Goal: Task Accomplishment & Management: Use online tool/utility

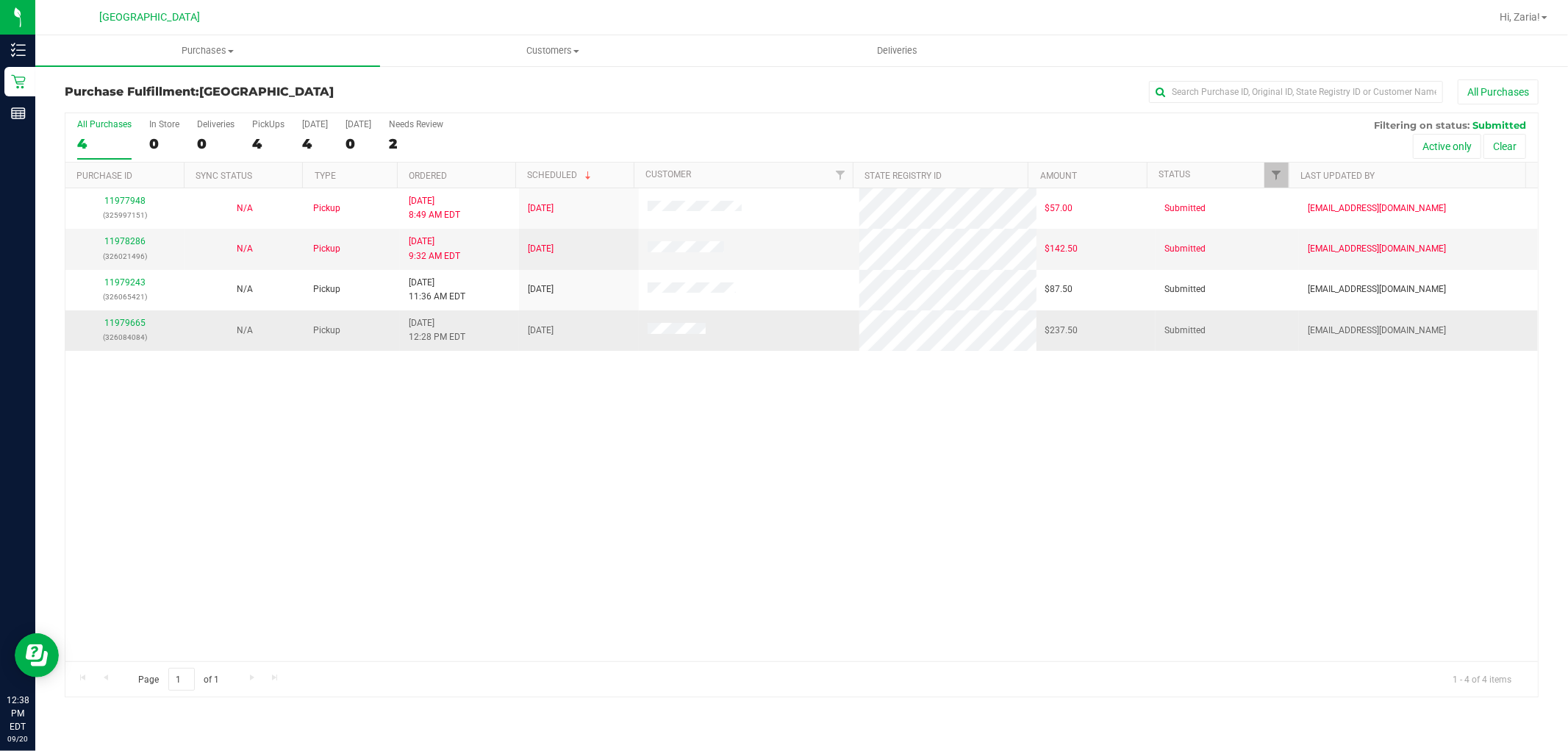
click at [151, 314] on td "11979665 (326084084)" at bounding box center [125, 330] width 119 height 40
click at [140, 319] on link "11979665" at bounding box center [125, 322] width 41 height 10
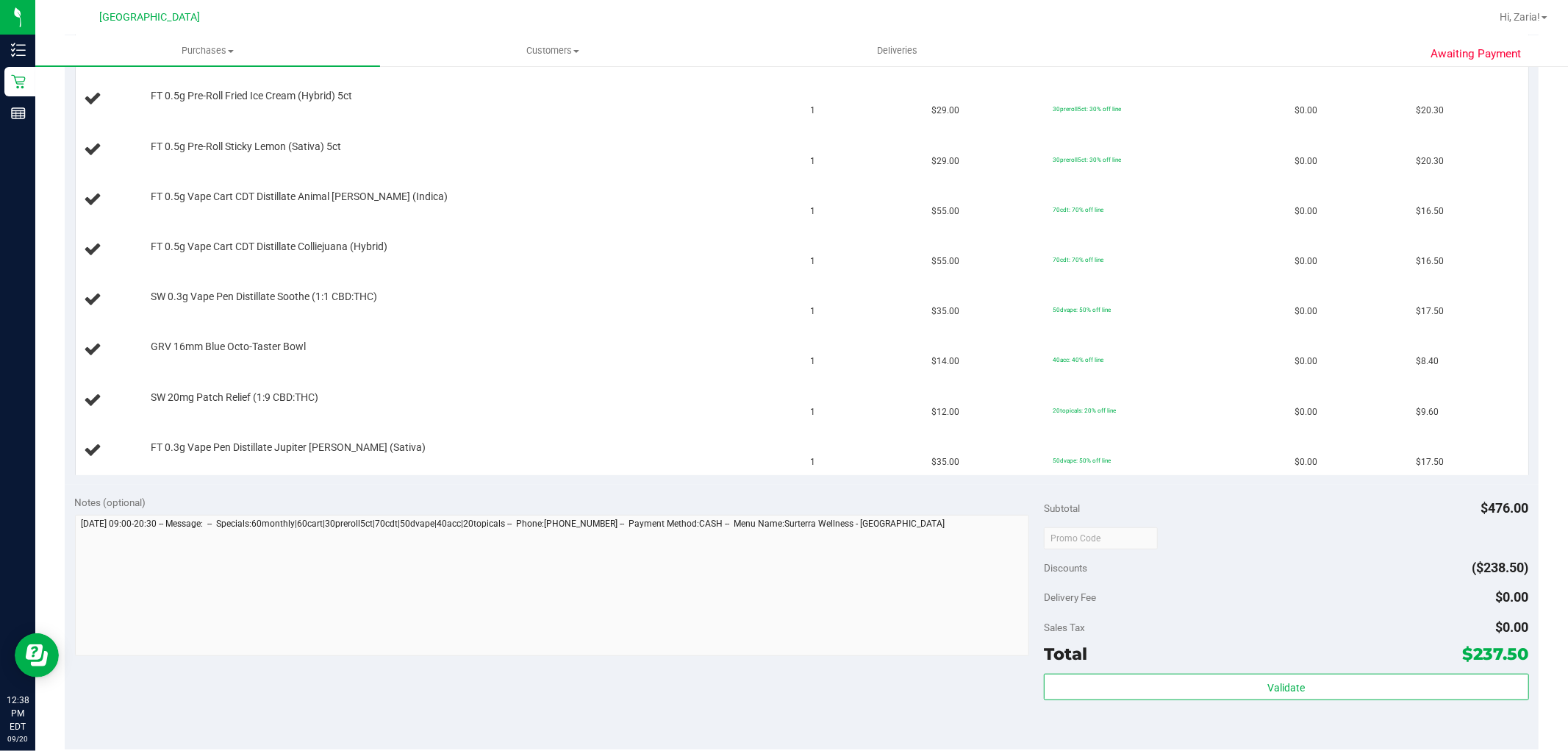
scroll to position [735, 0]
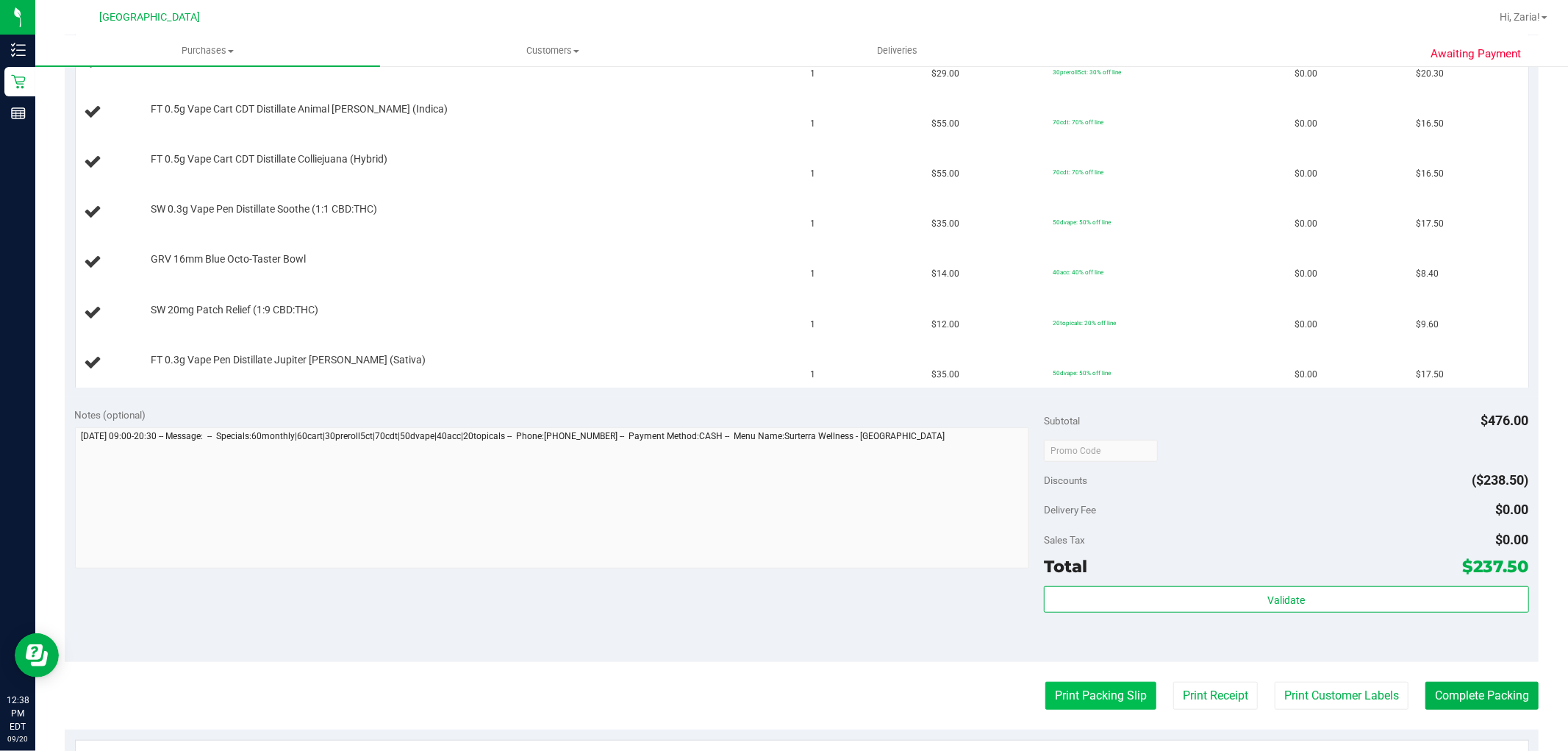
click at [1045, 684] on button "Print Packing Slip" at bounding box center [1100, 695] width 111 height 28
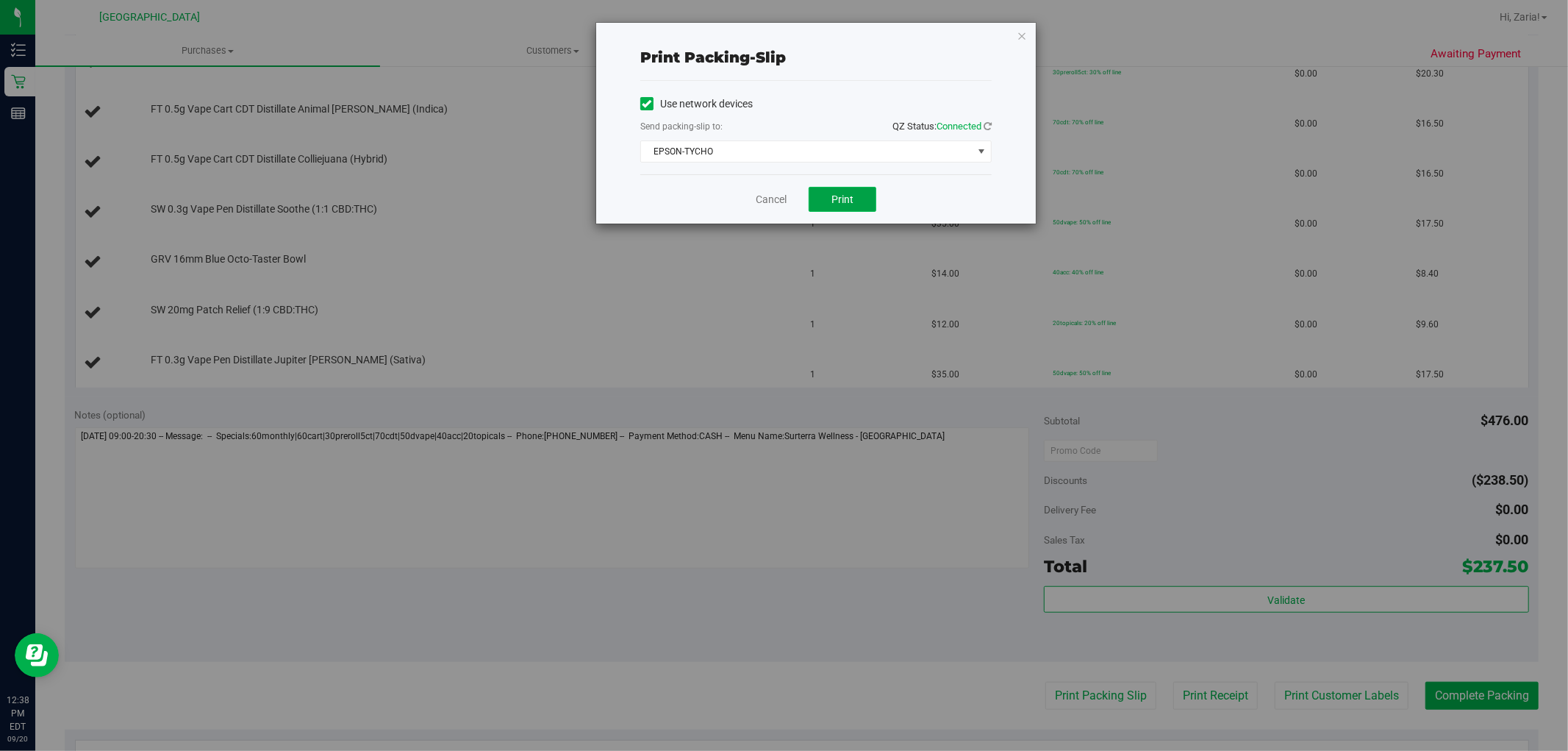
click at [844, 195] on span "Print" at bounding box center [842, 199] width 22 height 11
click at [1020, 29] on icon "button" at bounding box center [1021, 35] width 10 height 18
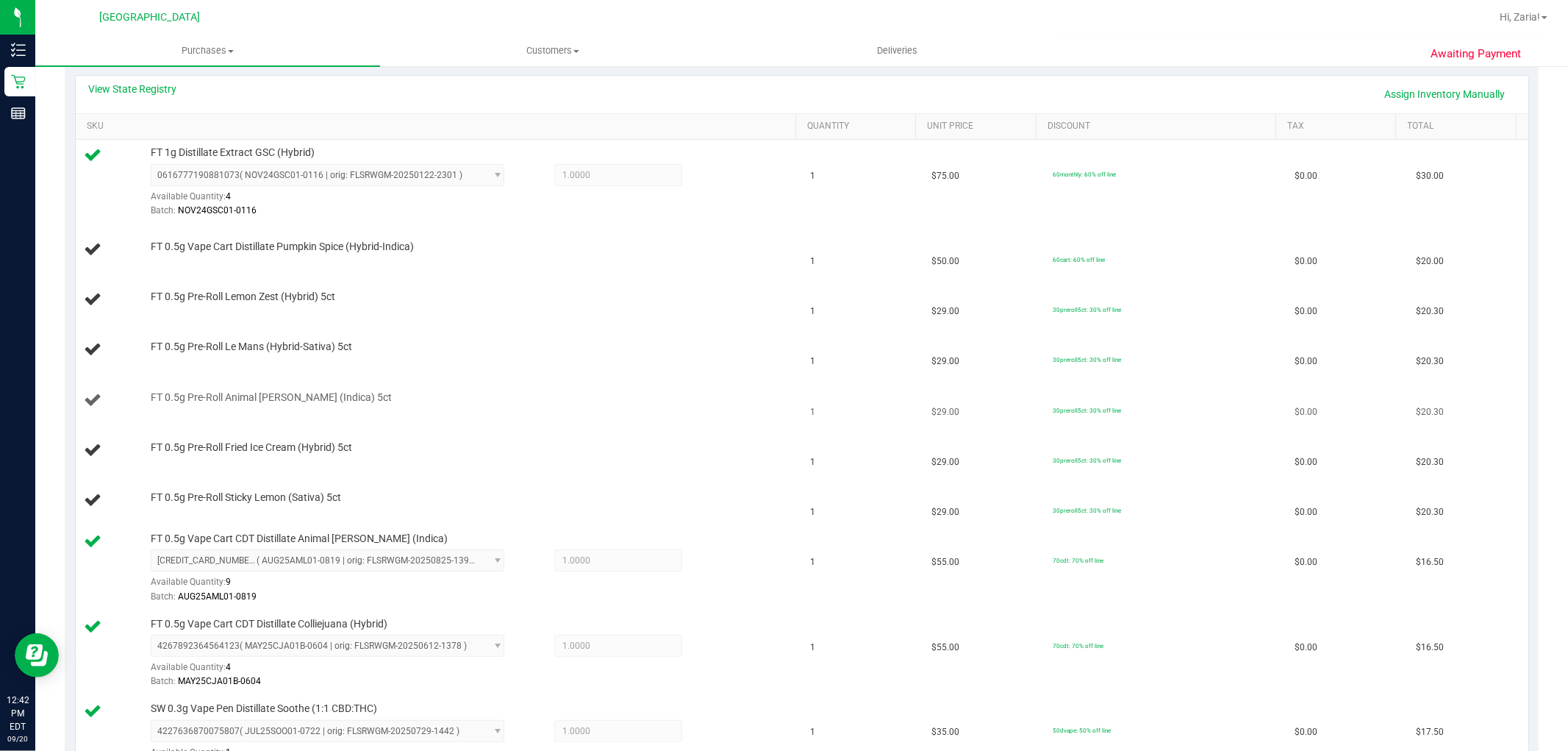
scroll to position [327, 0]
click at [1417, 103] on link "Assign Inventory Manually" at bounding box center [1445, 99] width 140 height 25
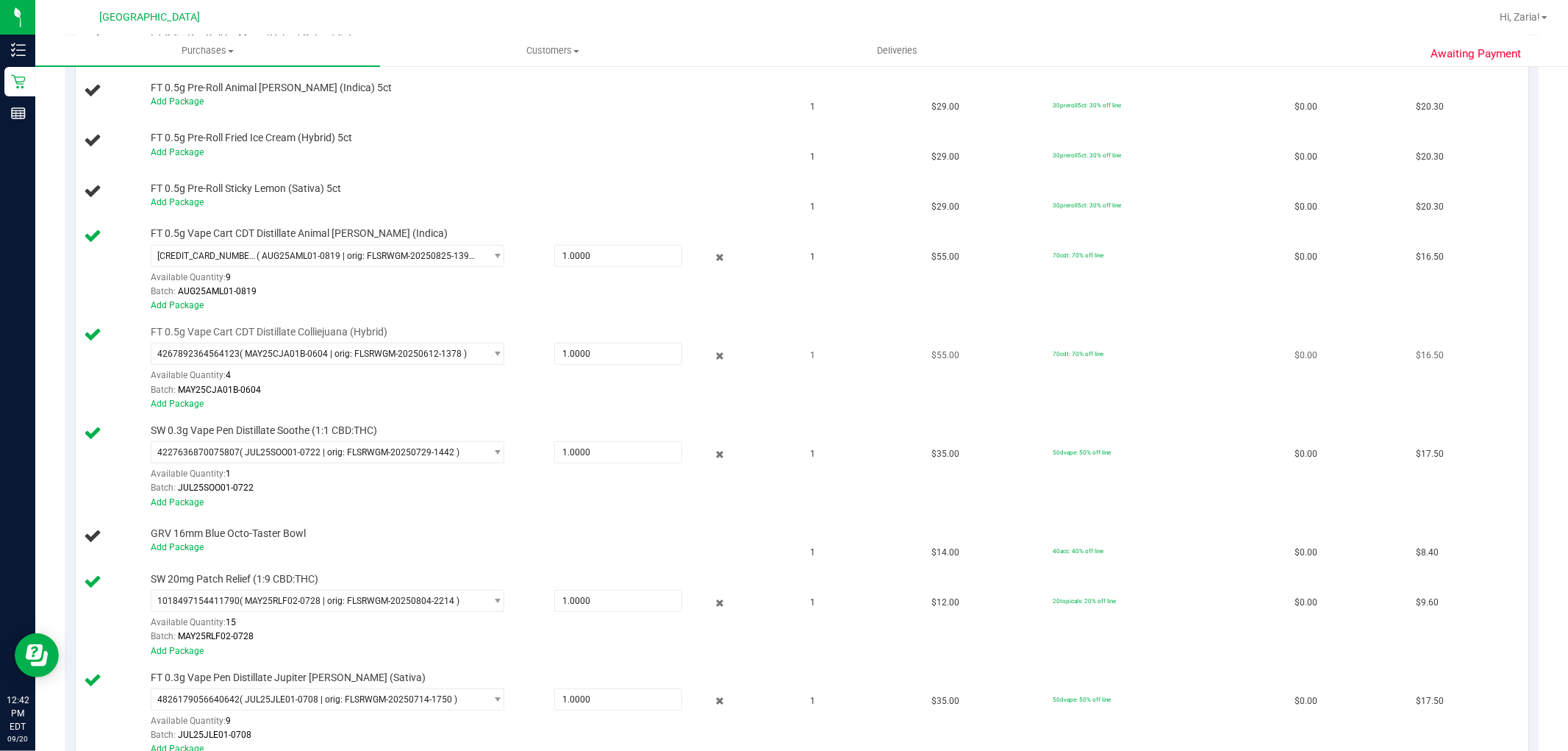
scroll to position [735, 0]
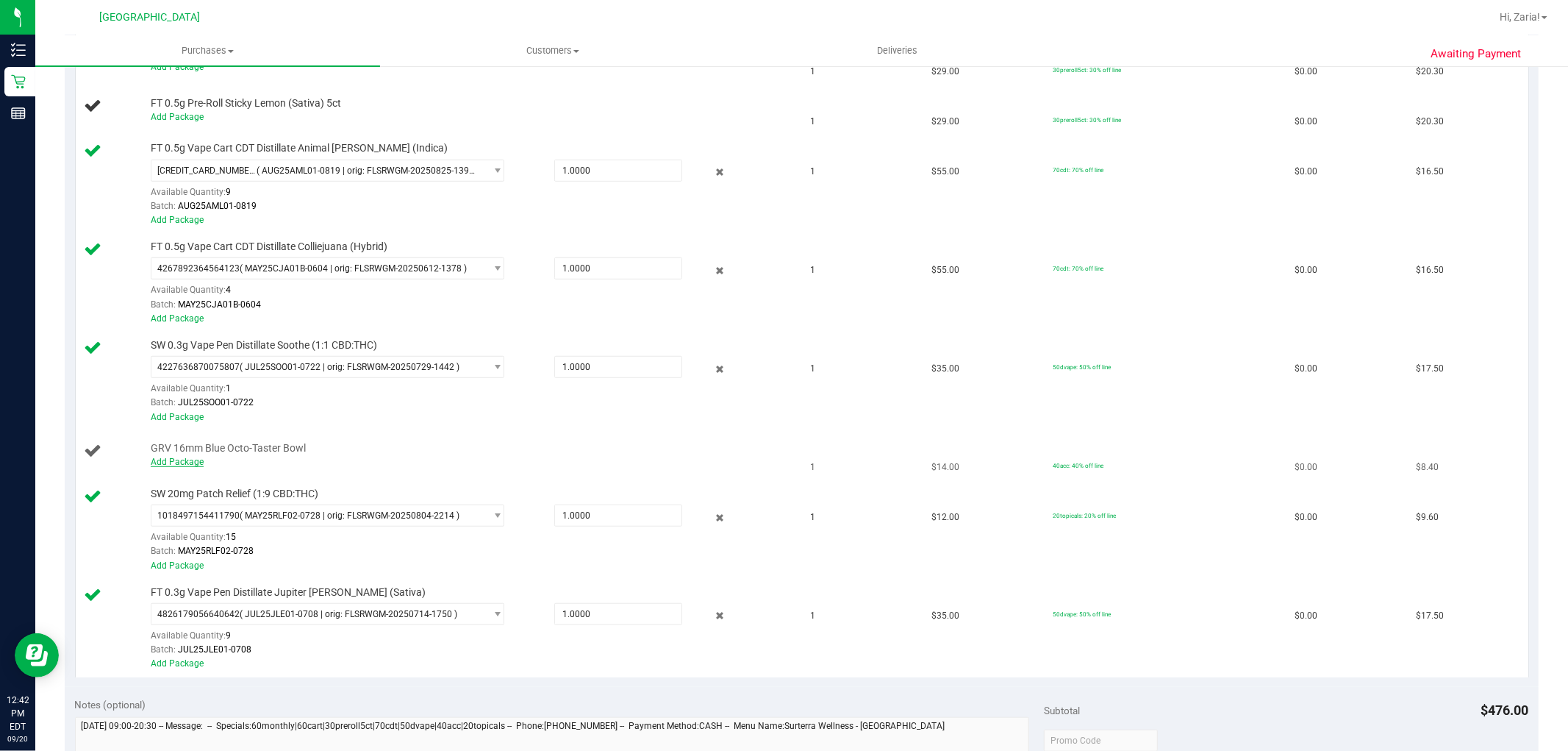
click at [186, 467] on link "Add Package" at bounding box center [177, 461] width 53 height 10
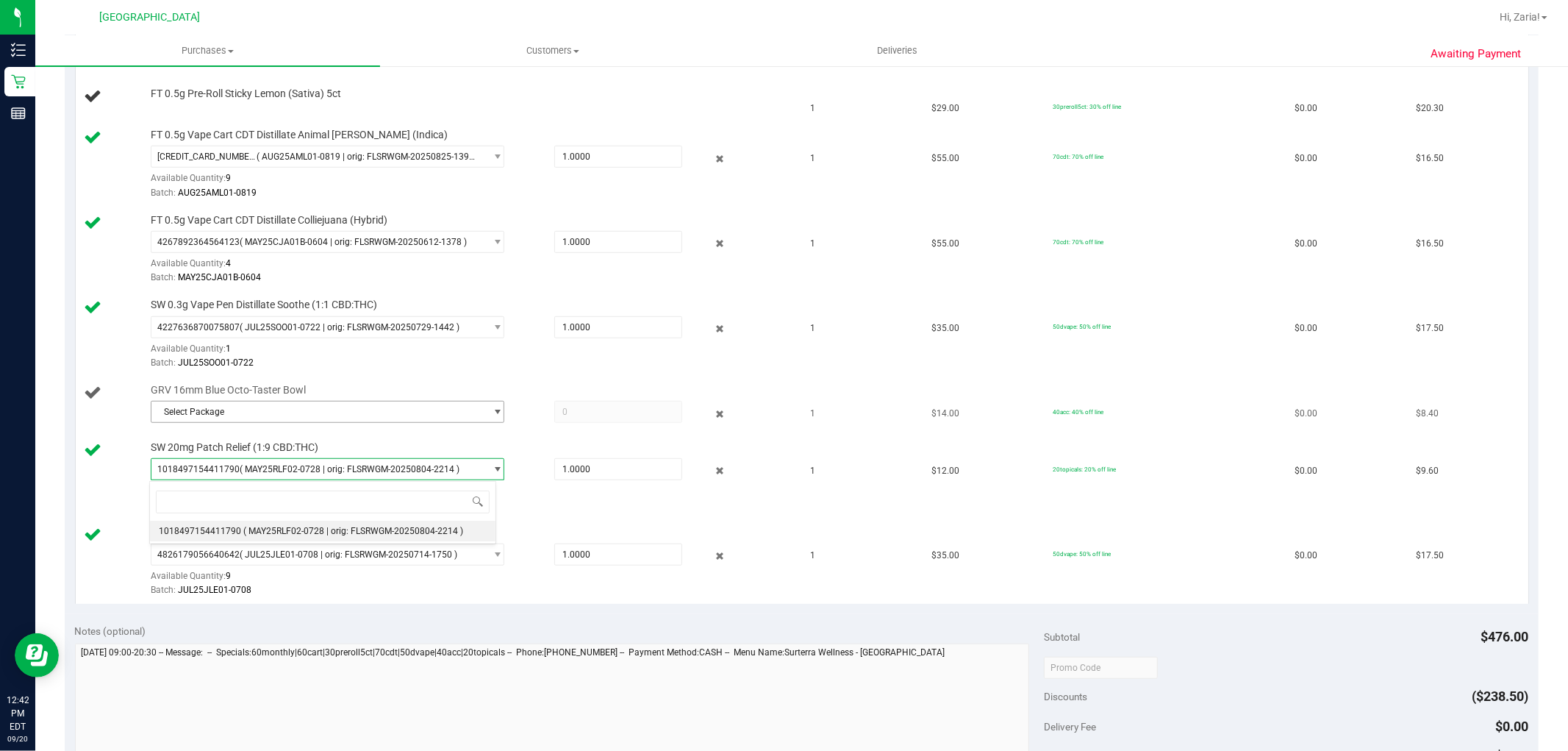
click at [216, 421] on span "Select Package" at bounding box center [318, 411] width 333 height 21
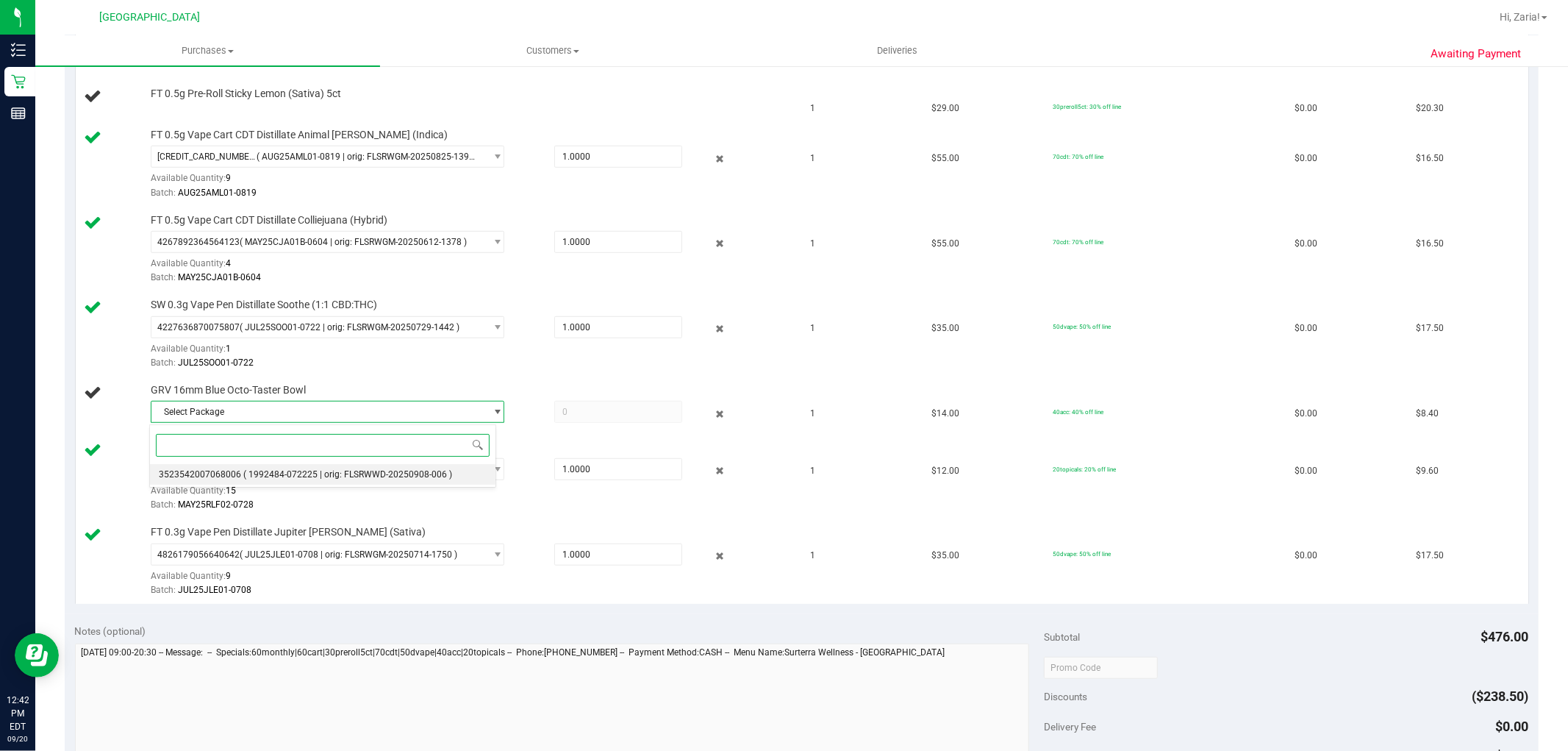
click at [220, 471] on span "3523542007068006" at bounding box center [200, 473] width 83 height 10
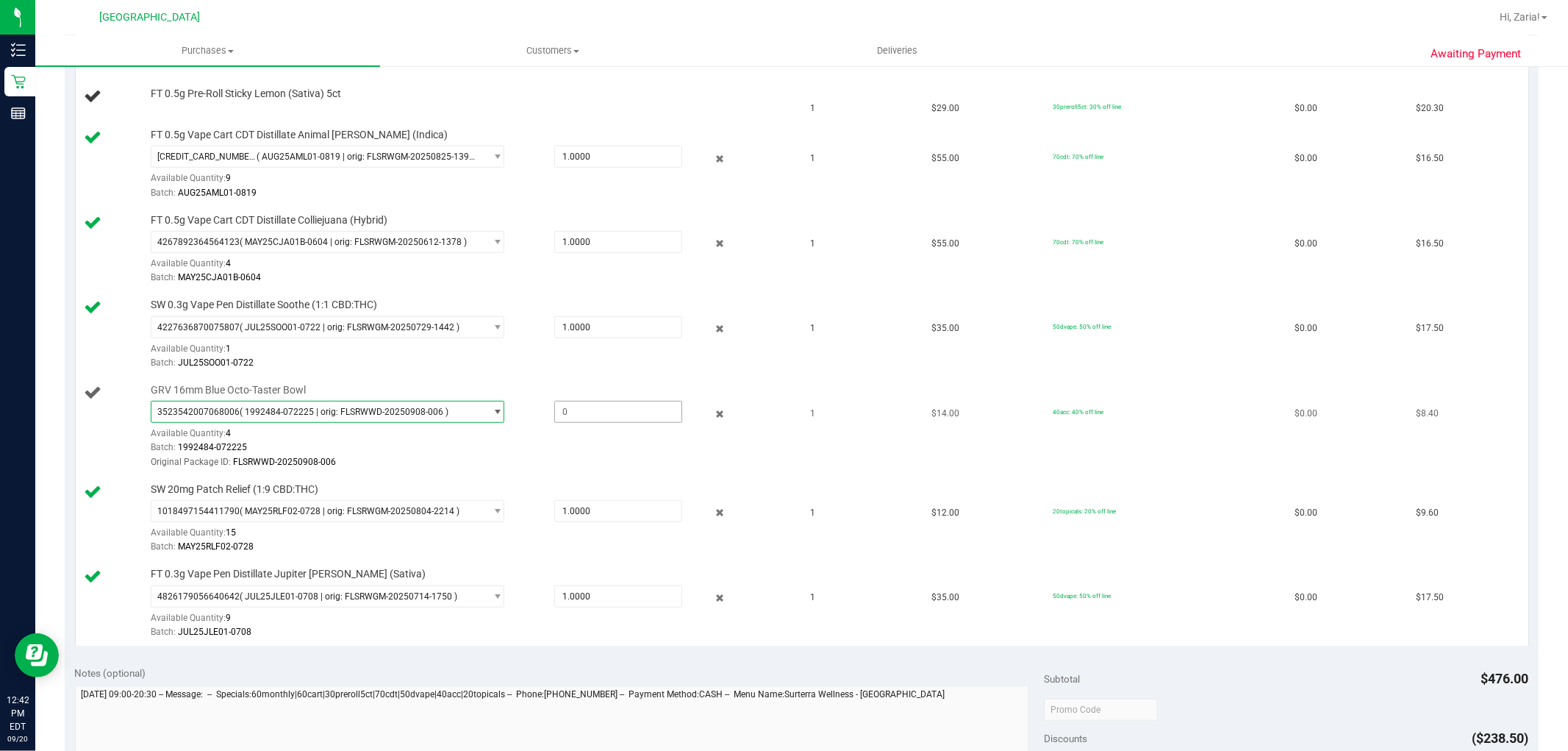
click at [554, 409] on span at bounding box center [618, 411] width 128 height 22
type input "1"
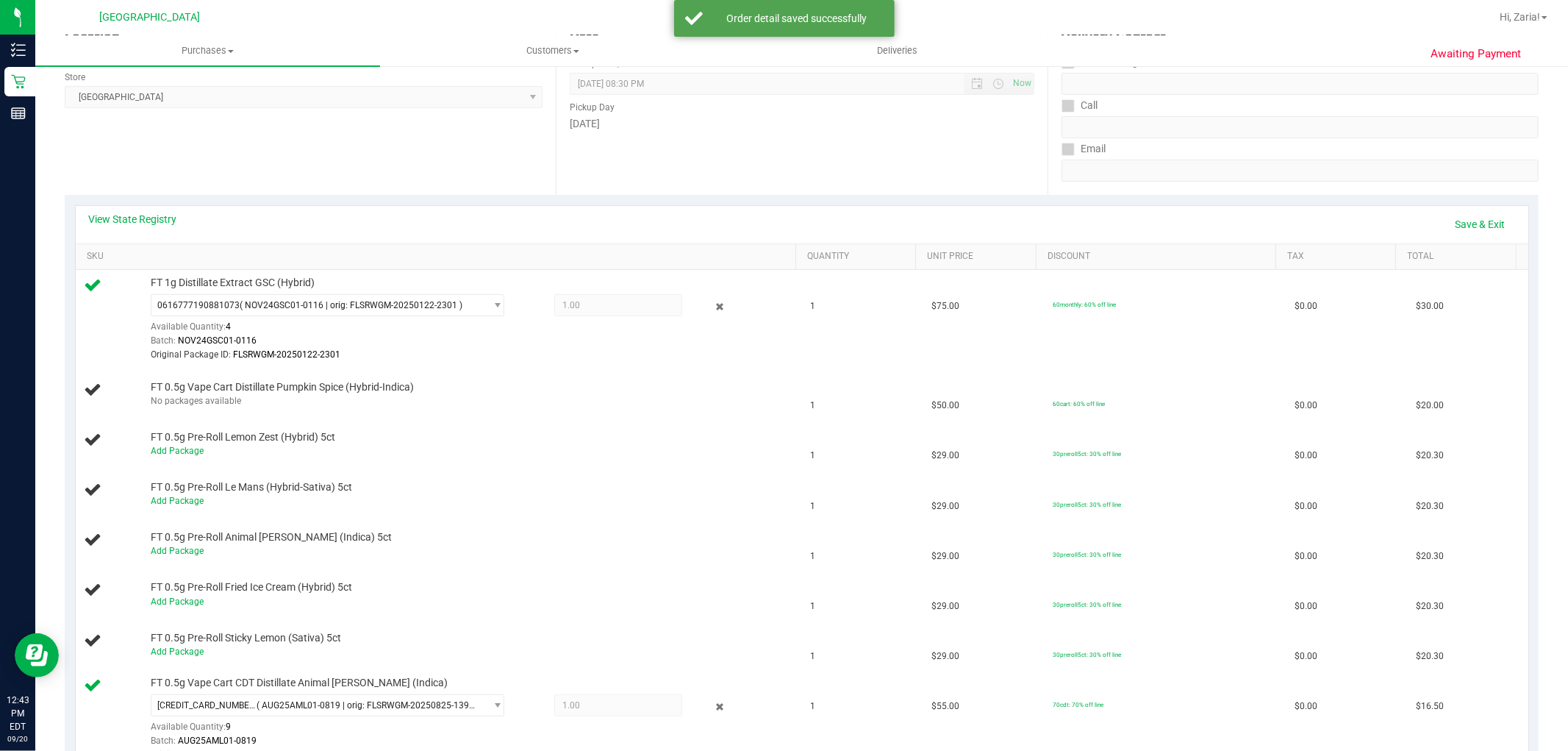
scroll to position [82, 0]
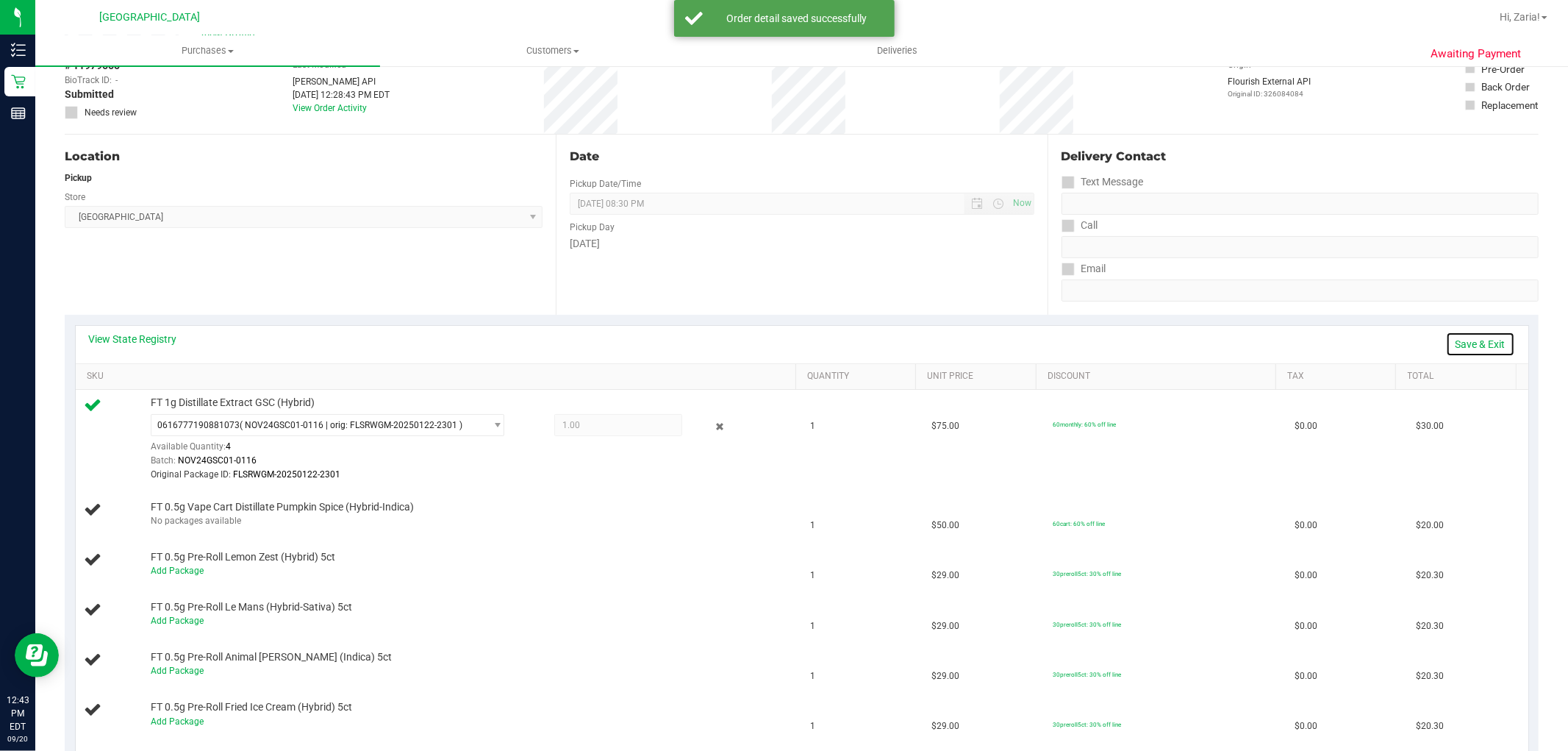
click at [1488, 341] on link "Save & Exit" at bounding box center [1480, 344] width 69 height 25
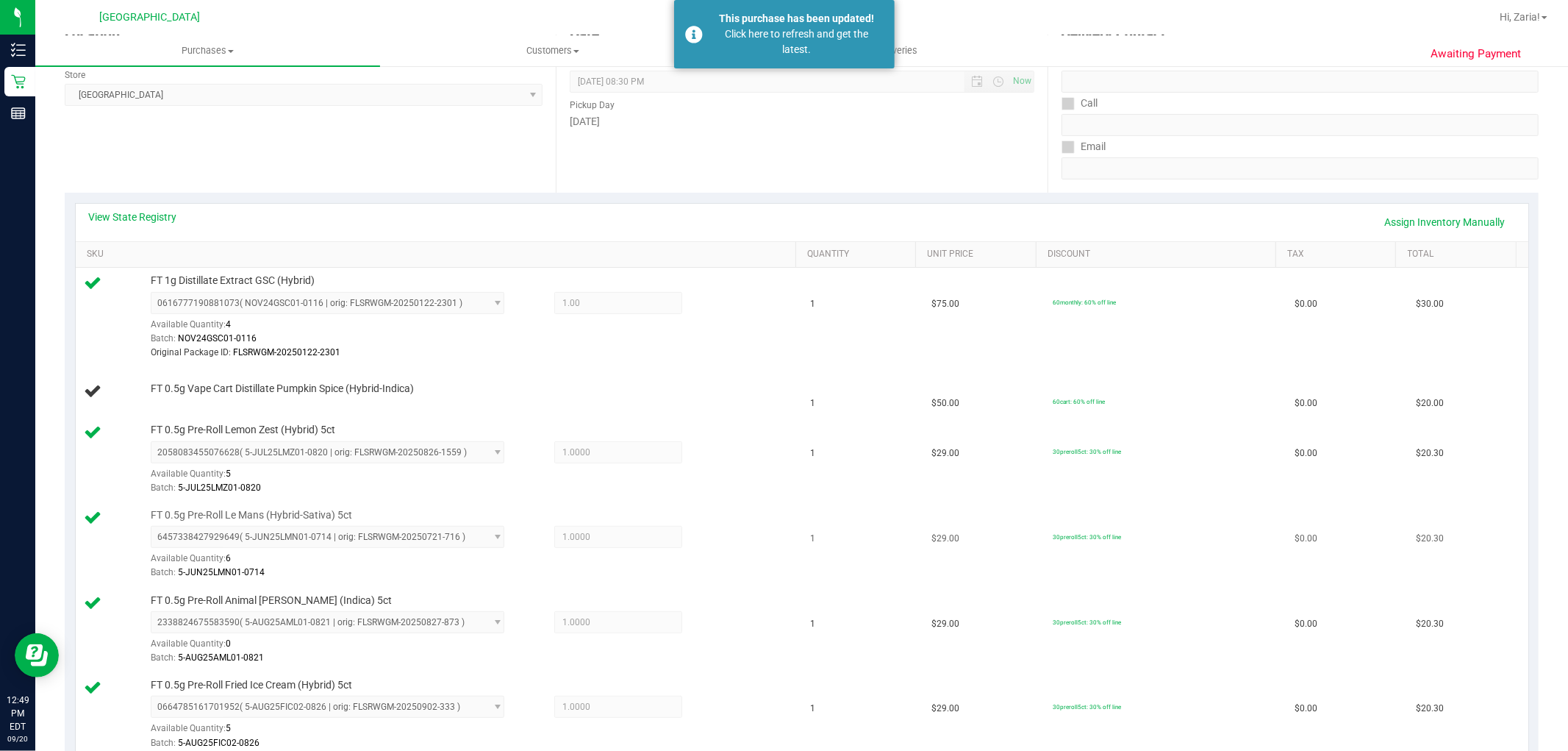
scroll to position [327, 0]
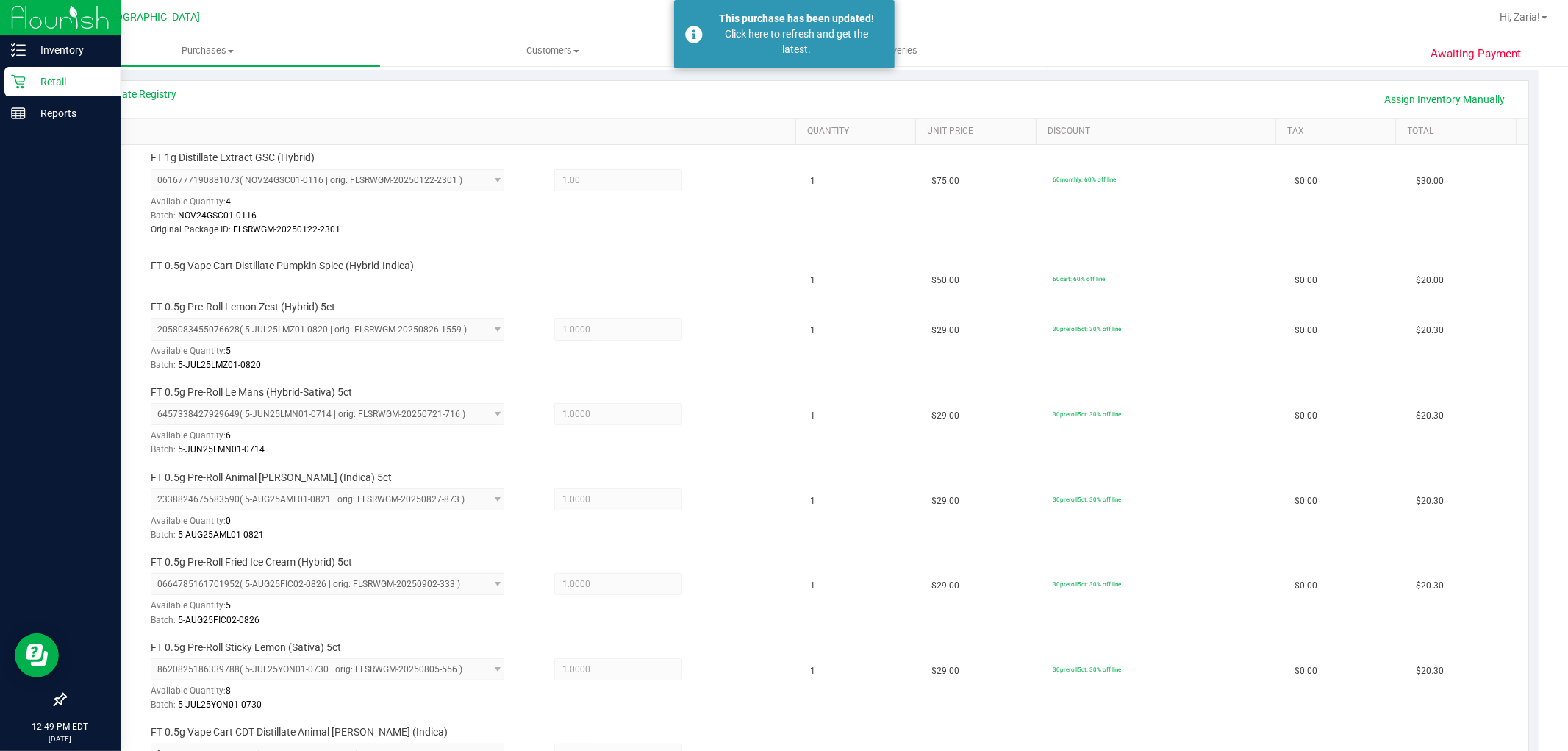
click at [35, 76] on p "Retail" at bounding box center [70, 81] width 88 height 18
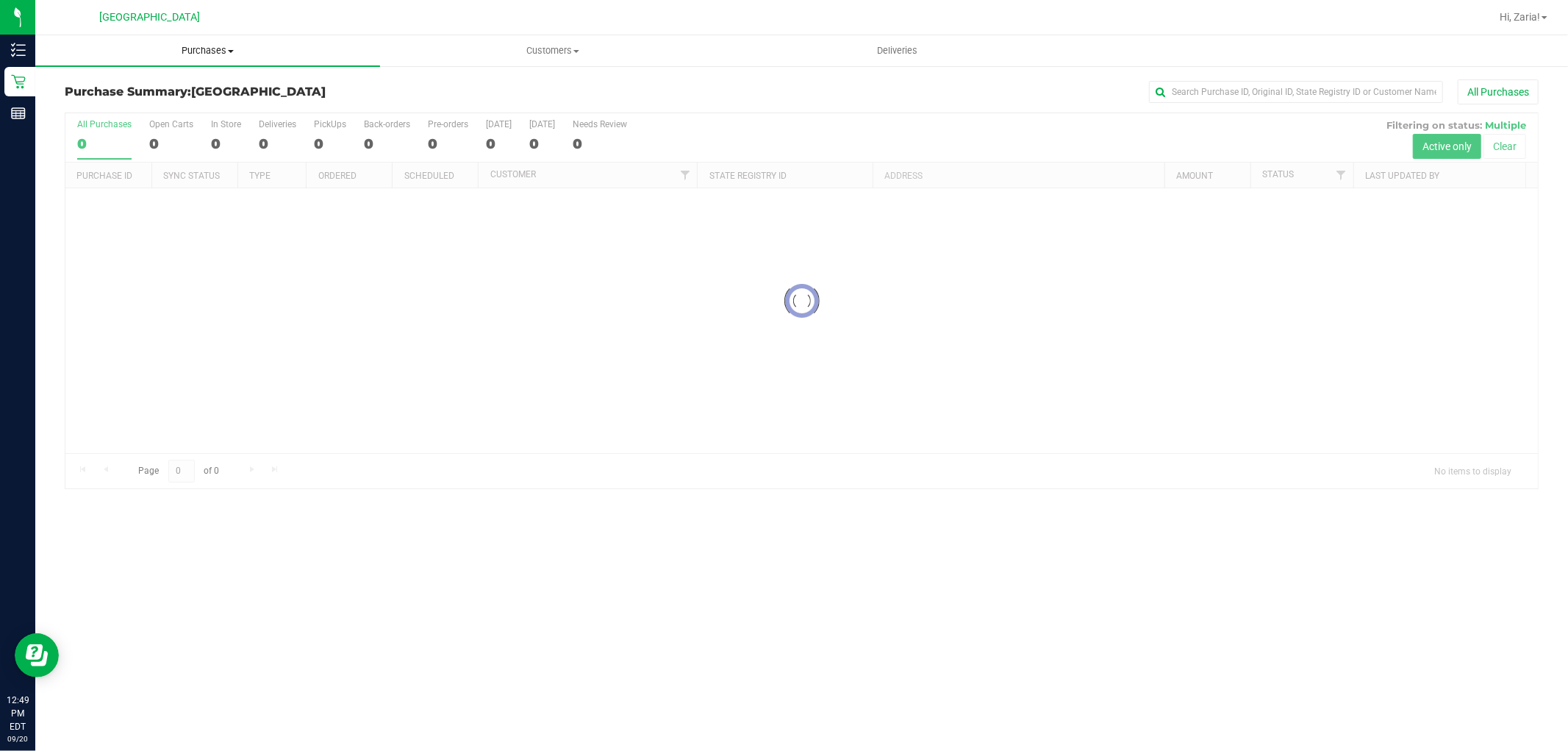
click at [189, 56] on span "Purchases" at bounding box center [207, 50] width 345 height 13
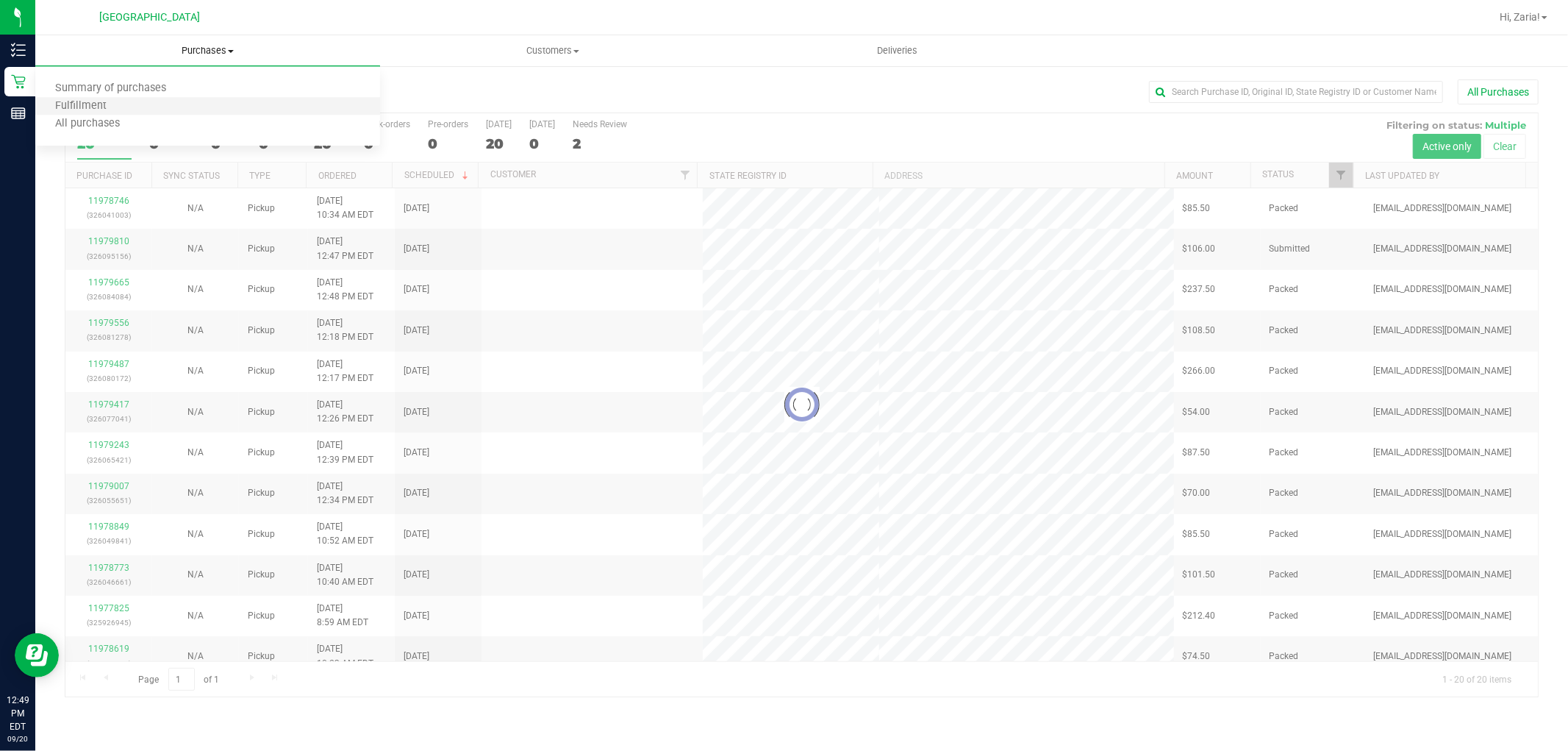
click at [192, 107] on li "Fulfillment" at bounding box center [207, 106] width 345 height 18
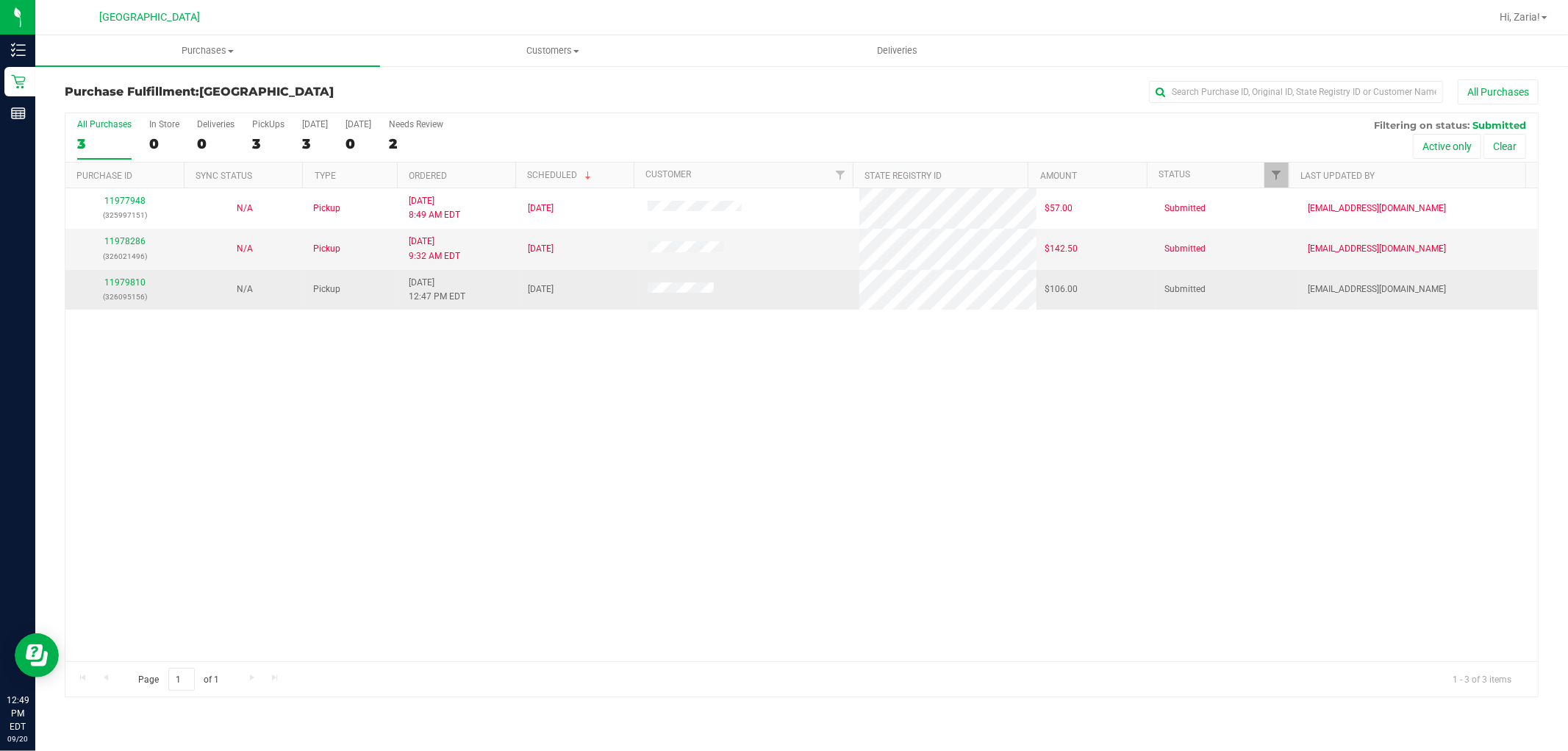
click at [127, 289] on div "11979810 (326095156)" at bounding box center [125, 290] width 102 height 28
click at [126, 283] on link "11979810" at bounding box center [125, 281] width 41 height 10
click at [134, 273] on td "11979838 (326099272)" at bounding box center [125, 290] width 119 height 40
click at [131, 276] on div "11979838 (326099272)" at bounding box center [125, 290] width 102 height 28
click at [125, 282] on link "11979838" at bounding box center [125, 281] width 41 height 10
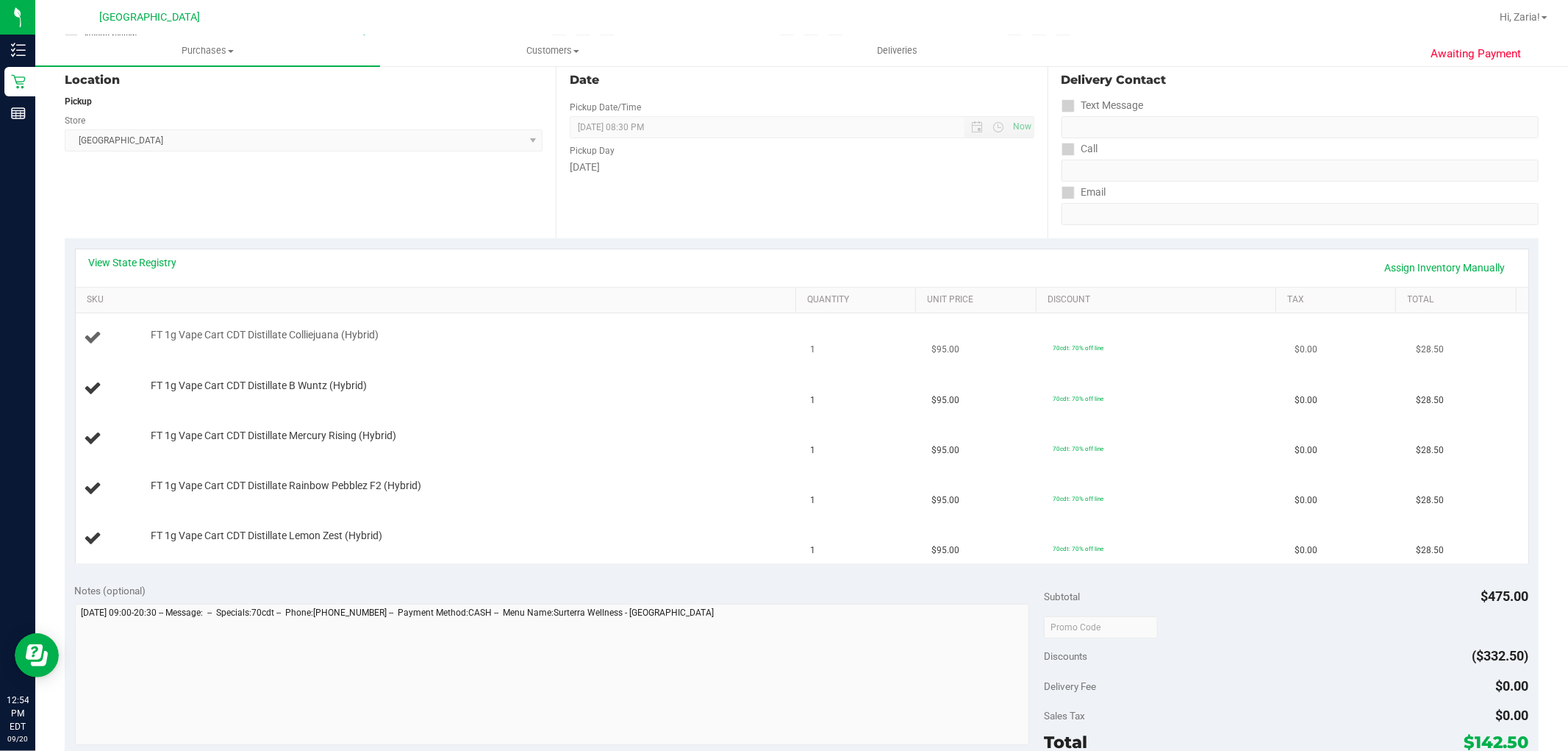
scroll to position [327, 0]
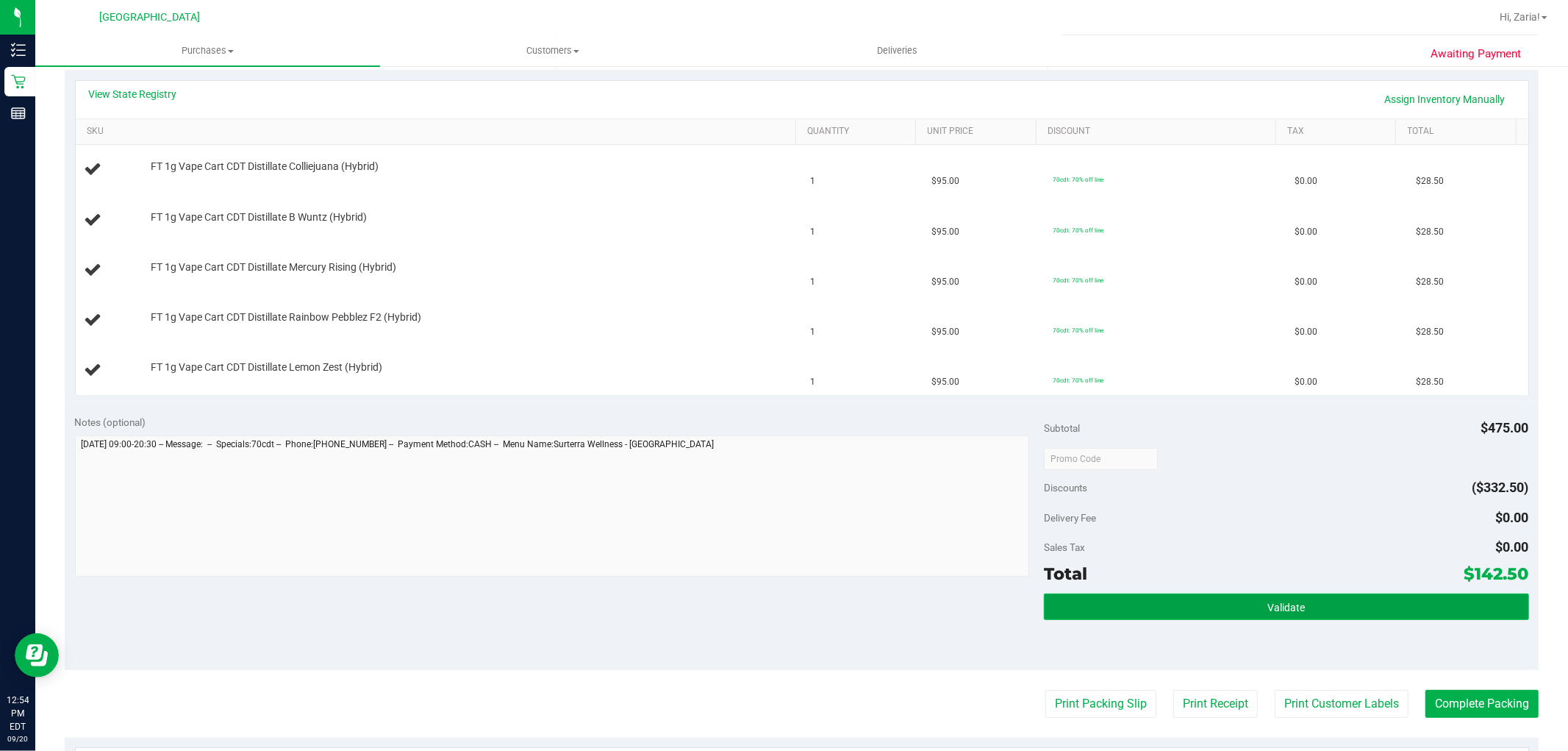
click at [1284, 613] on button "Validate" at bounding box center [1286, 606] width 485 height 27
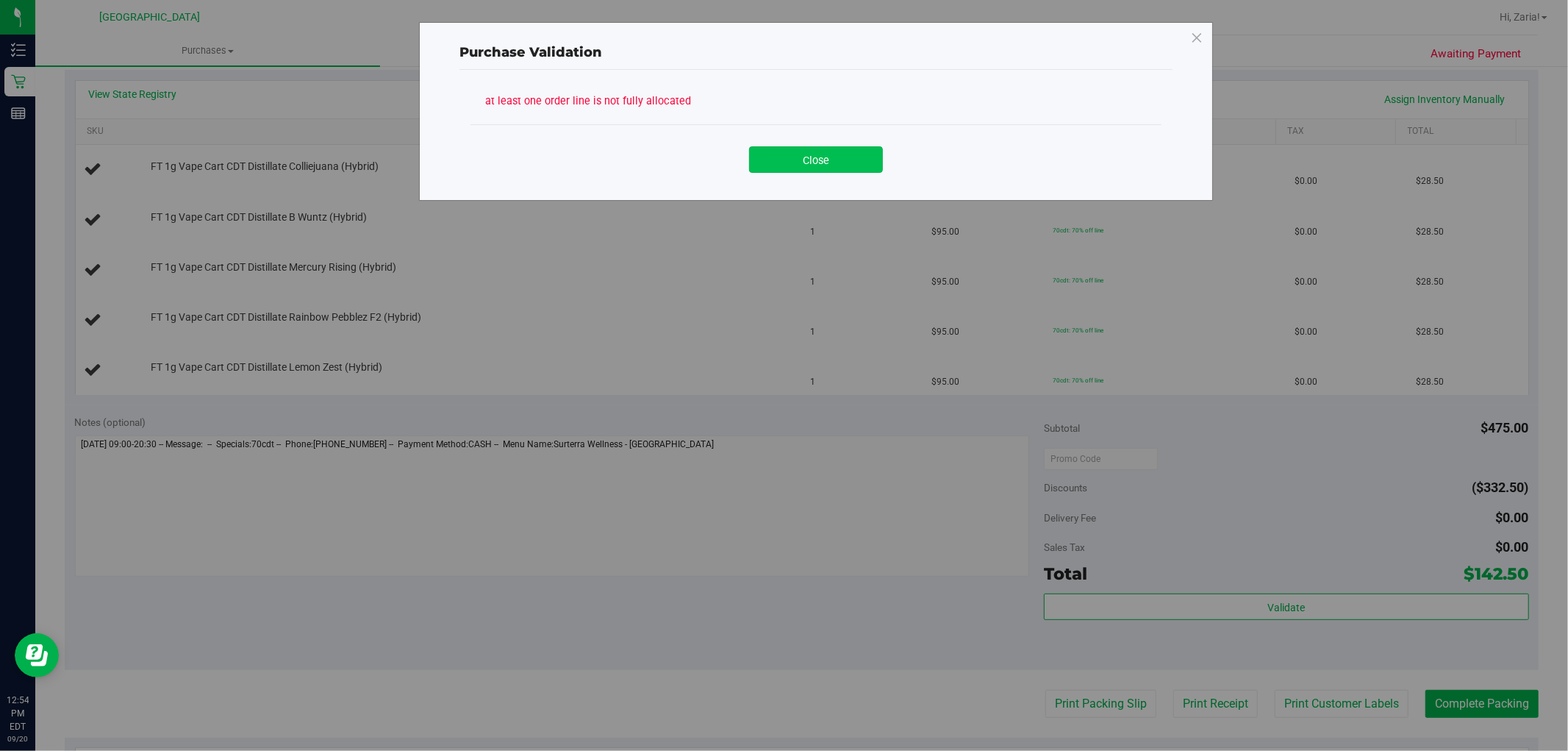
click at [851, 158] on button "Close" at bounding box center [816, 159] width 134 height 27
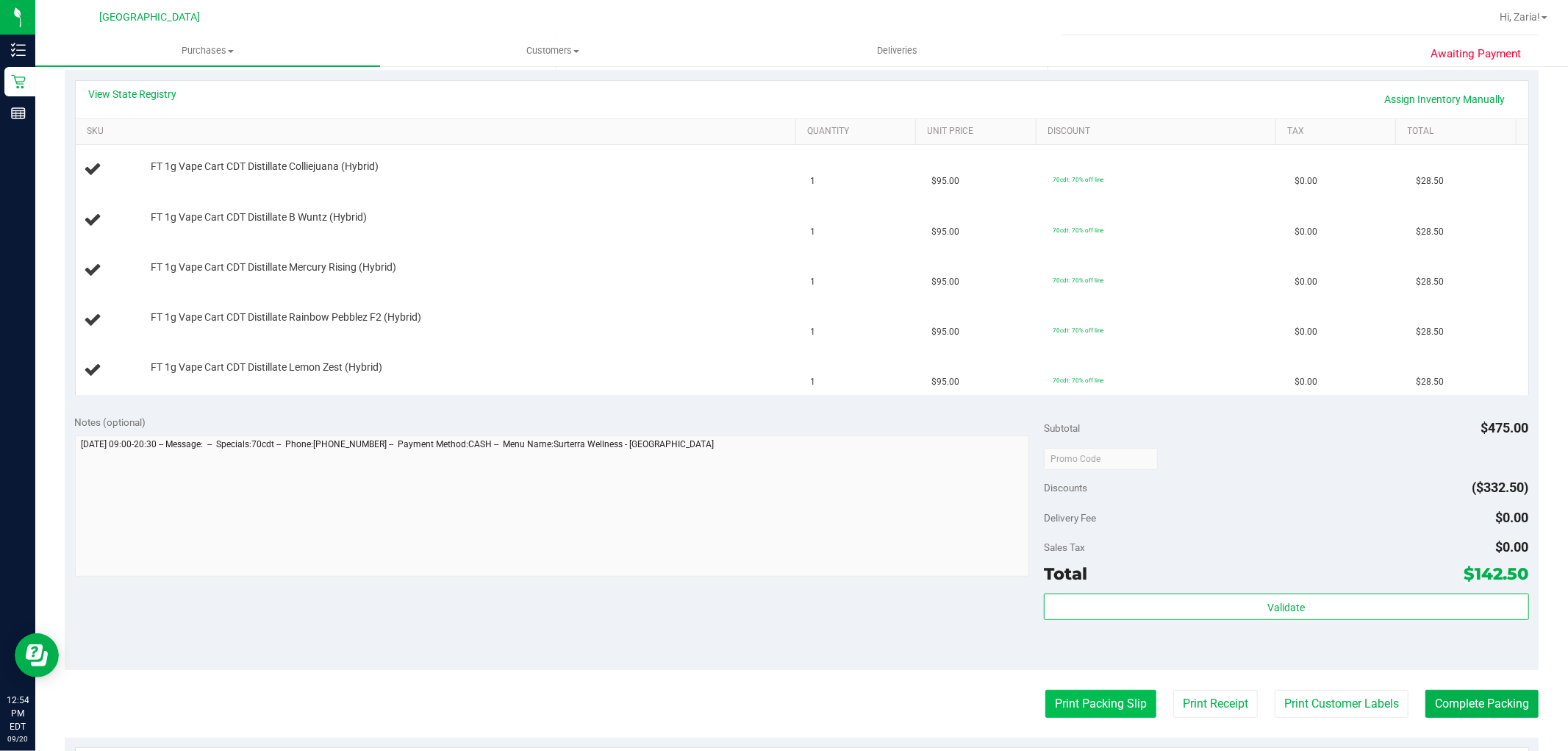
click at [1122, 695] on button "Print Packing Slip" at bounding box center [1100, 704] width 111 height 28
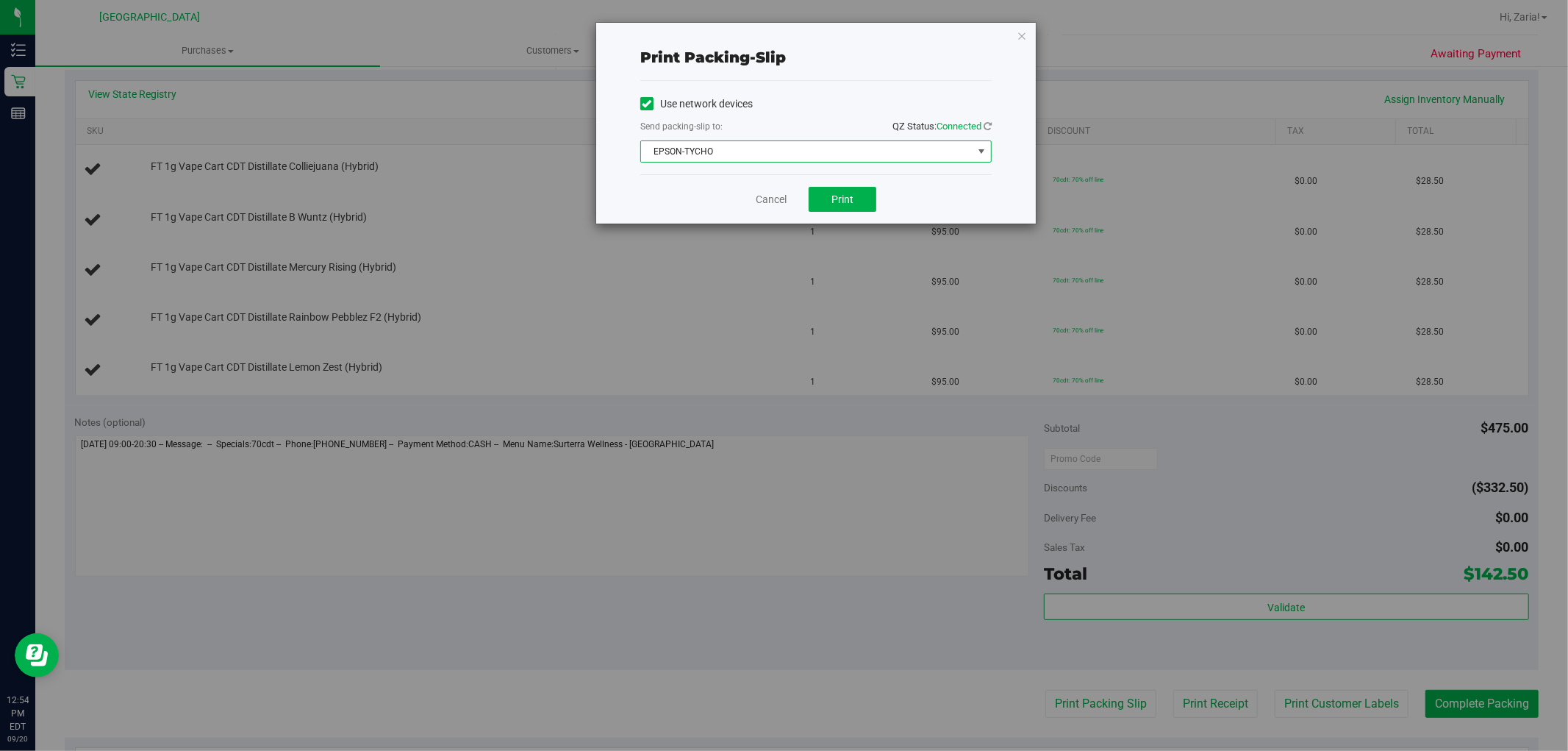
click at [851, 157] on span "EPSON-TYCHO" at bounding box center [807, 151] width 332 height 21
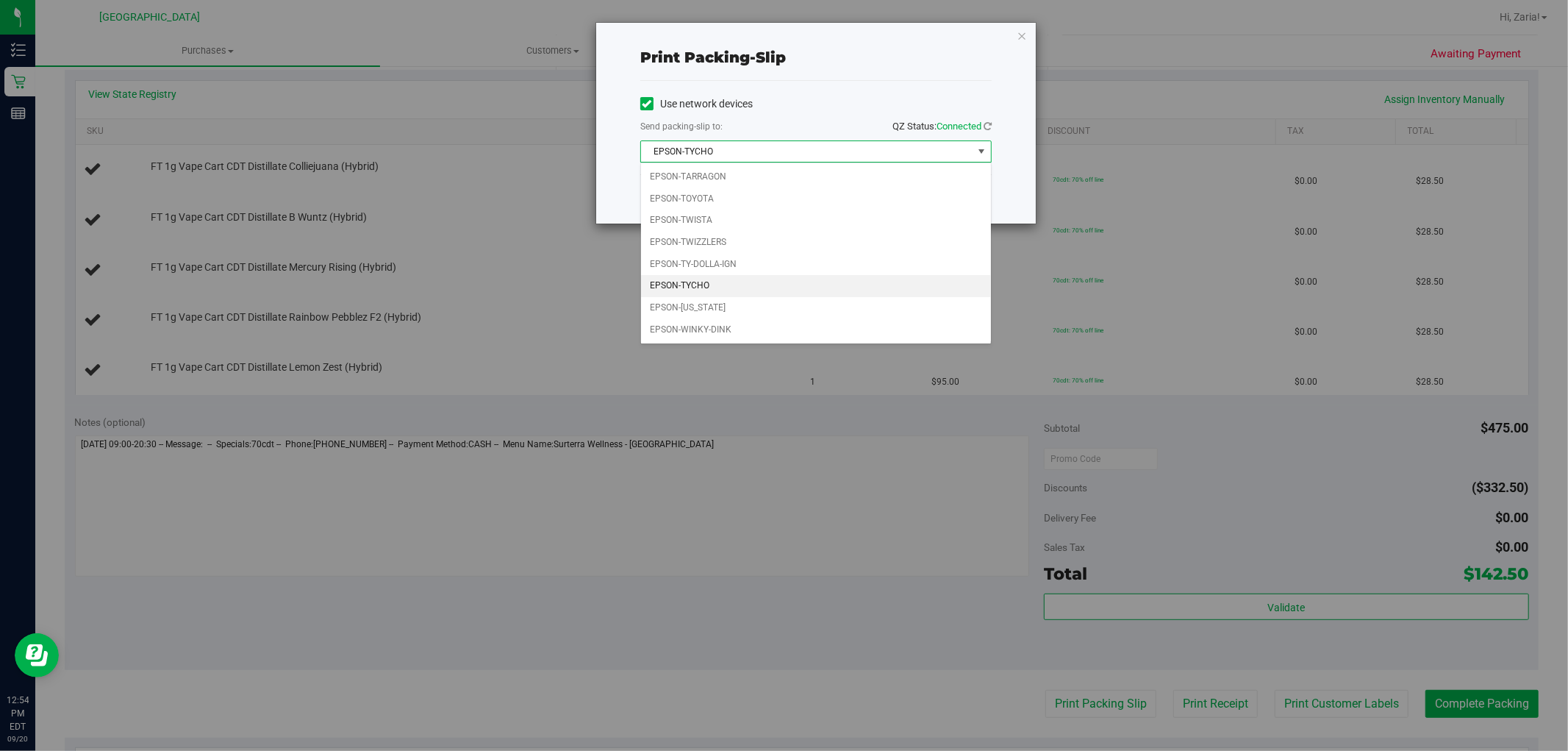
click at [1070, 191] on div "Print packing-slip Use network devices Send packing-slip to: QZ Status: Connect…" at bounding box center [789, 376] width 1579 height 751
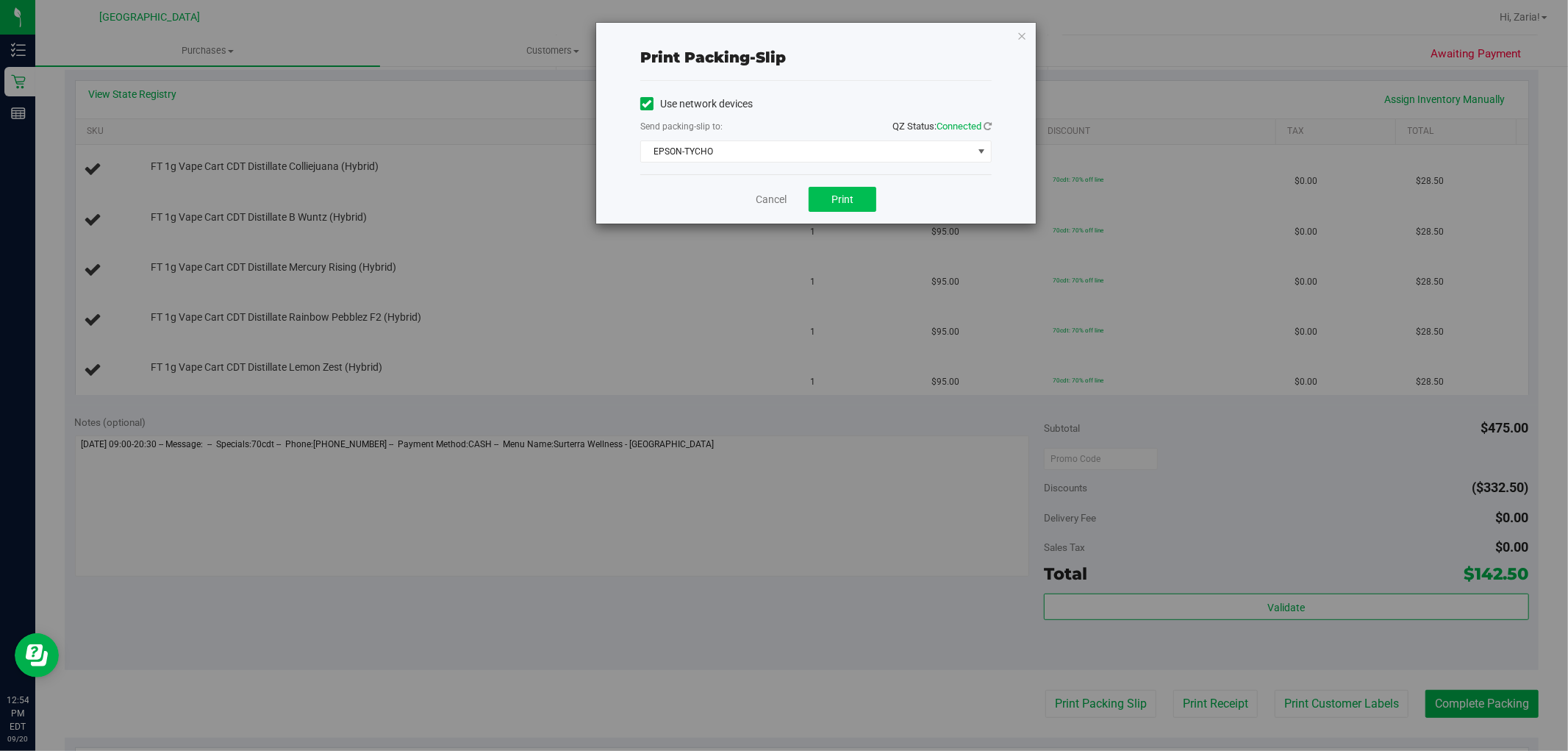
drag, startPoint x: 887, startPoint y: 206, endPoint x: 861, endPoint y: 200, distance: 26.7
click at [865, 203] on div "Cancel Print" at bounding box center [816, 199] width 352 height 49
click at [861, 200] on button "Print" at bounding box center [842, 199] width 67 height 25
drag, startPoint x: 765, startPoint y: 188, endPoint x: 758, endPoint y: 195, distance: 9.9
click at [761, 190] on div "Cancel Print" at bounding box center [816, 199] width 352 height 49
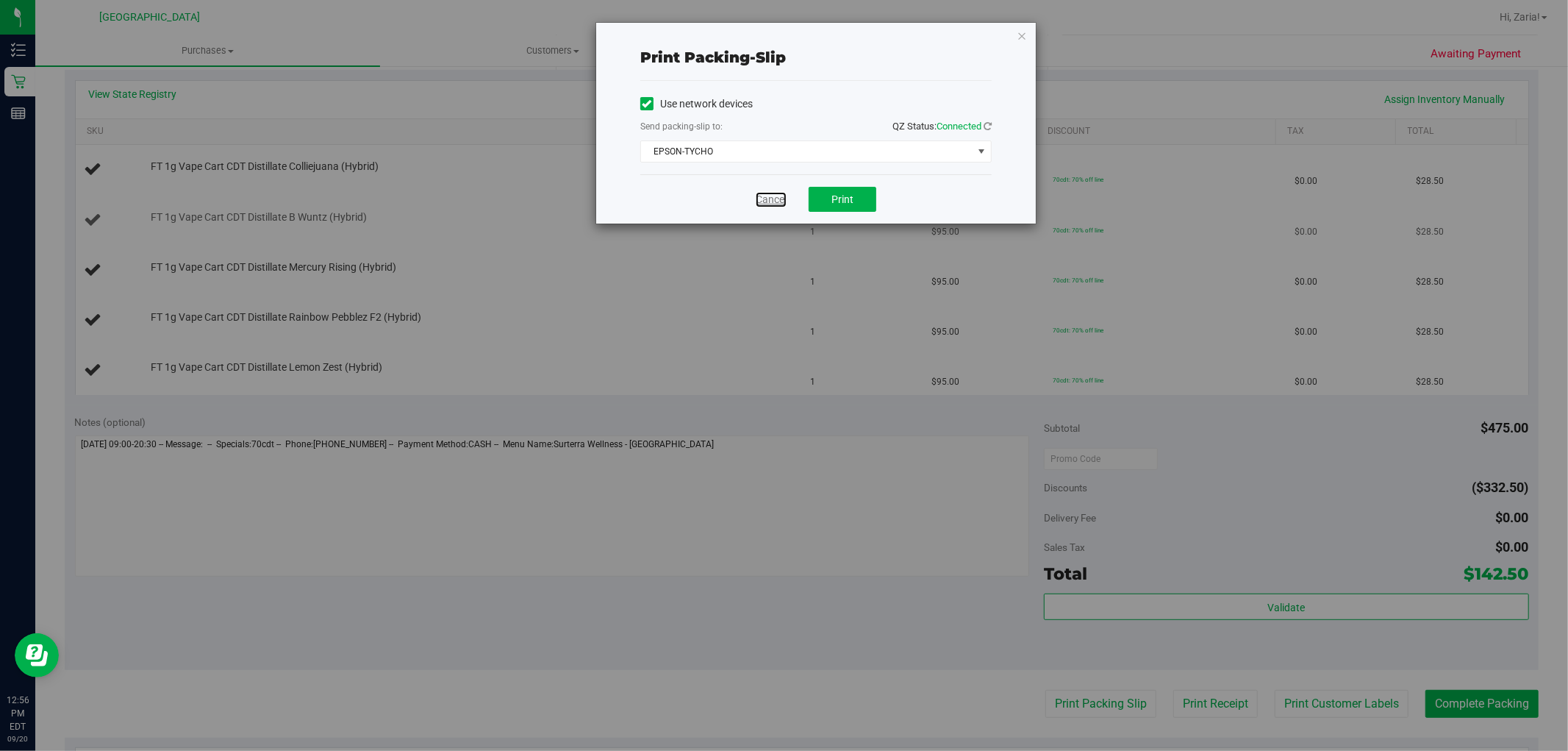
click at [759, 195] on link "Cancel" at bounding box center [771, 200] width 31 height 15
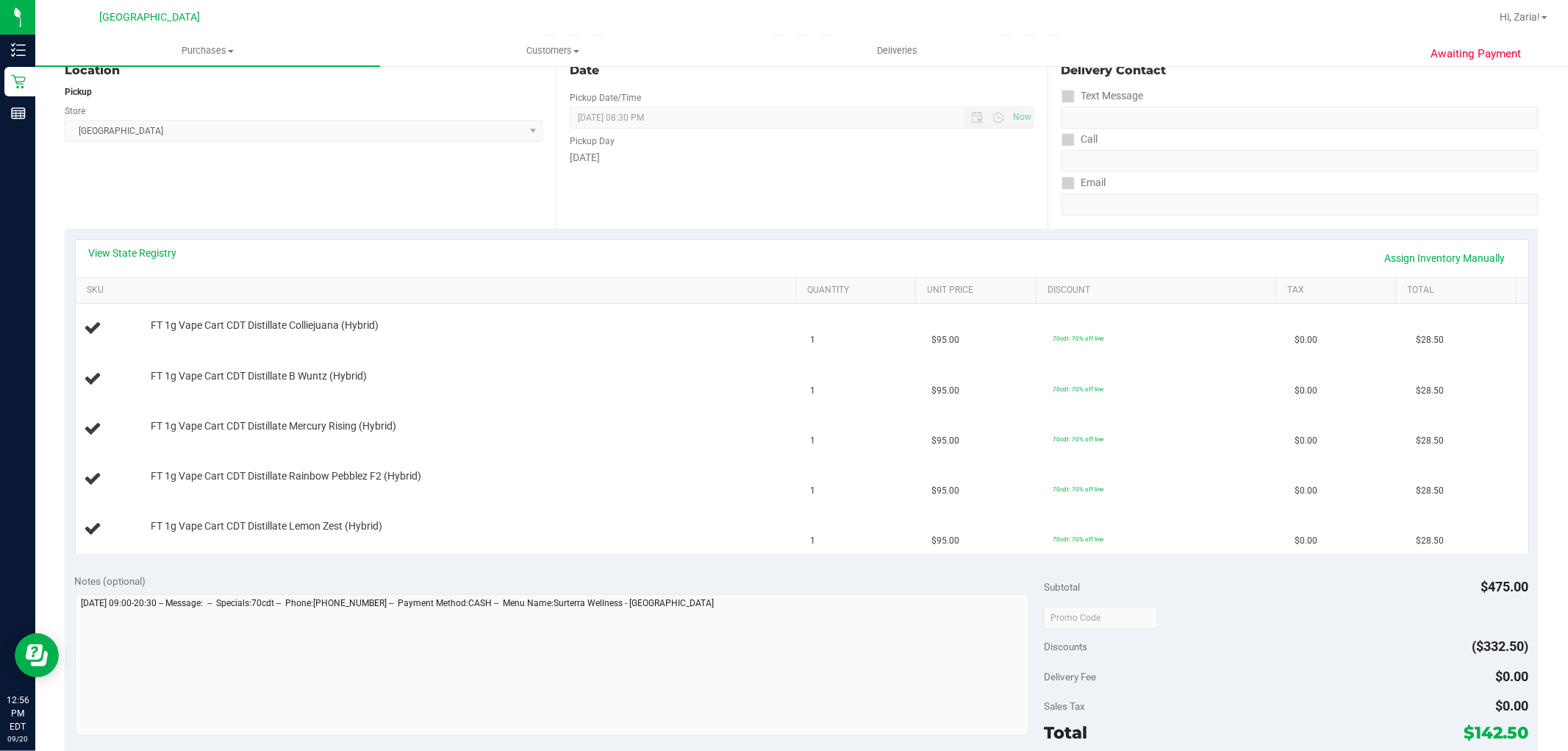
scroll to position [0, 0]
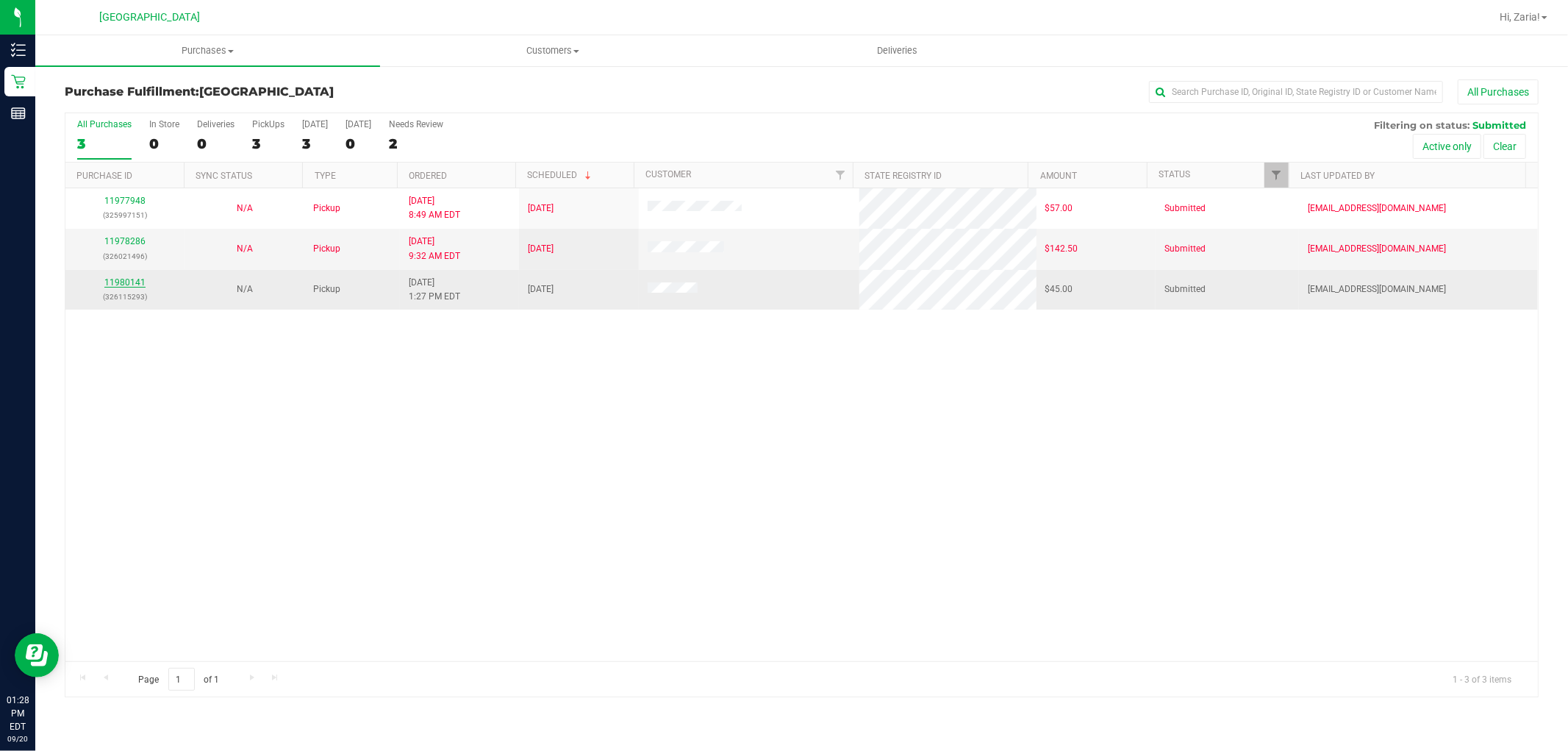
click at [127, 277] on link "11980141" at bounding box center [125, 281] width 41 height 10
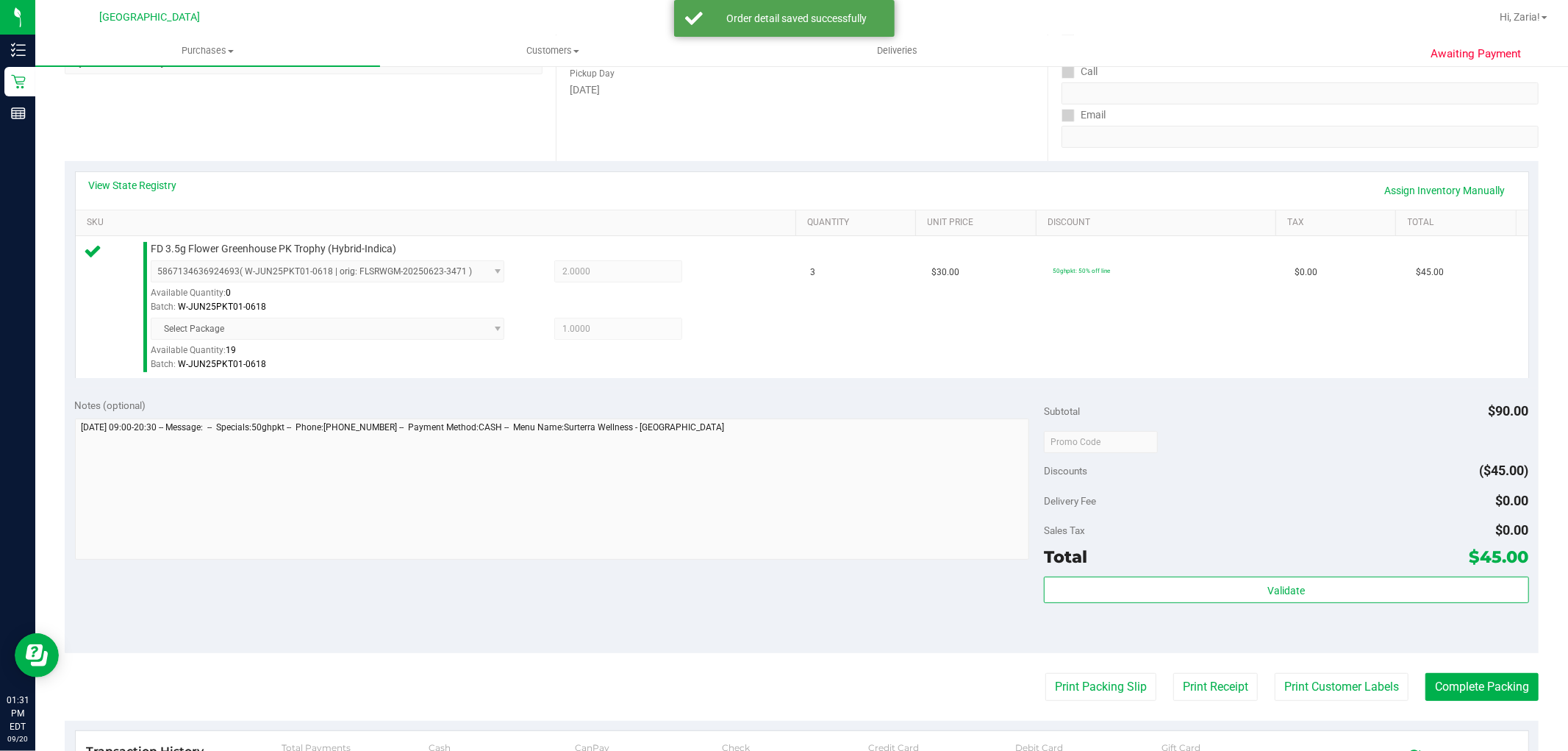
scroll to position [245, 0]
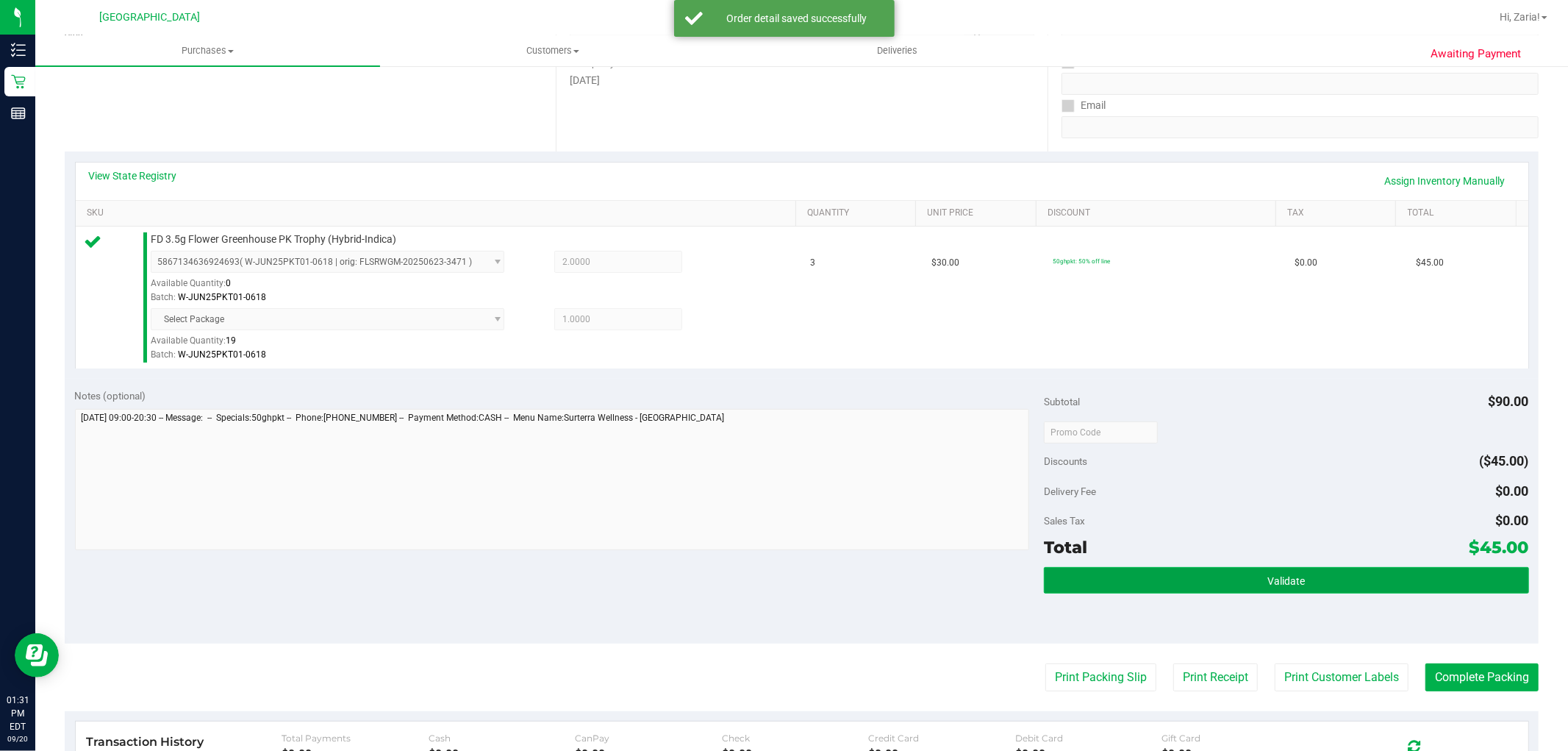
click at [1319, 571] on button "Validate" at bounding box center [1286, 580] width 485 height 27
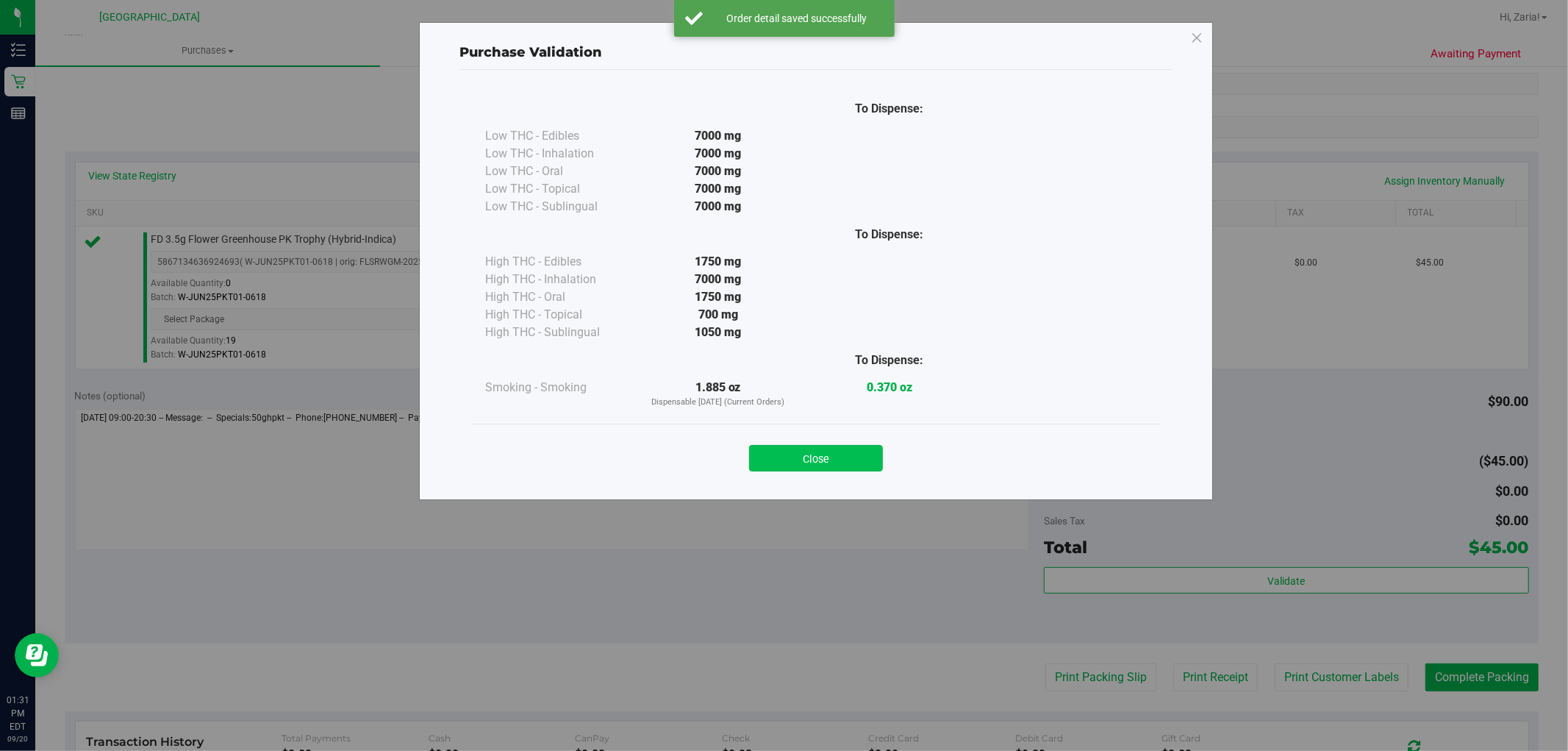
click at [827, 459] on button "Close" at bounding box center [816, 458] width 134 height 27
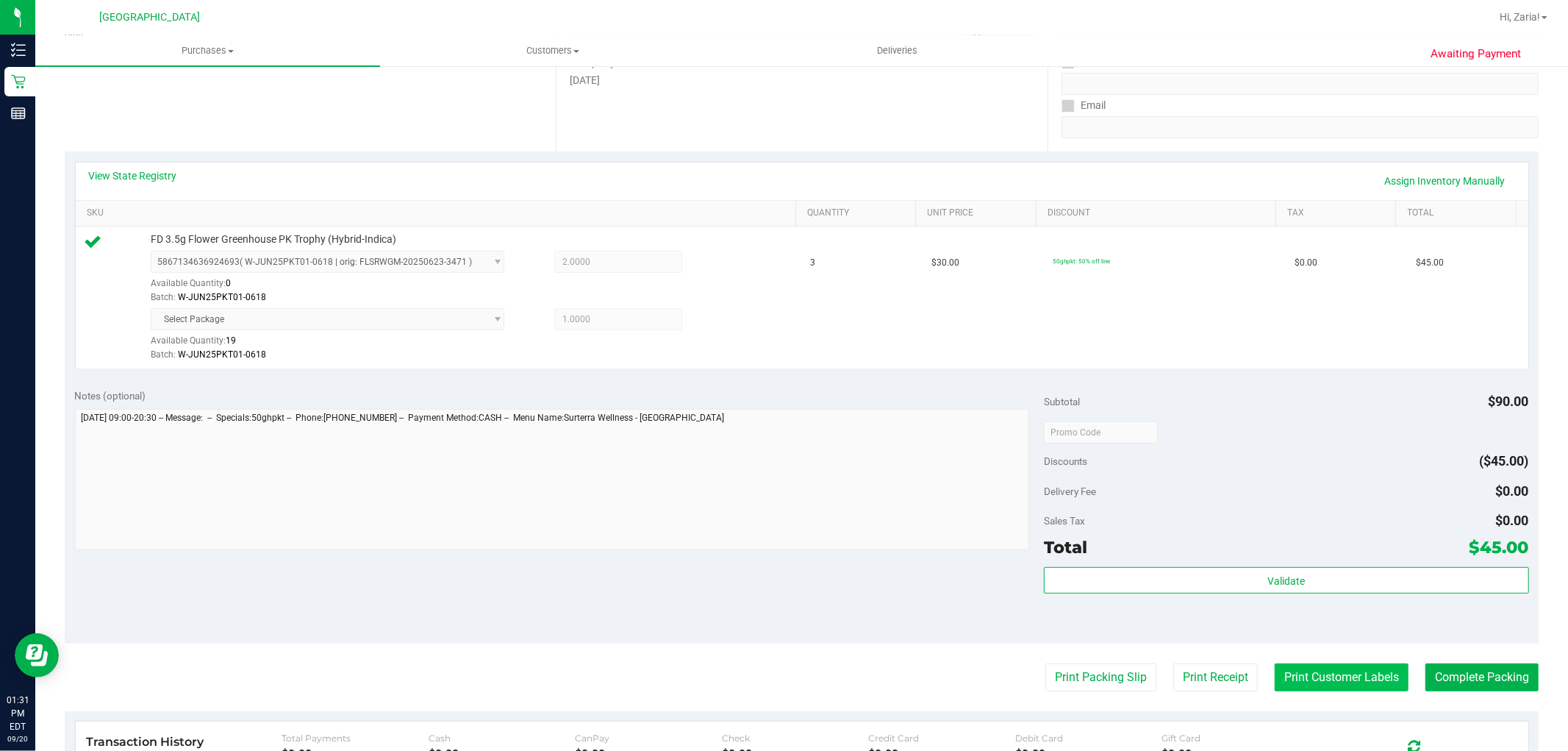
click at [1351, 671] on button "Print Customer Labels" at bounding box center [1341, 677] width 134 height 28
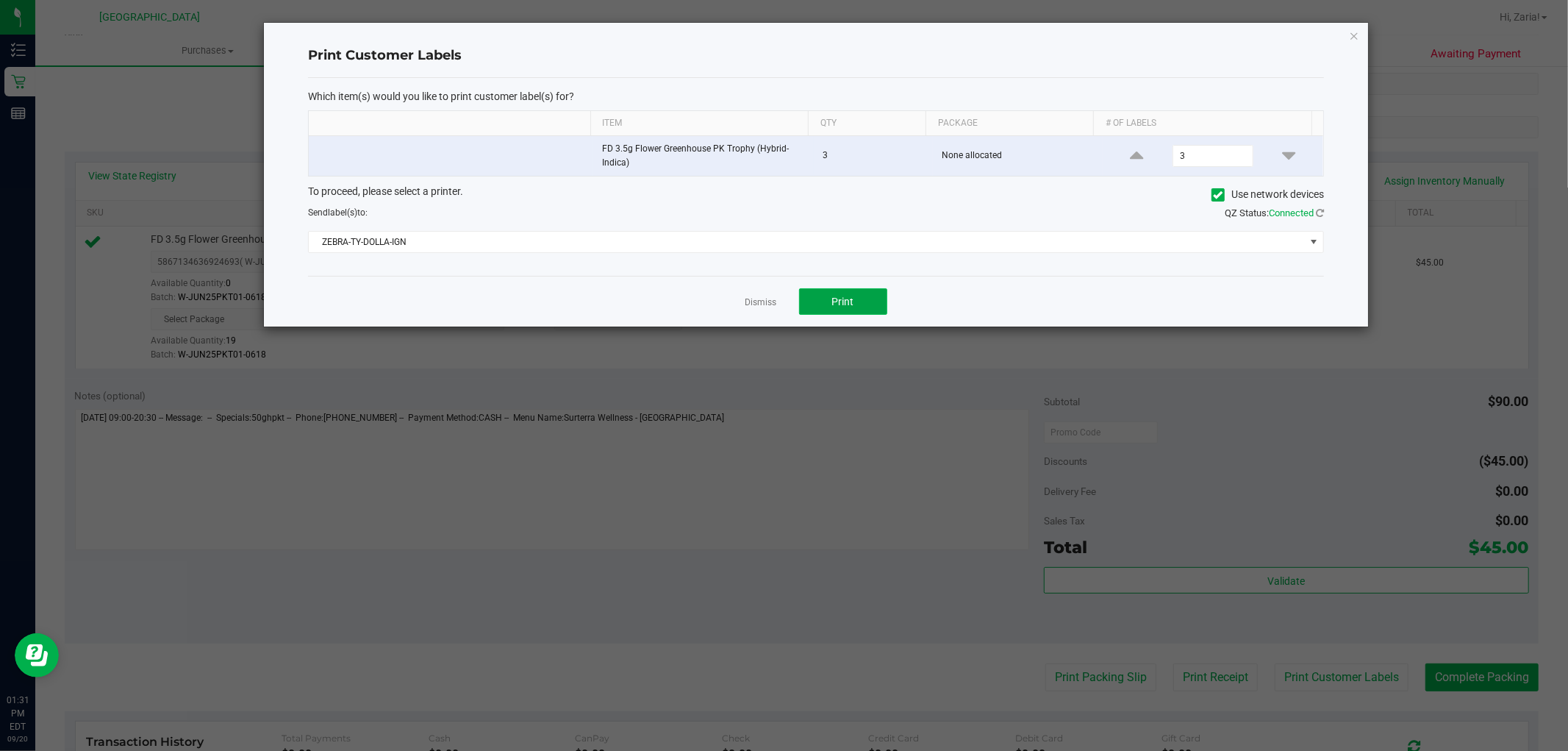
click at [826, 296] on button "Print" at bounding box center [842, 301] width 88 height 27
click at [765, 297] on link "Dismiss" at bounding box center [761, 302] width 31 height 12
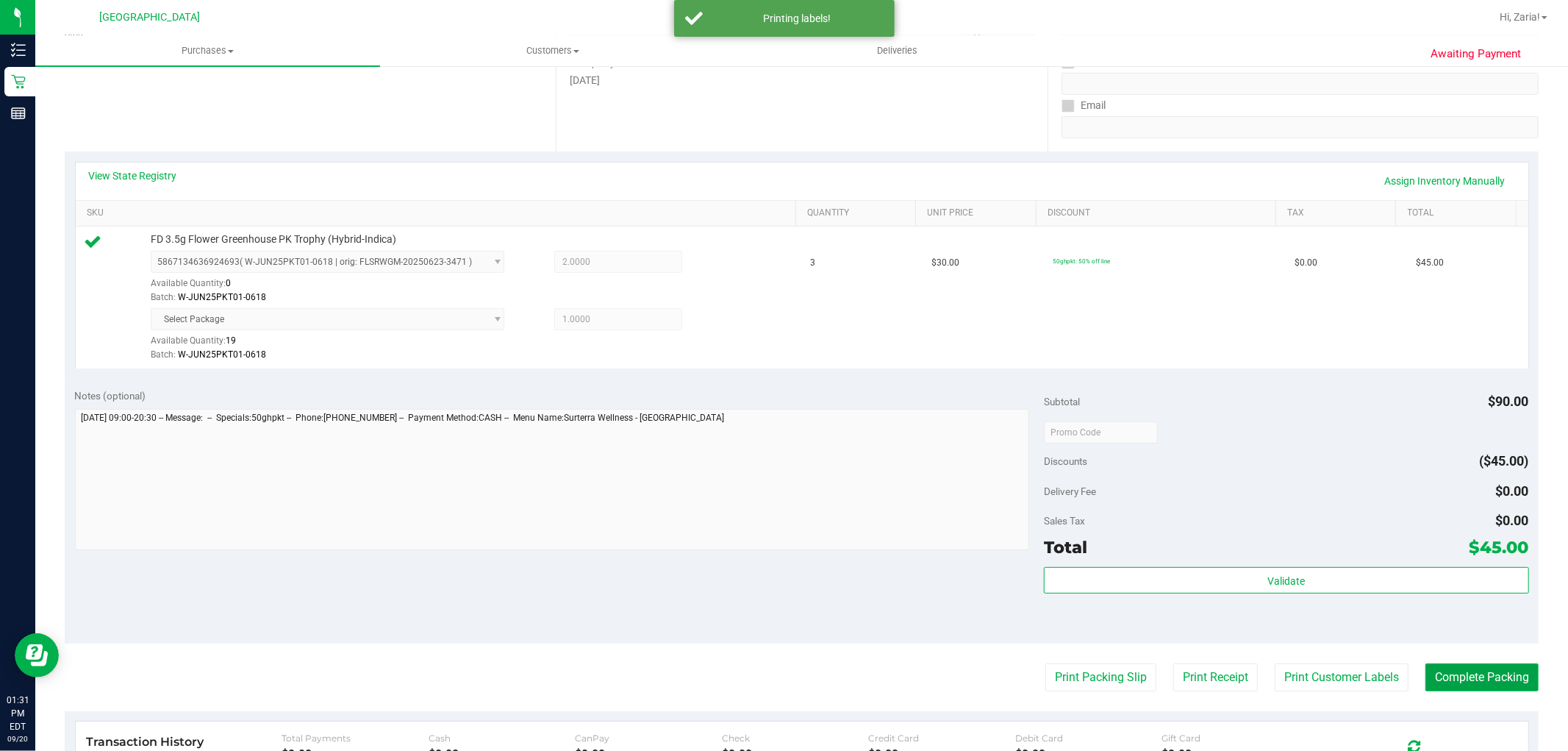
click at [1478, 678] on button "Complete Packing" at bounding box center [1482, 677] width 113 height 28
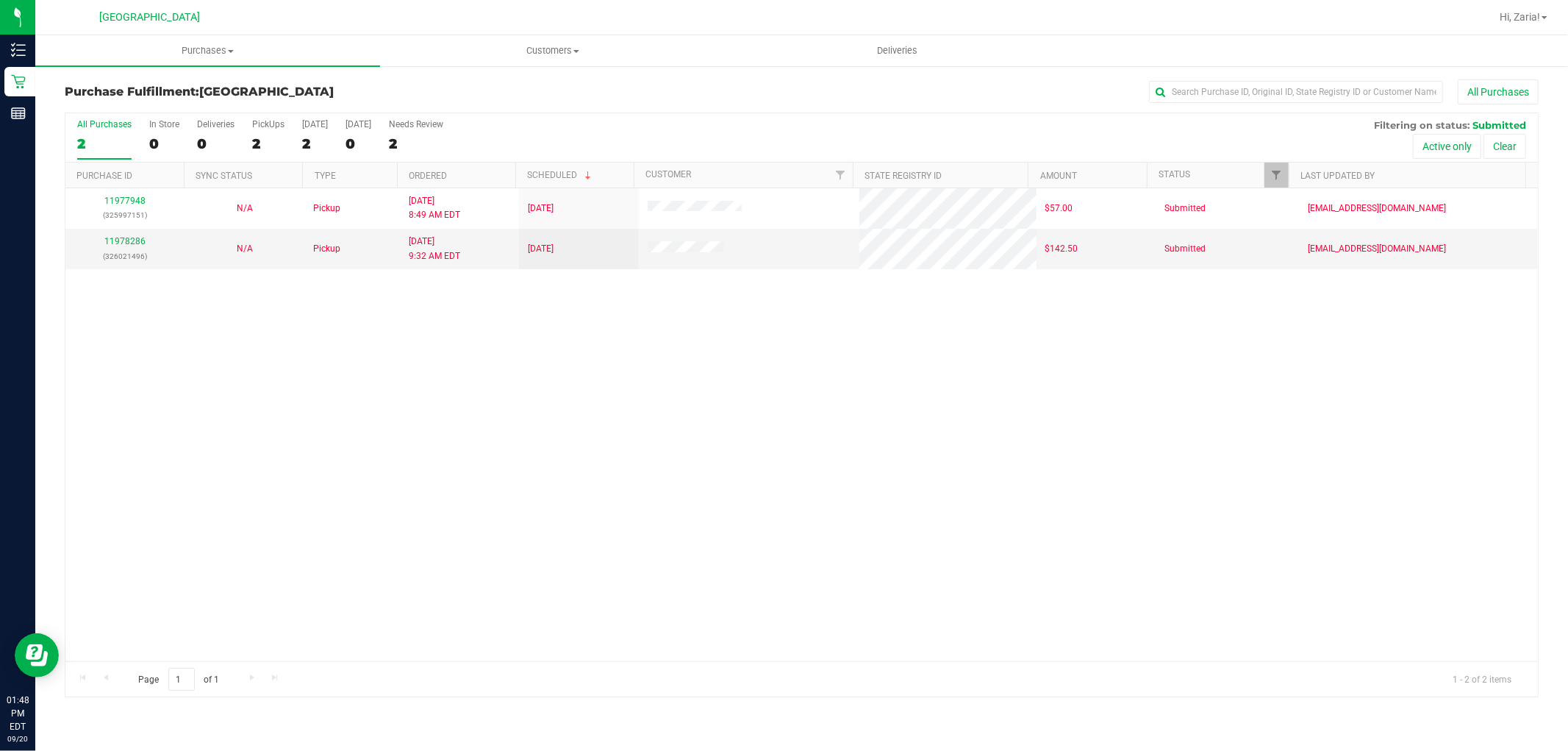
click at [38, 81] on div "Purchase Fulfillment: Boynton Beach WC All Purchases All Purchases 2 In Store 0…" at bounding box center [801, 389] width 1533 height 647
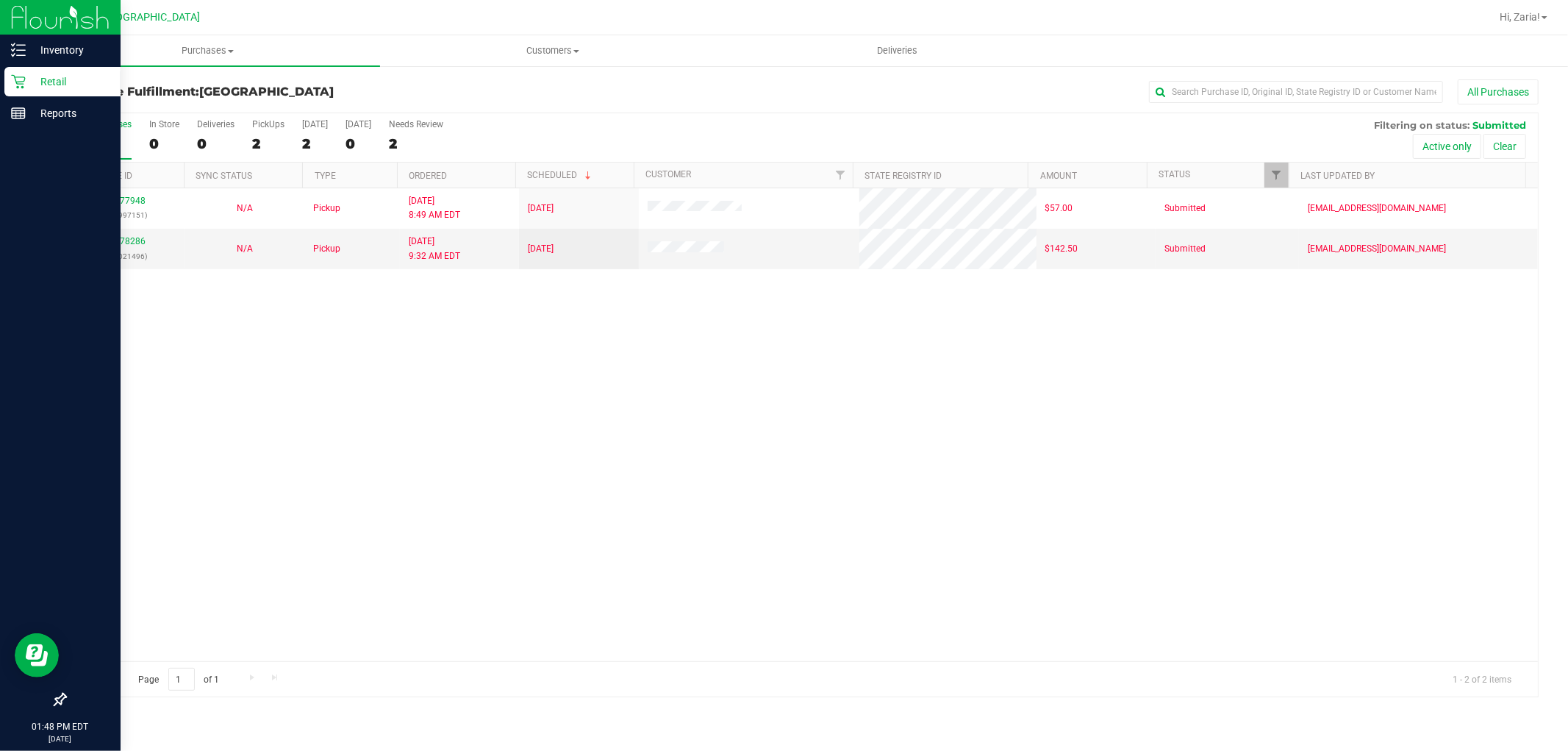
click at [2, 76] on link "Retail" at bounding box center [60, 82] width 121 height 31
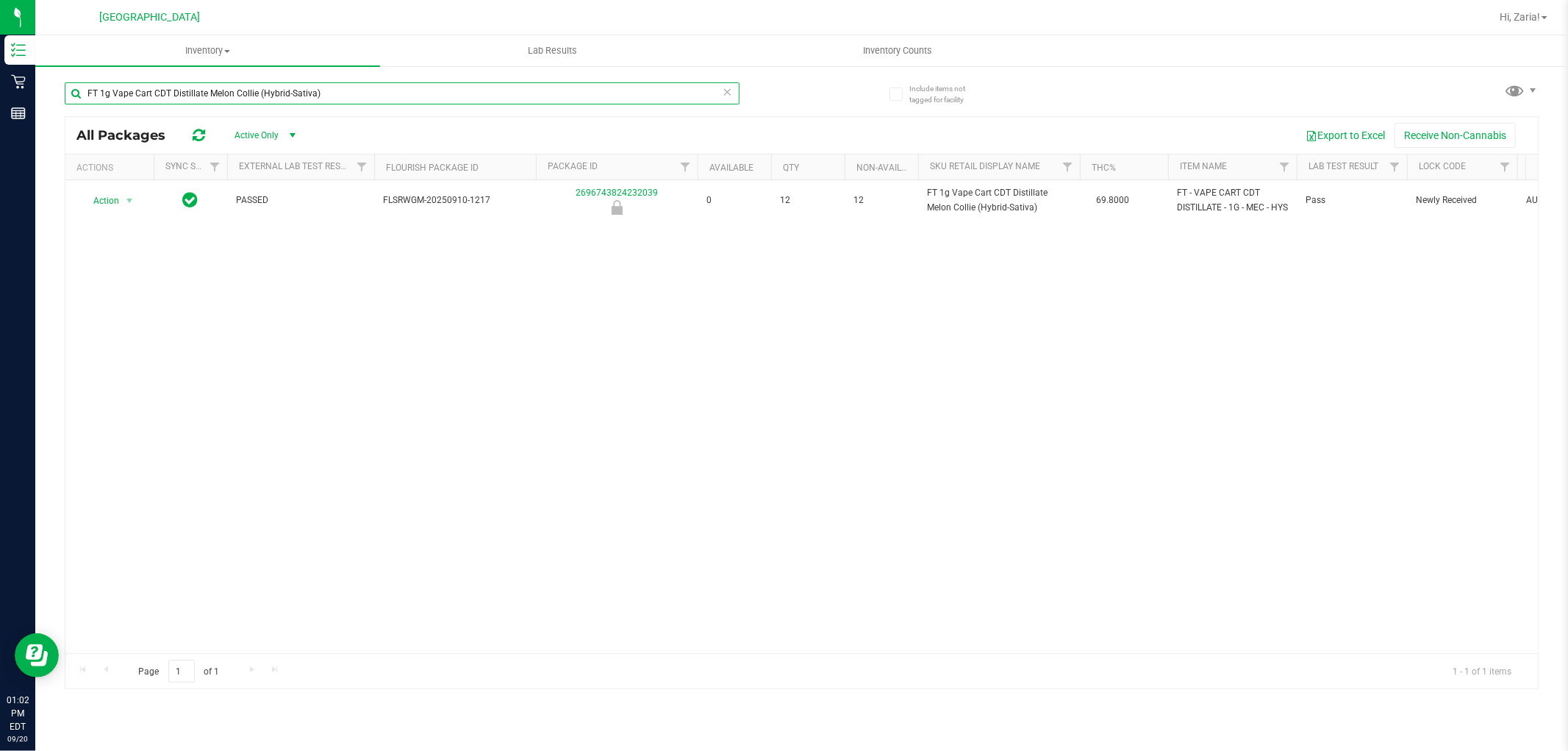
click at [242, 96] on input "FT 1g Vape Cart CDT Distillate Melon Collie (Hybrid-Sativa)" at bounding box center [402, 93] width 675 height 22
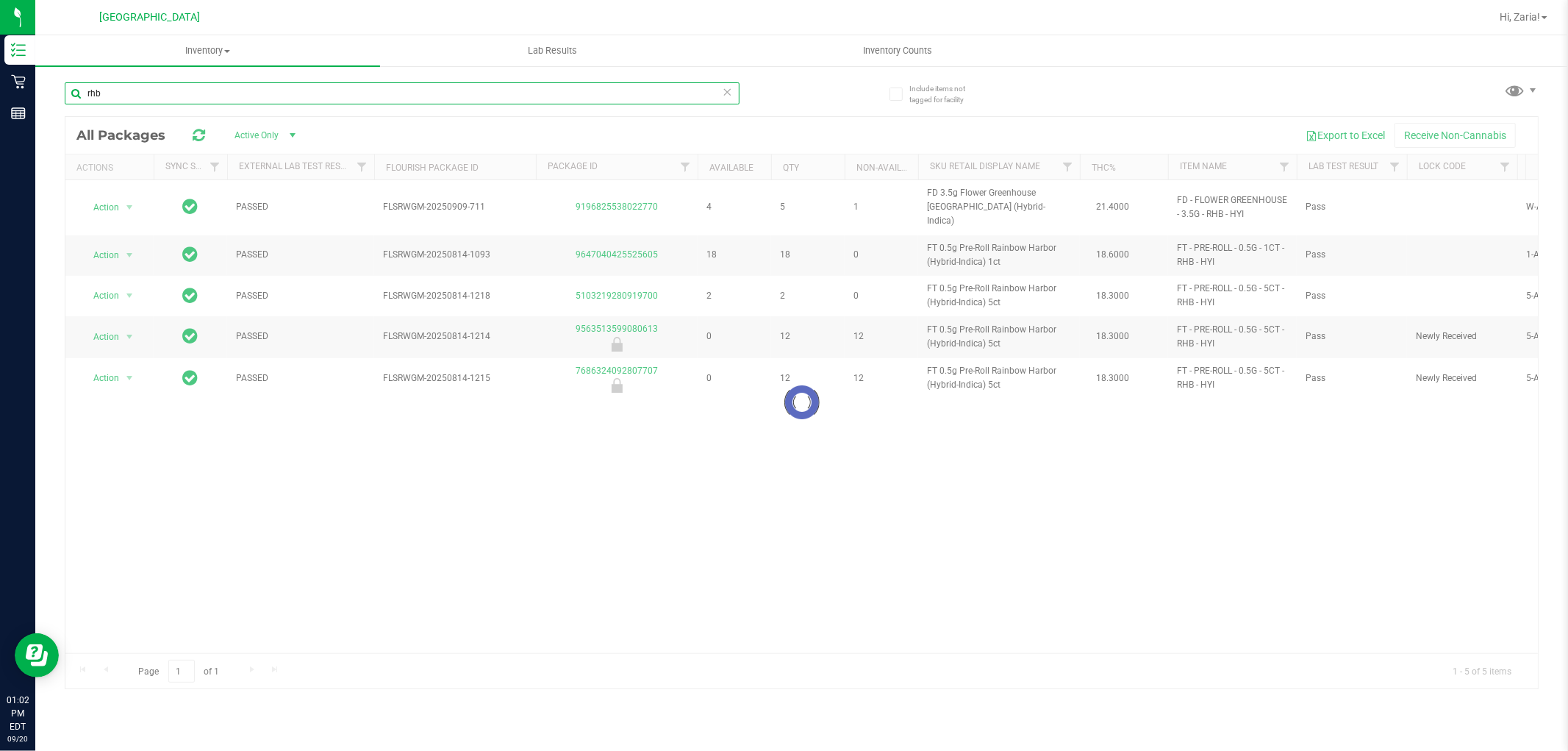
click at [242, 96] on input "rhb" at bounding box center [402, 93] width 675 height 22
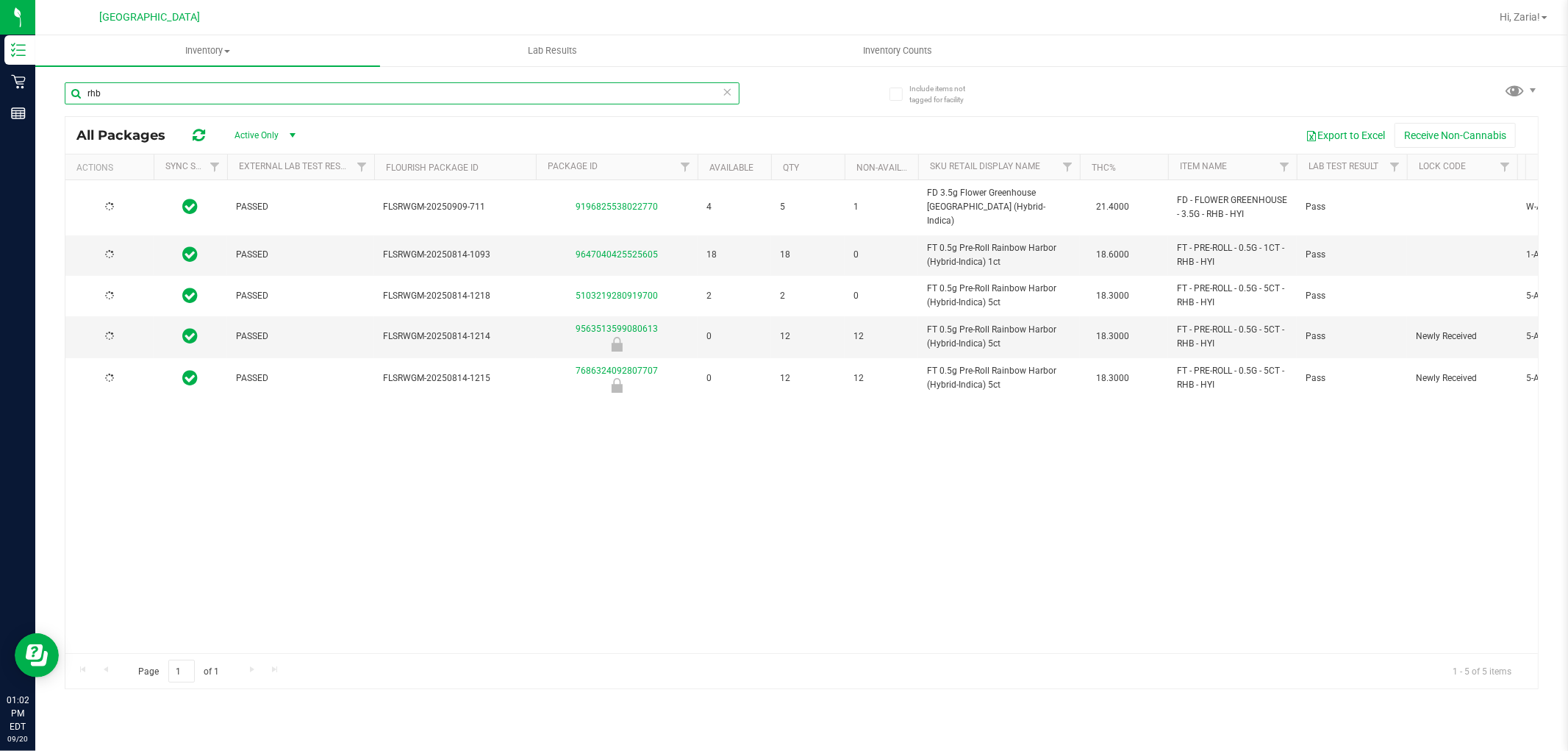
click at [242, 96] on input "rhb" at bounding box center [402, 93] width 675 height 22
type input "rainbow"
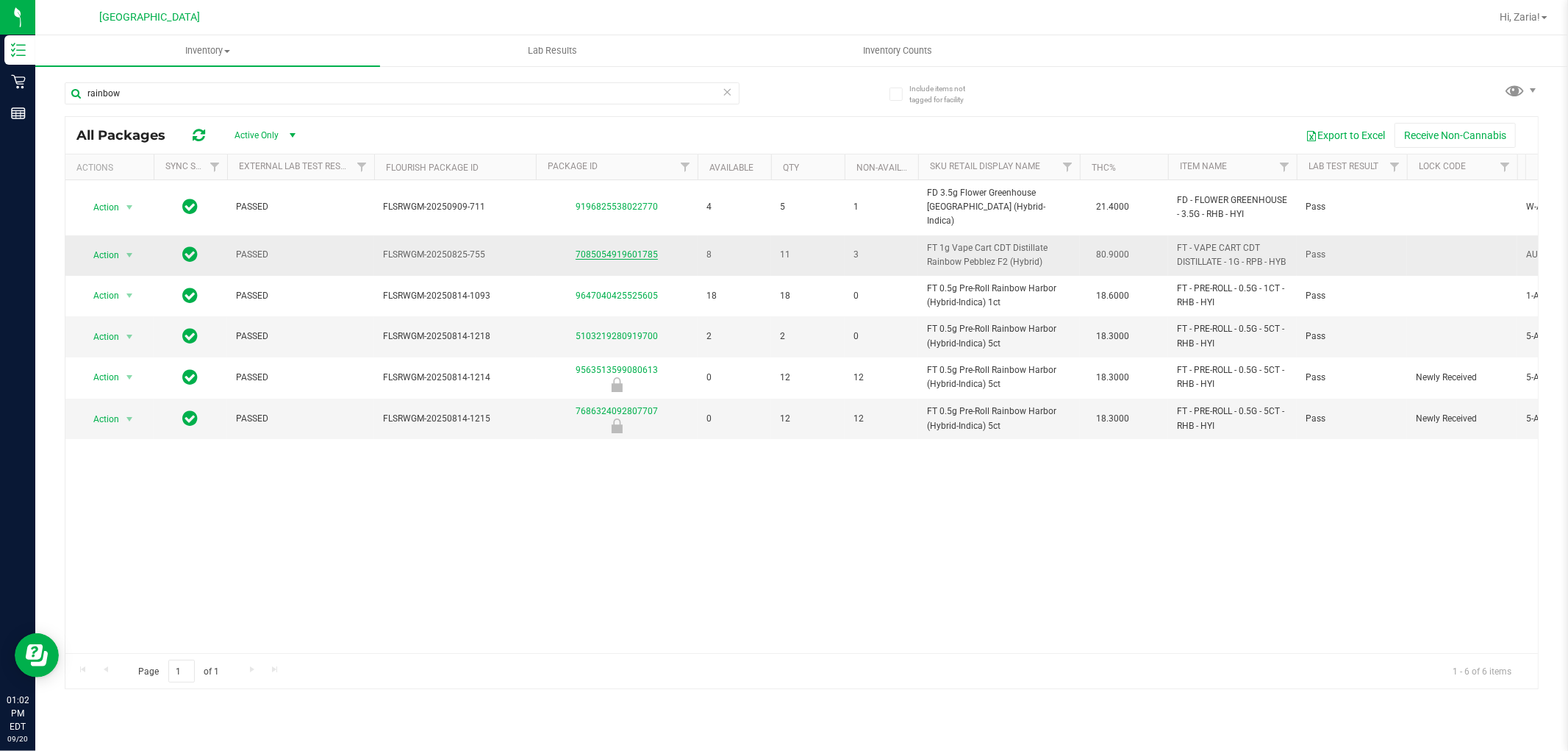
click at [635, 249] on link "7085054919601785" at bounding box center [617, 254] width 83 height 10
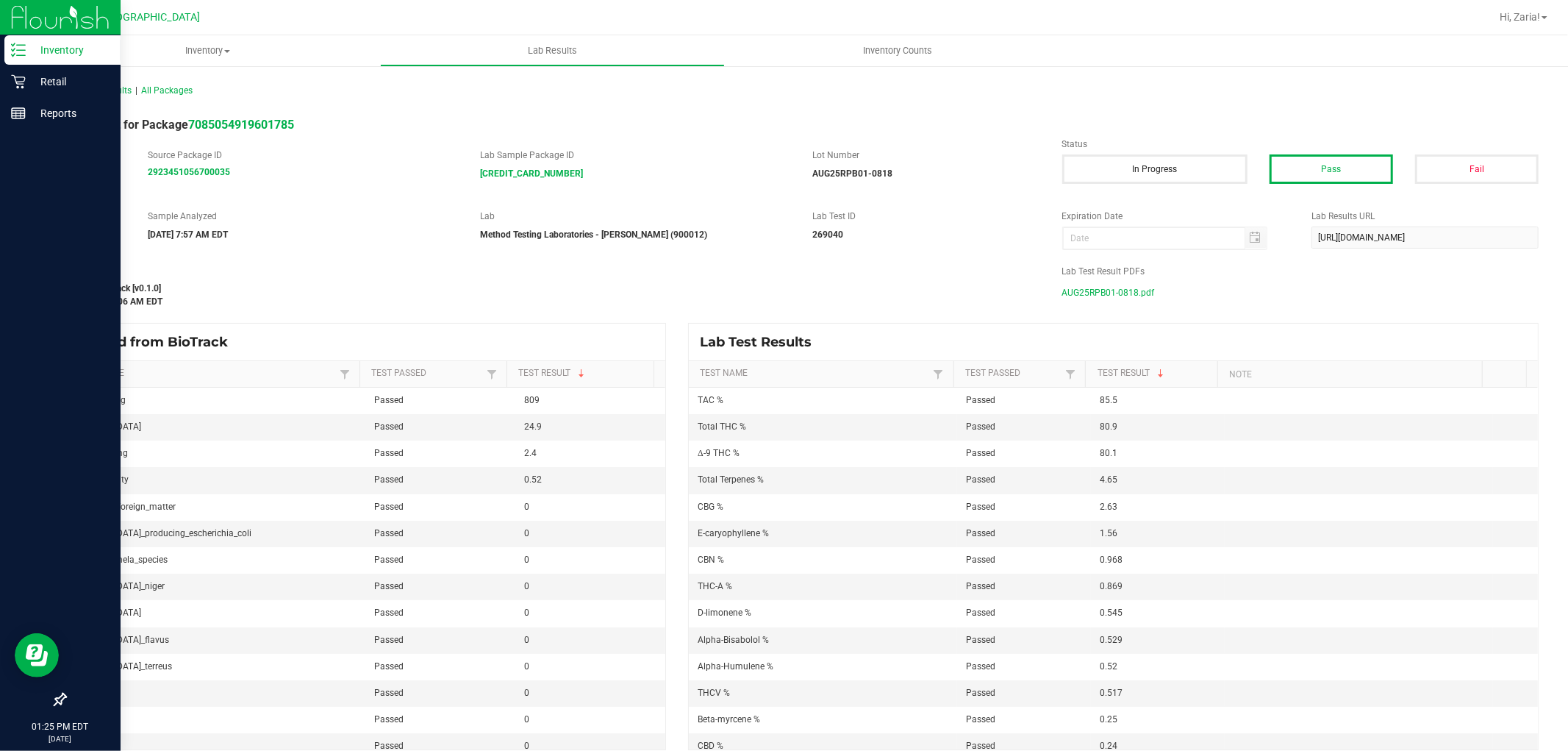
click at [47, 47] on p "Inventory" at bounding box center [70, 50] width 88 height 18
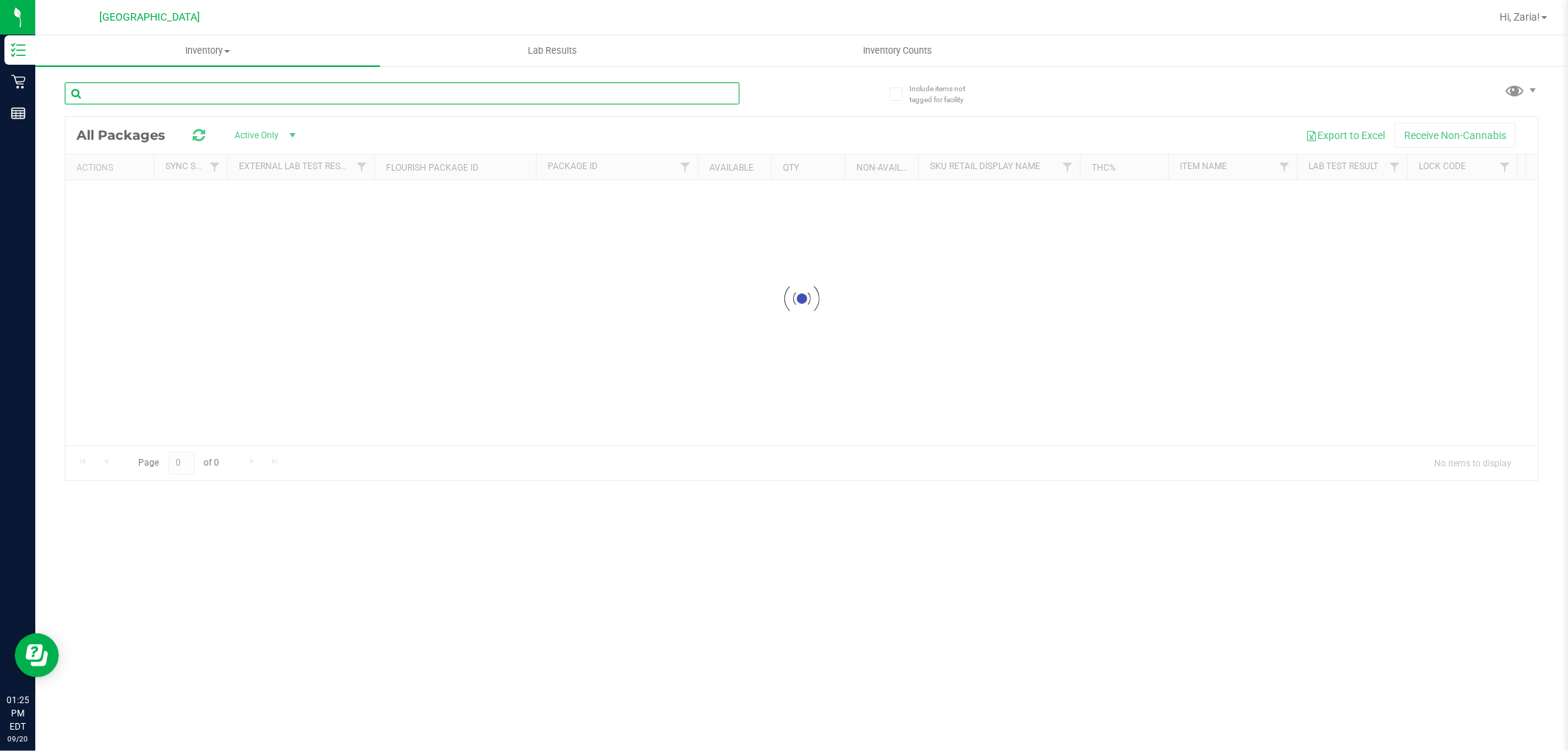
click at [184, 90] on input "text" at bounding box center [402, 93] width 675 height 22
click at [379, 94] on input "abpW-AUG25YHI01-0809W-JUN25ABP01-0625" at bounding box center [402, 93] width 675 height 22
click at [380, 94] on input "abpW-AUG25YHI01-0809W-JUN25ABP01-0625" at bounding box center [402, 93] width 675 height 22
click at [383, 93] on input "abpW-AUG25YHI01-0809W-JUN25ABP01-0625" at bounding box center [402, 93] width 675 height 22
click at [385, 93] on input "abpW-AUG25YHI01-0809W-JUN25ABP01-0625" at bounding box center [402, 93] width 675 height 22
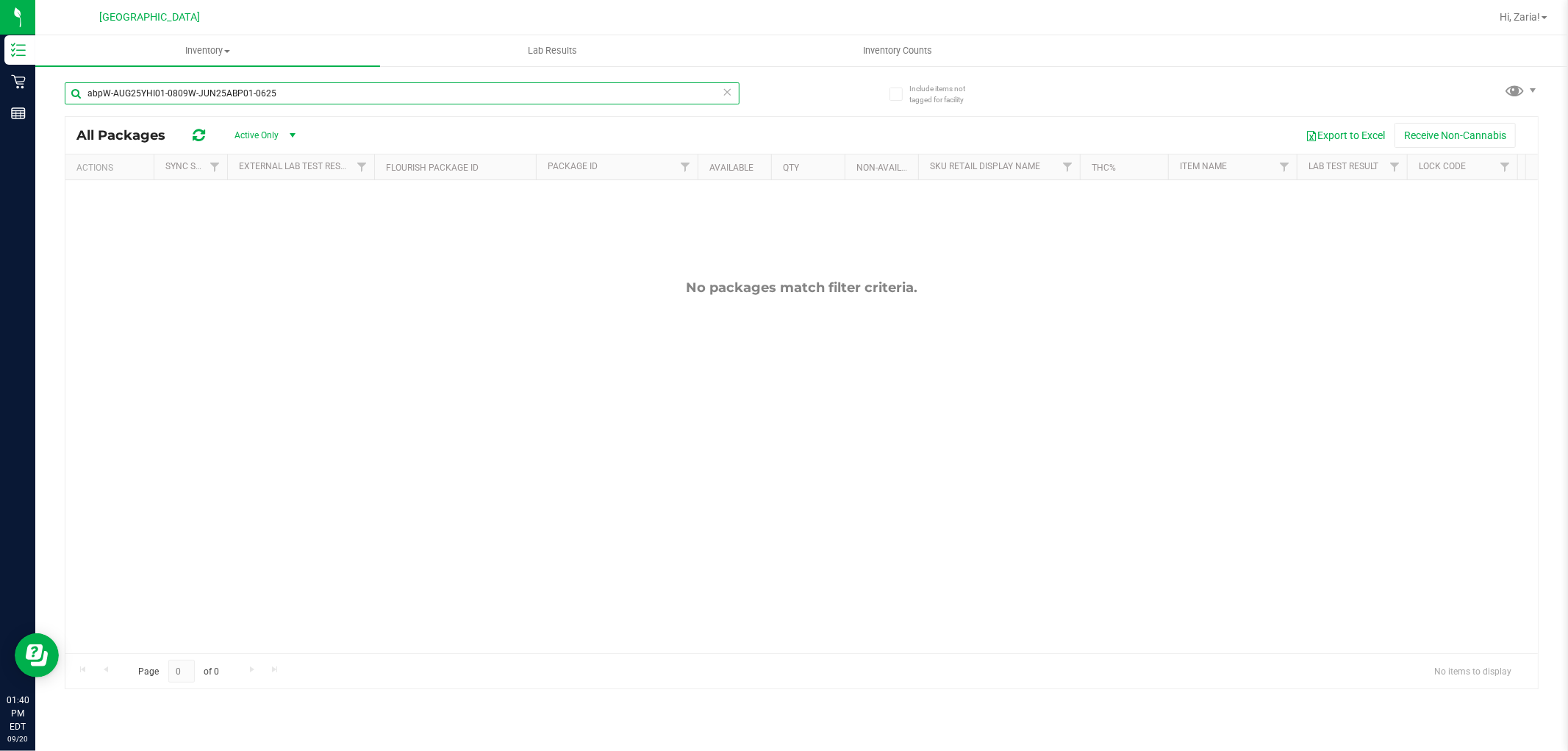
click at [385, 93] on input "abpW-AUG25YHI01-0809W-JUN25ABP01-0625" at bounding box center [402, 93] width 675 height 22
type input "1727684822380212"
click at [726, 88] on icon at bounding box center [727, 91] width 10 height 18
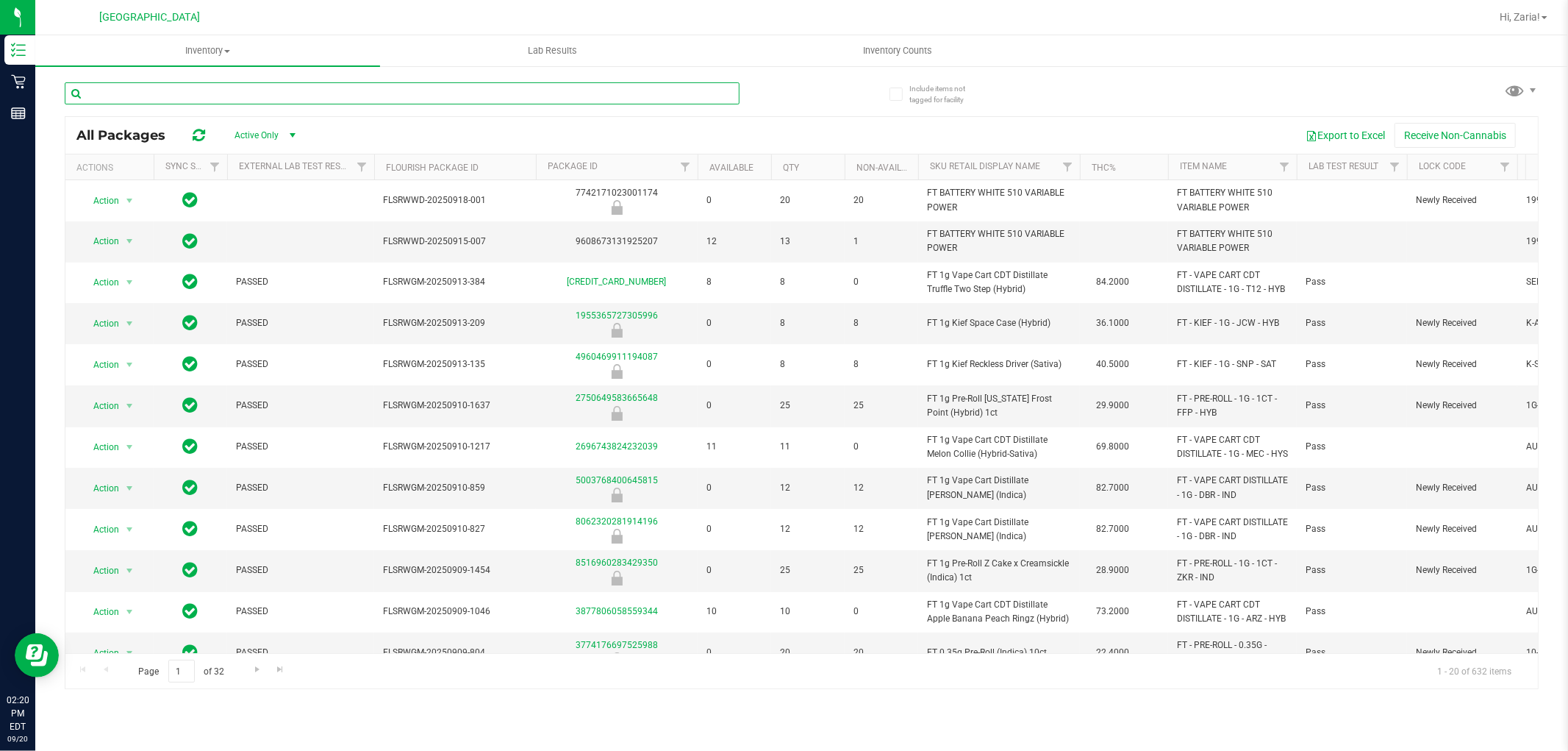
click at [489, 90] on input "text" at bounding box center [402, 93] width 675 height 22
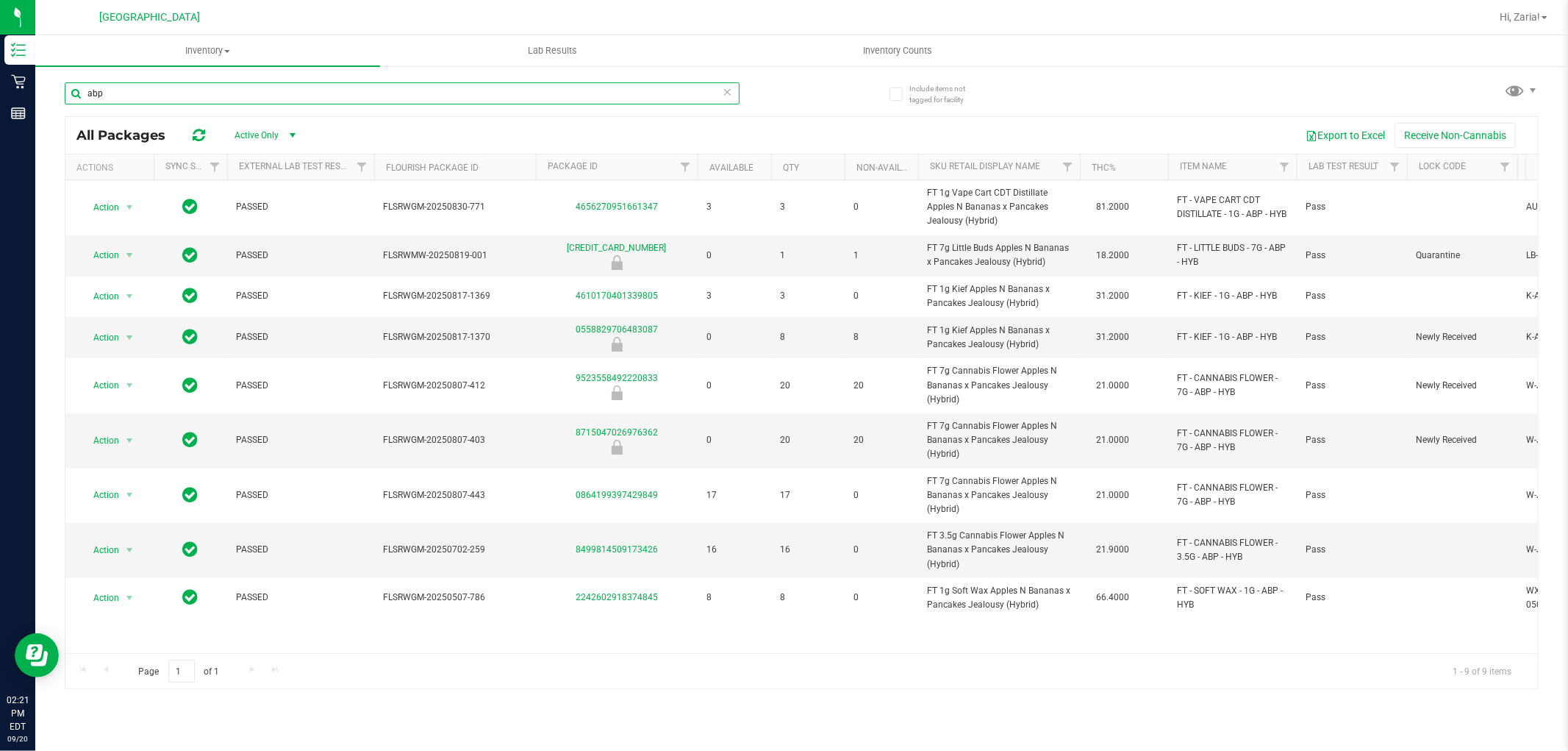
click at [312, 96] on input "abp" at bounding box center [402, 93] width 675 height 22
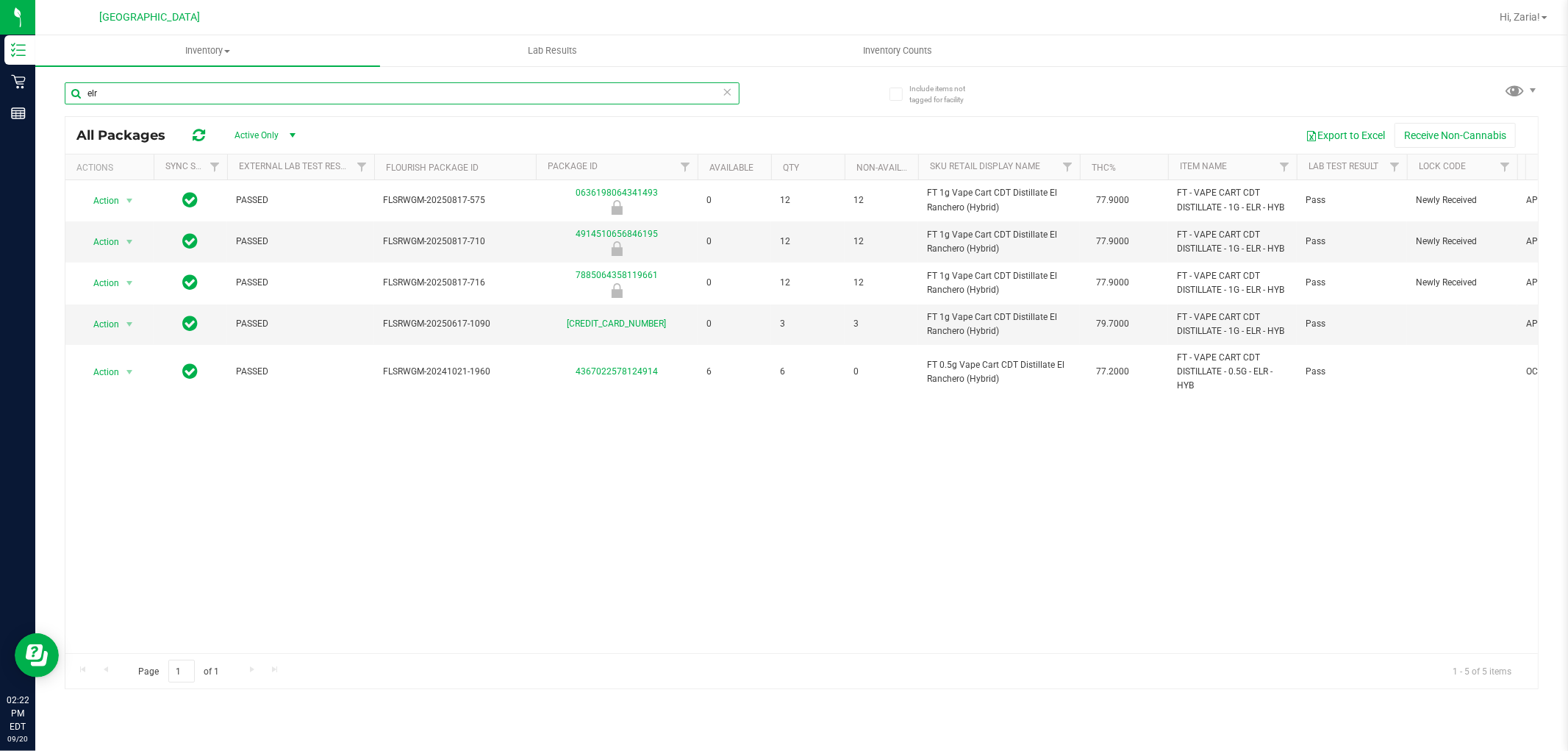
click at [557, 93] on input "elr" at bounding box center [402, 93] width 675 height 22
click at [557, 93] on input "elr" at bounding box center [402, 93] width 675 height 22
click at [429, 105] on div "elr" at bounding box center [402, 99] width 675 height 34
click at [430, 102] on input "elr" at bounding box center [402, 93] width 675 height 22
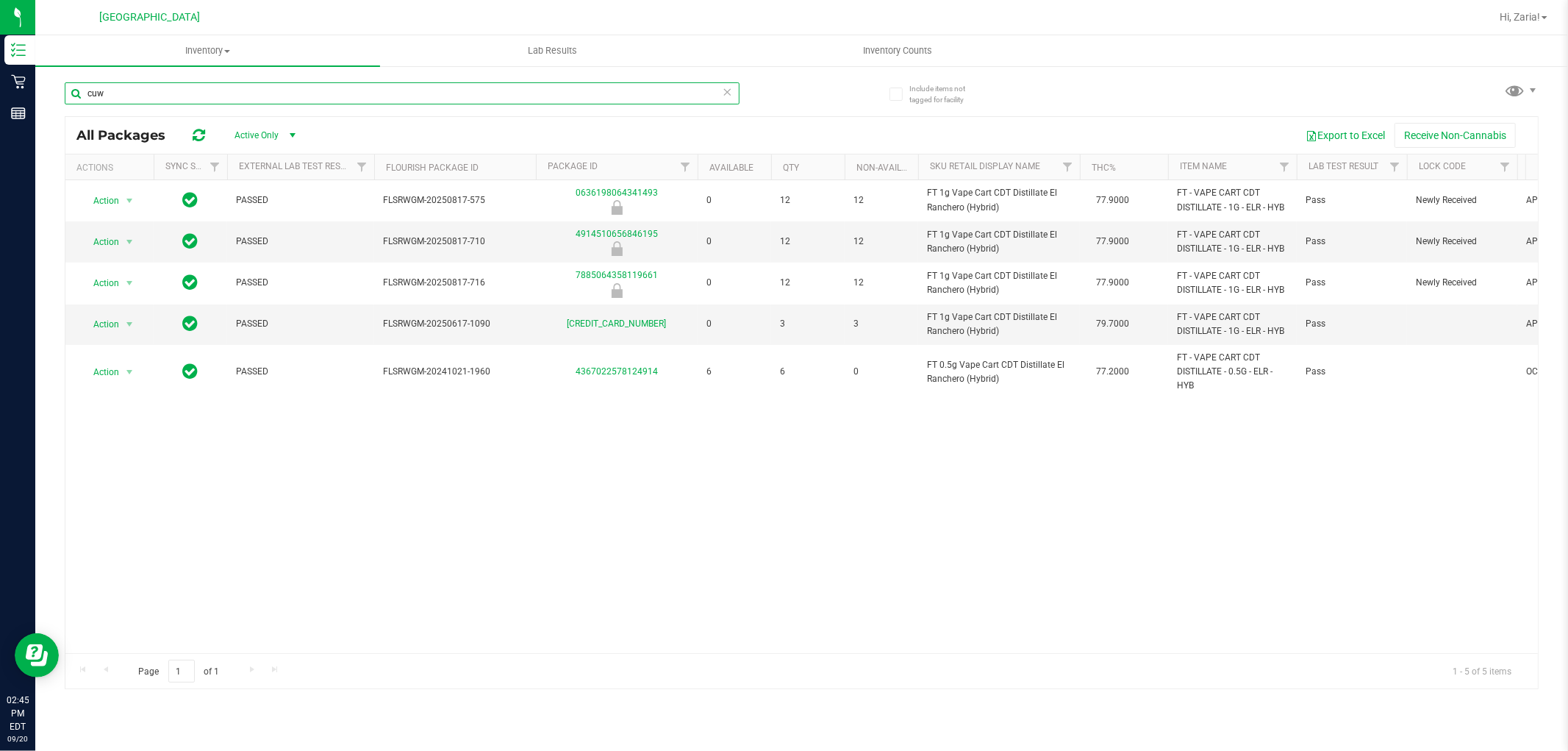
type input "cuw"
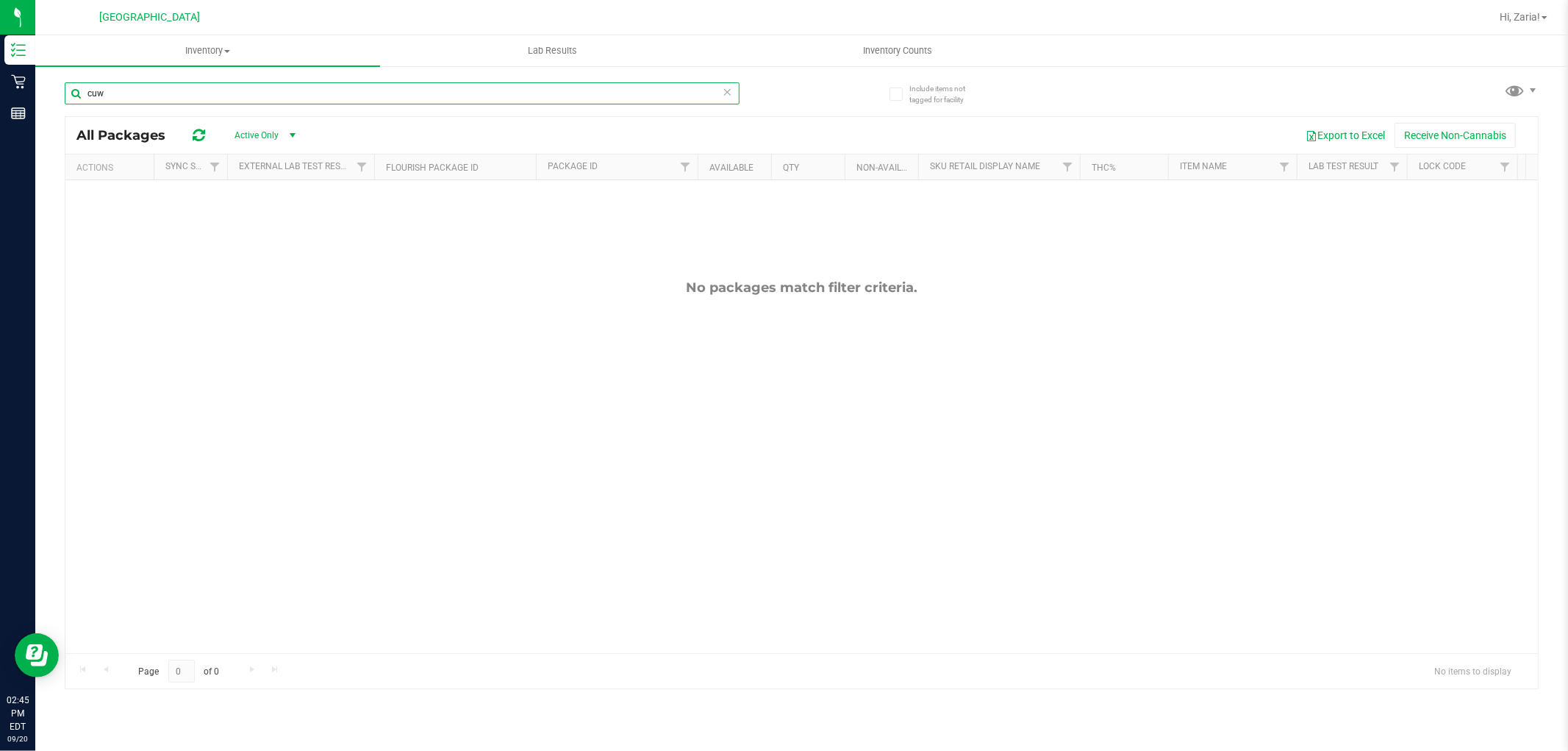
click at [270, 96] on input "cuw" at bounding box center [402, 93] width 675 height 22
click at [271, 96] on input "cuw" at bounding box center [402, 93] width 675 height 22
type input "7"
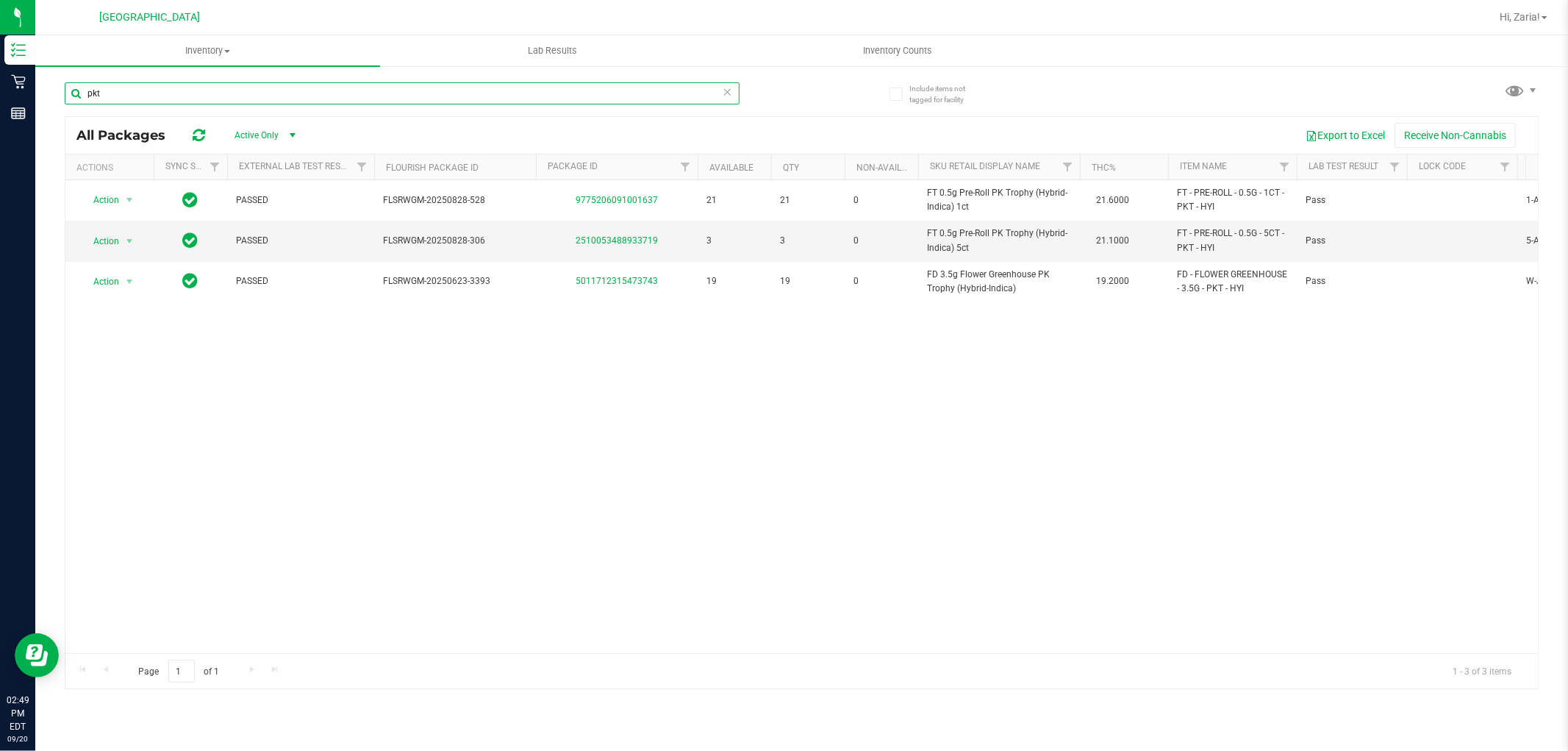
click at [508, 96] on input "pkt" at bounding box center [402, 93] width 675 height 22
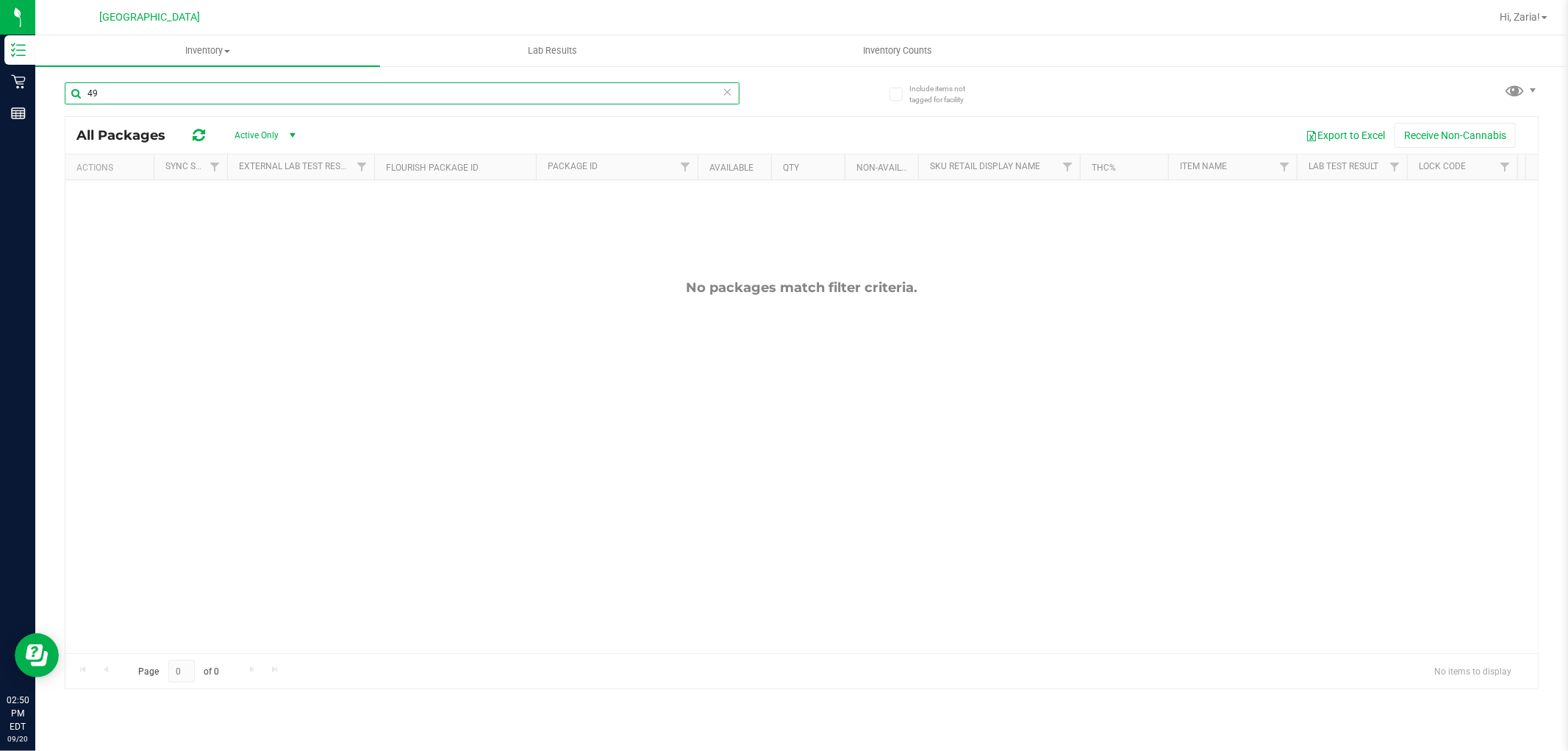
type input "4"
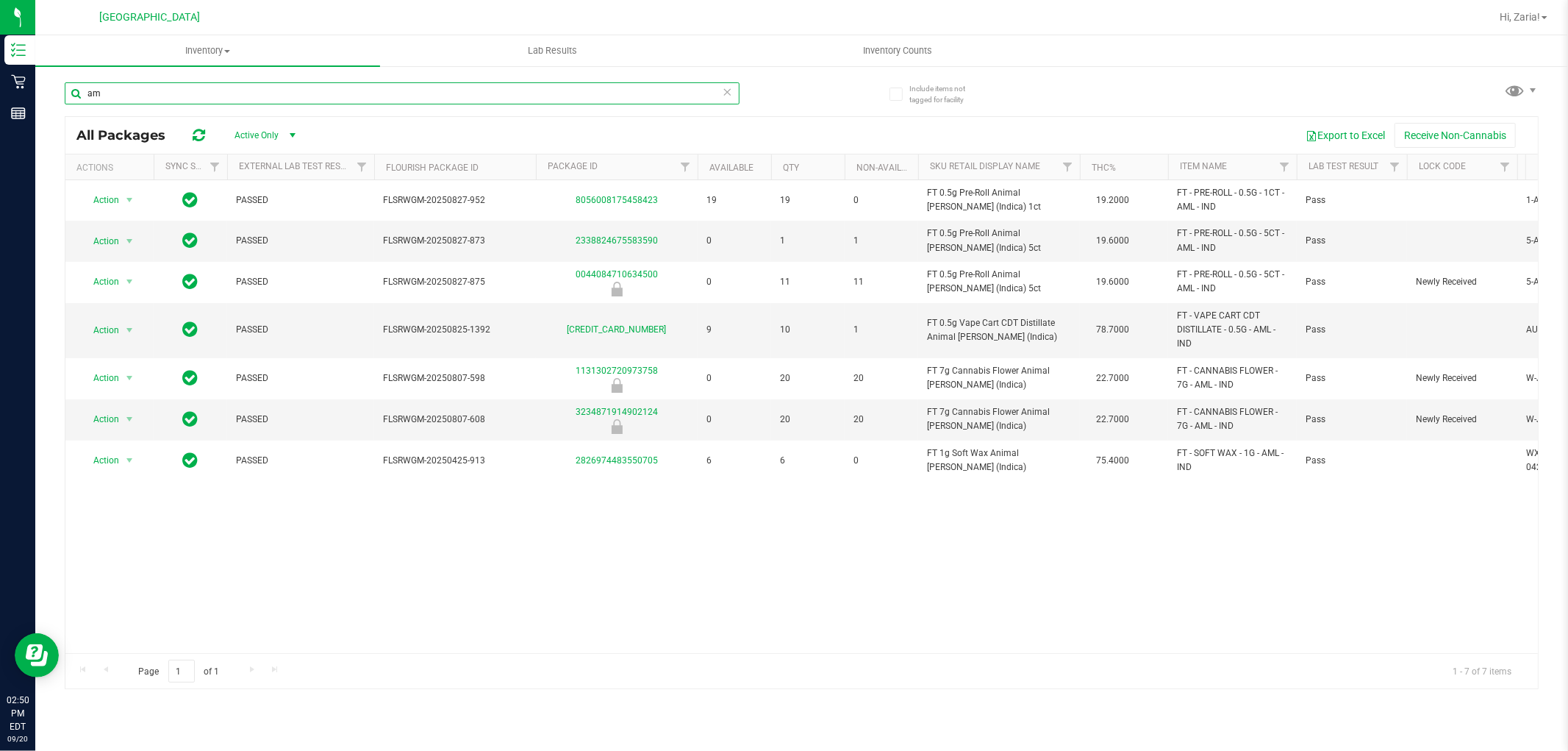
type input "a"
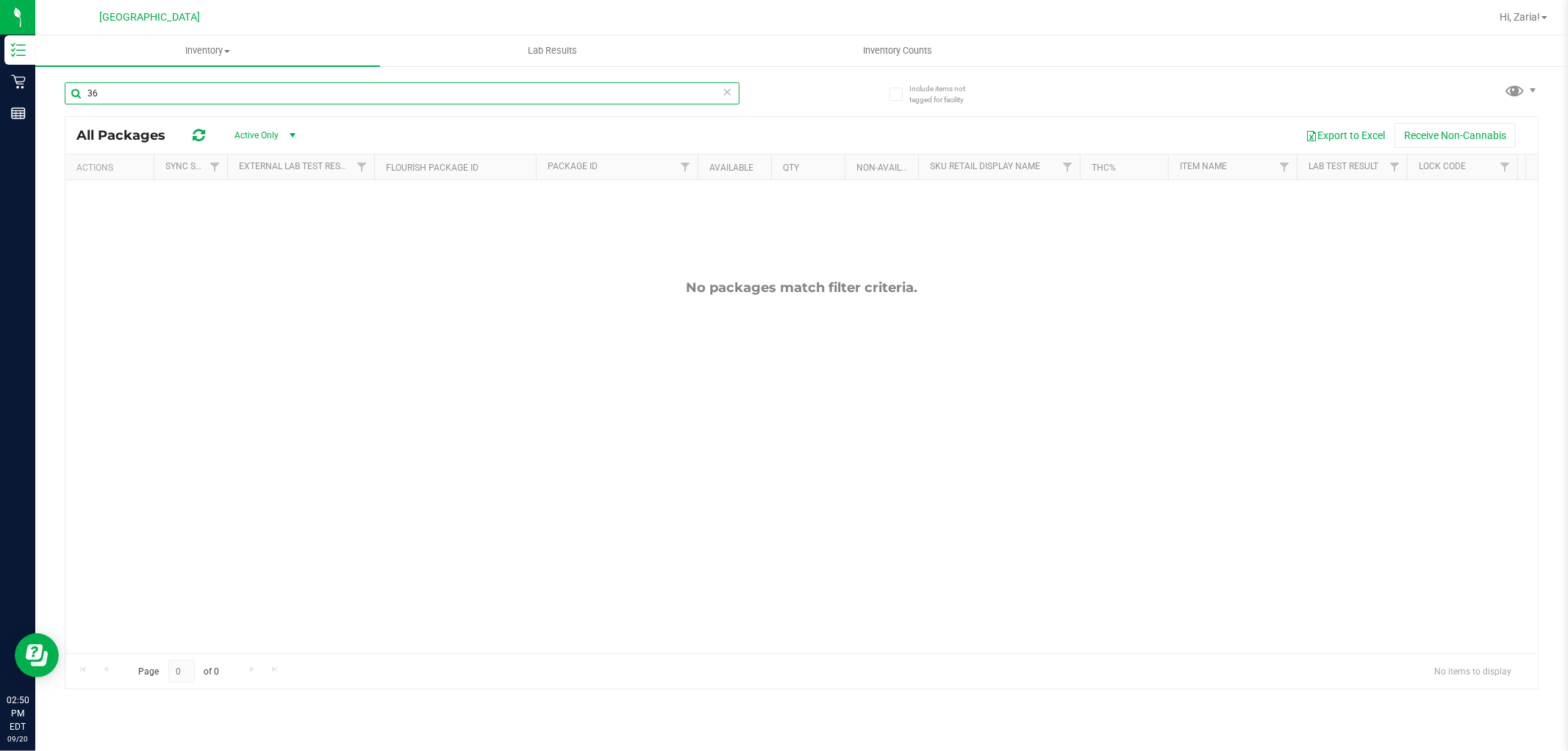
type input "3"
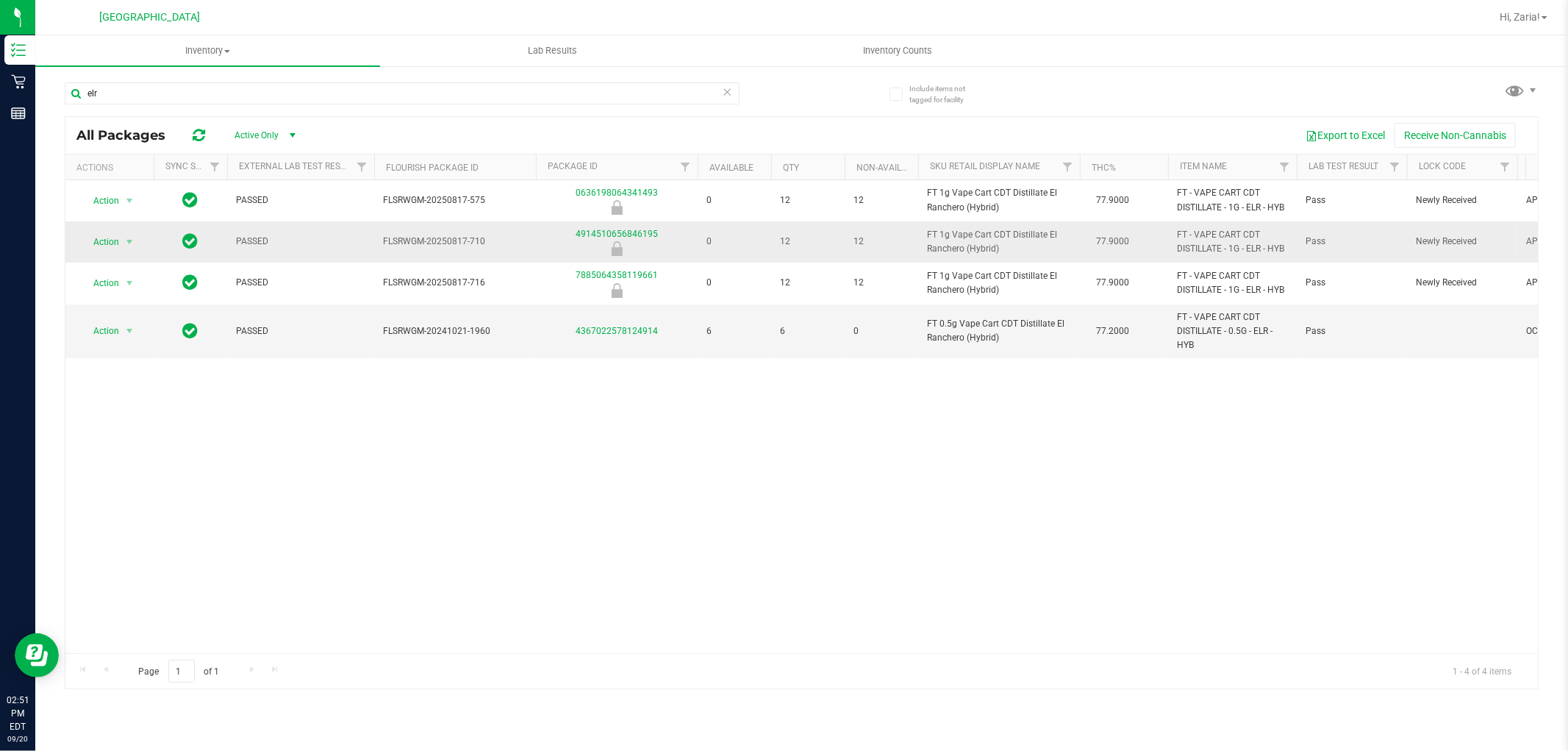
click at [973, 239] on span "FT 1g Vape Cart CDT Distillate El Ranchero (Hybrid)" at bounding box center [998, 242] width 144 height 28
click at [975, 238] on span "FT 1g Vape Cart CDT Distillate El Ranchero (Hybrid)" at bounding box center [998, 242] width 144 height 28
copy td "FT 1g Vape Cart CDT Distillate El Ranchero (Hybrid)"
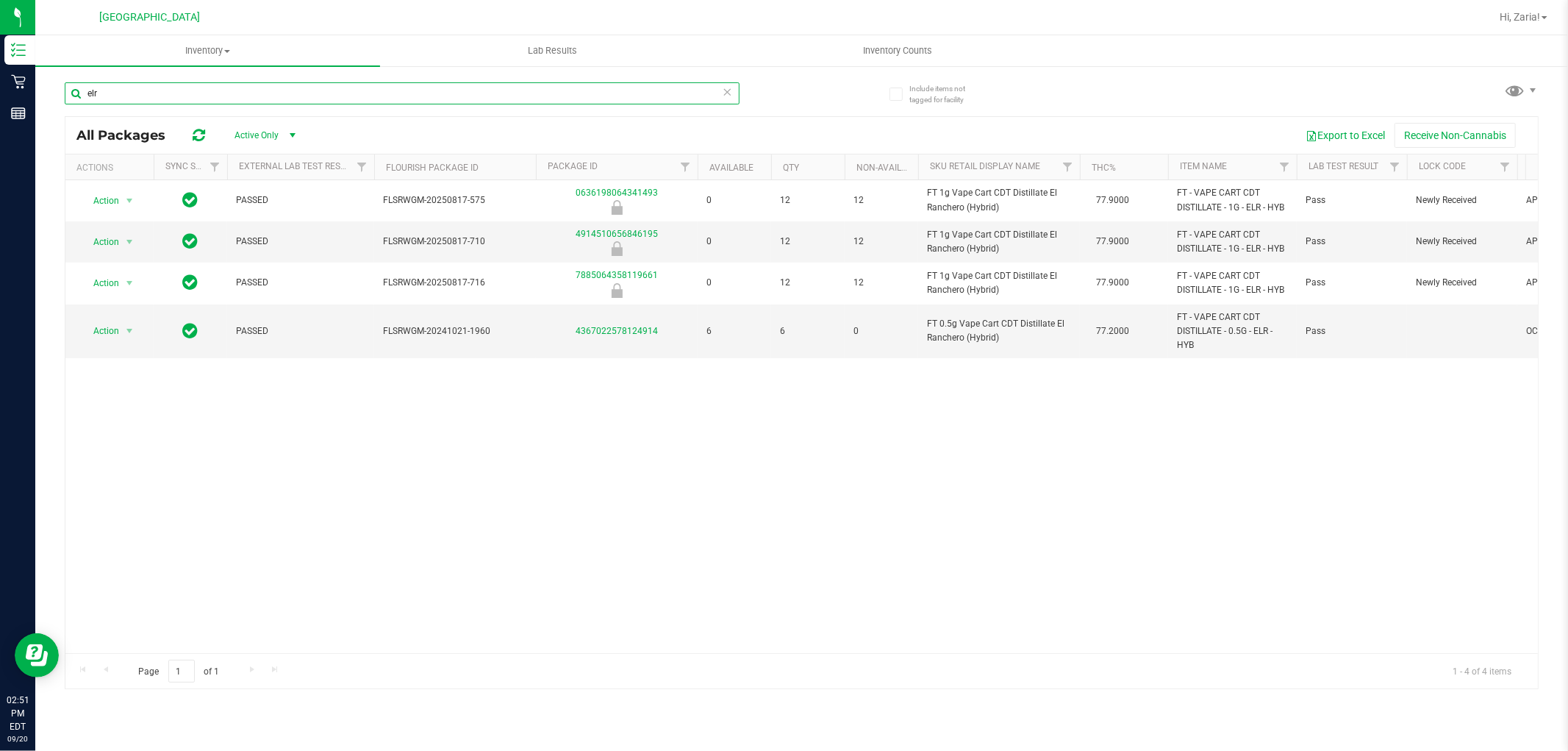
click at [606, 86] on input "elr" at bounding box center [402, 93] width 675 height 22
click at [606, 86] on input "elr" at bounding box center [402, 93] width 675 height 22
paste input "FT 1g Vape Cart CDT Distillate El Ranchero (Hybrid)"
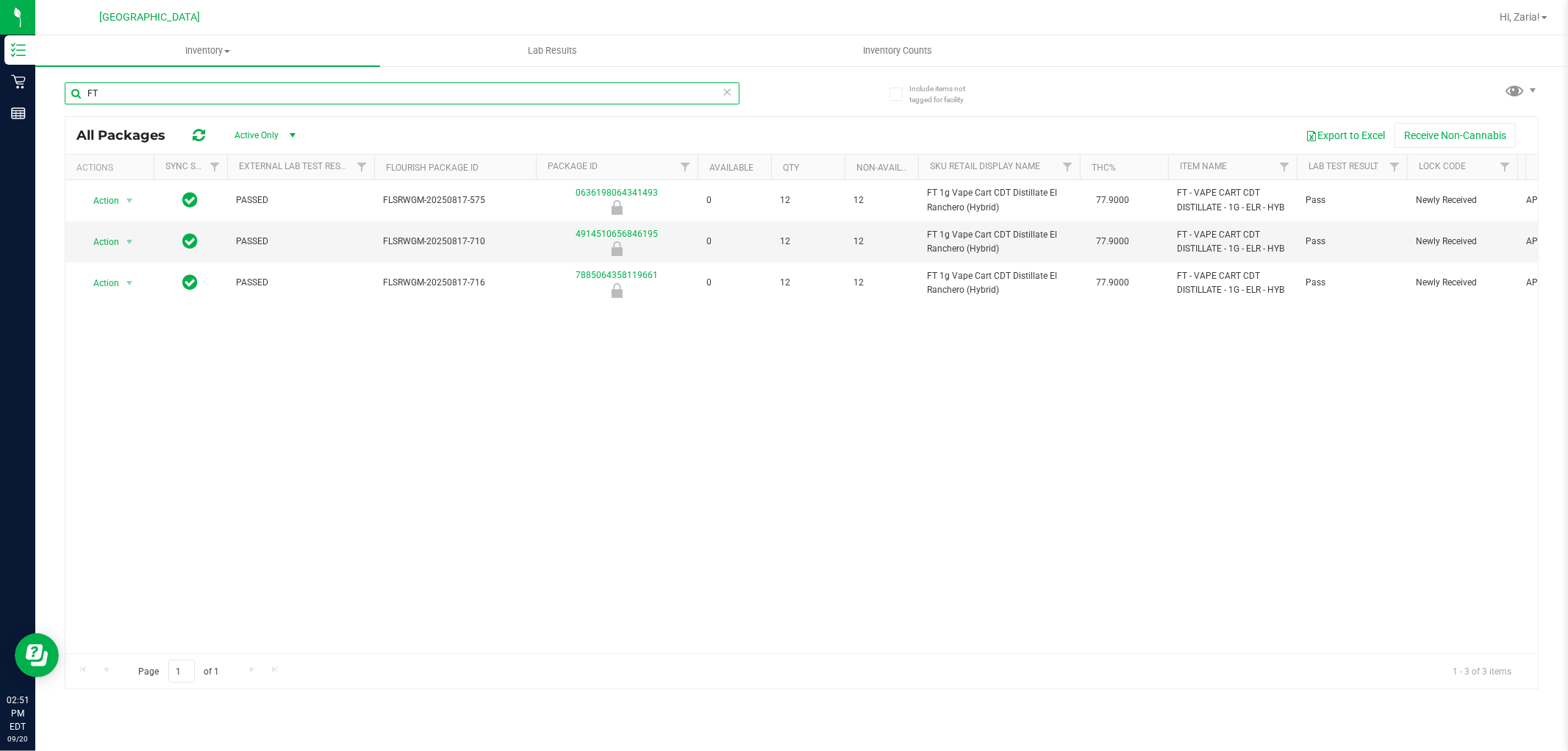
type input "F"
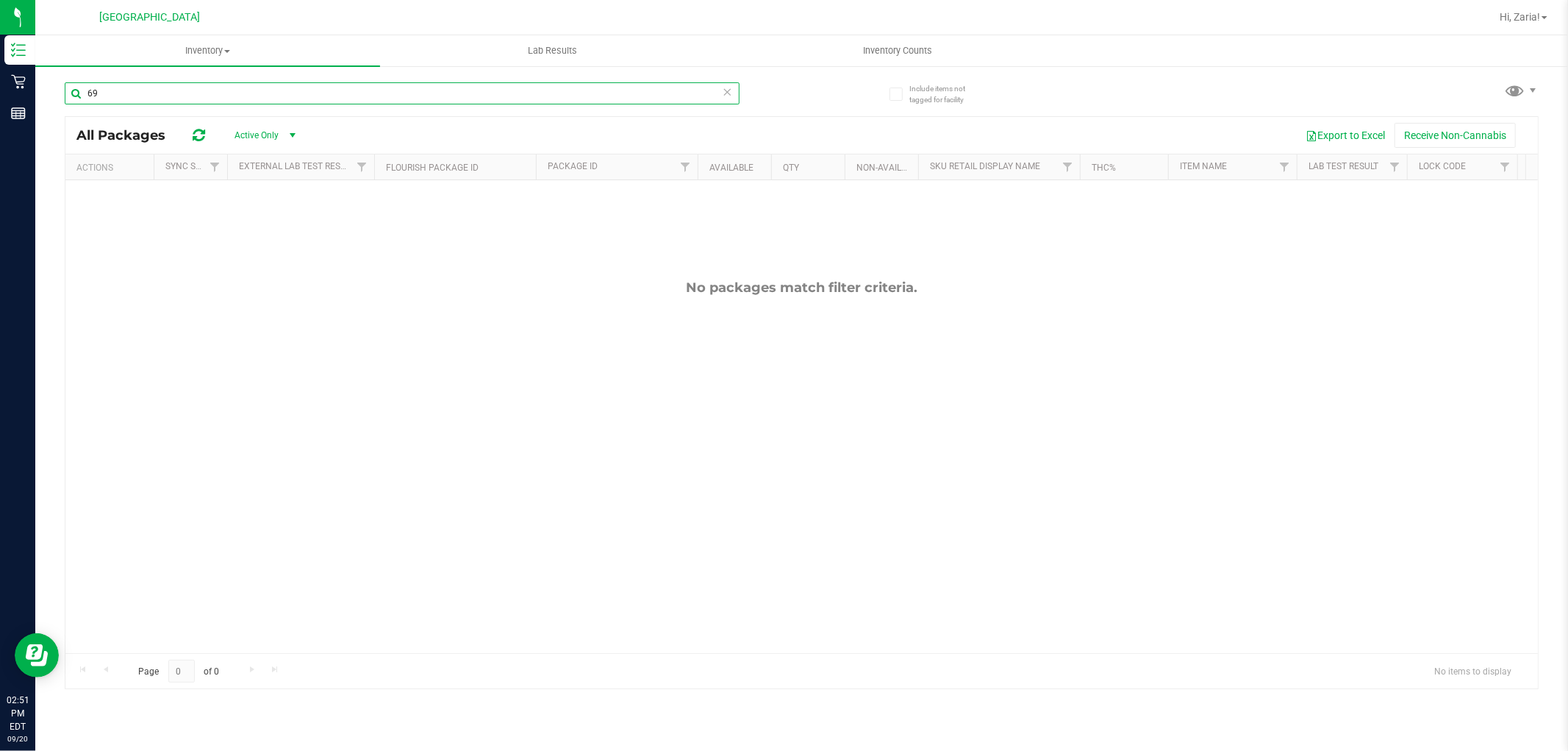
type input "6"
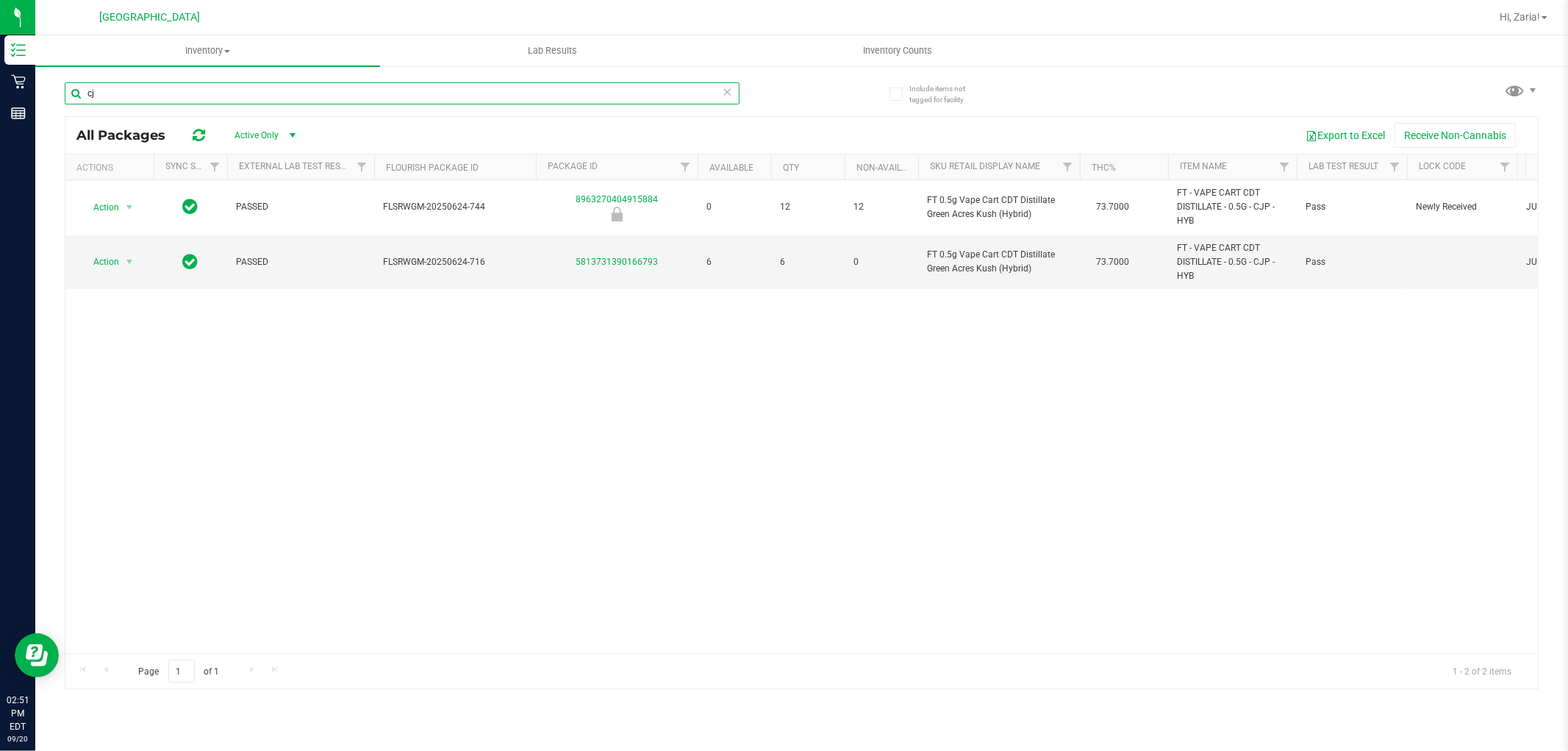
type input "c"
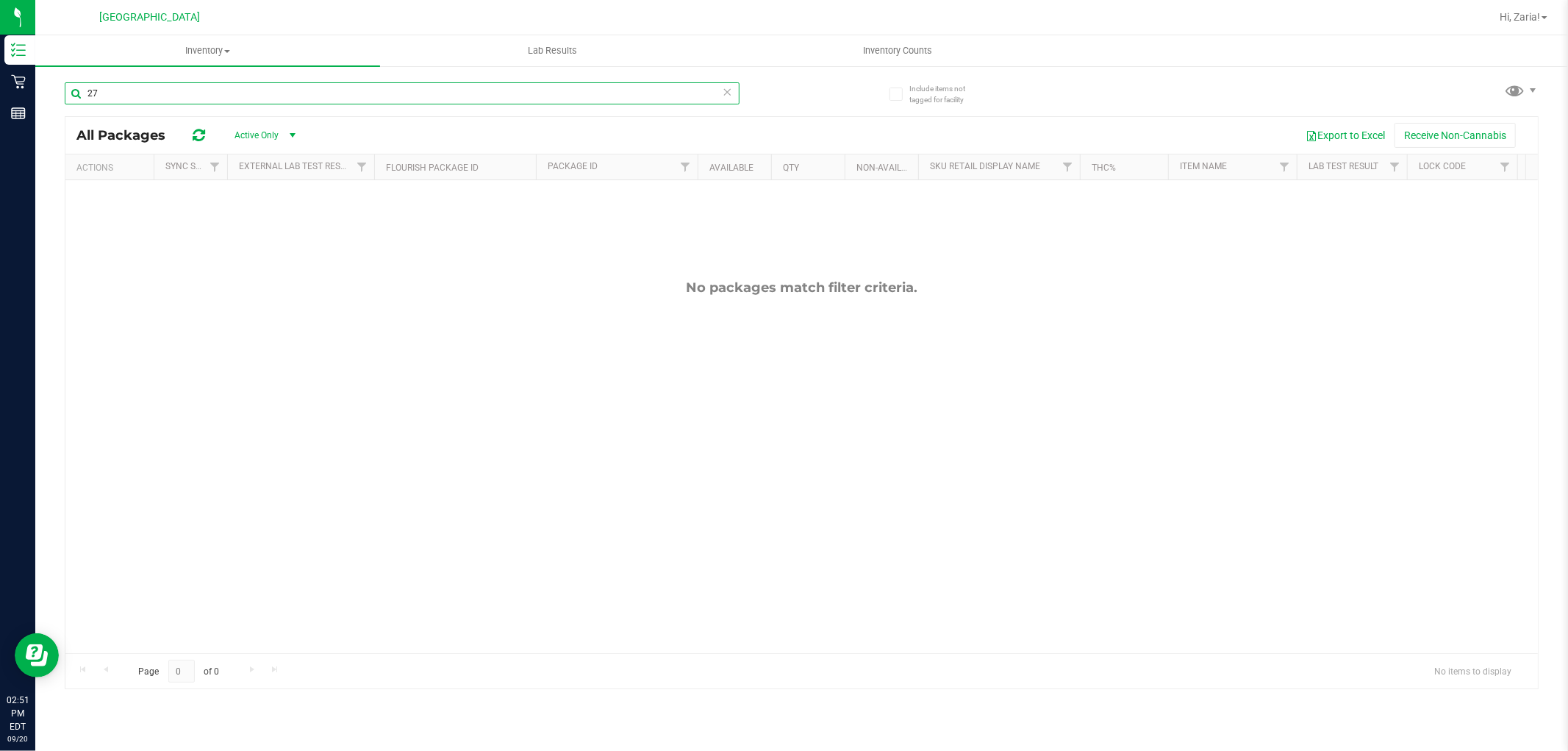
type input "2"
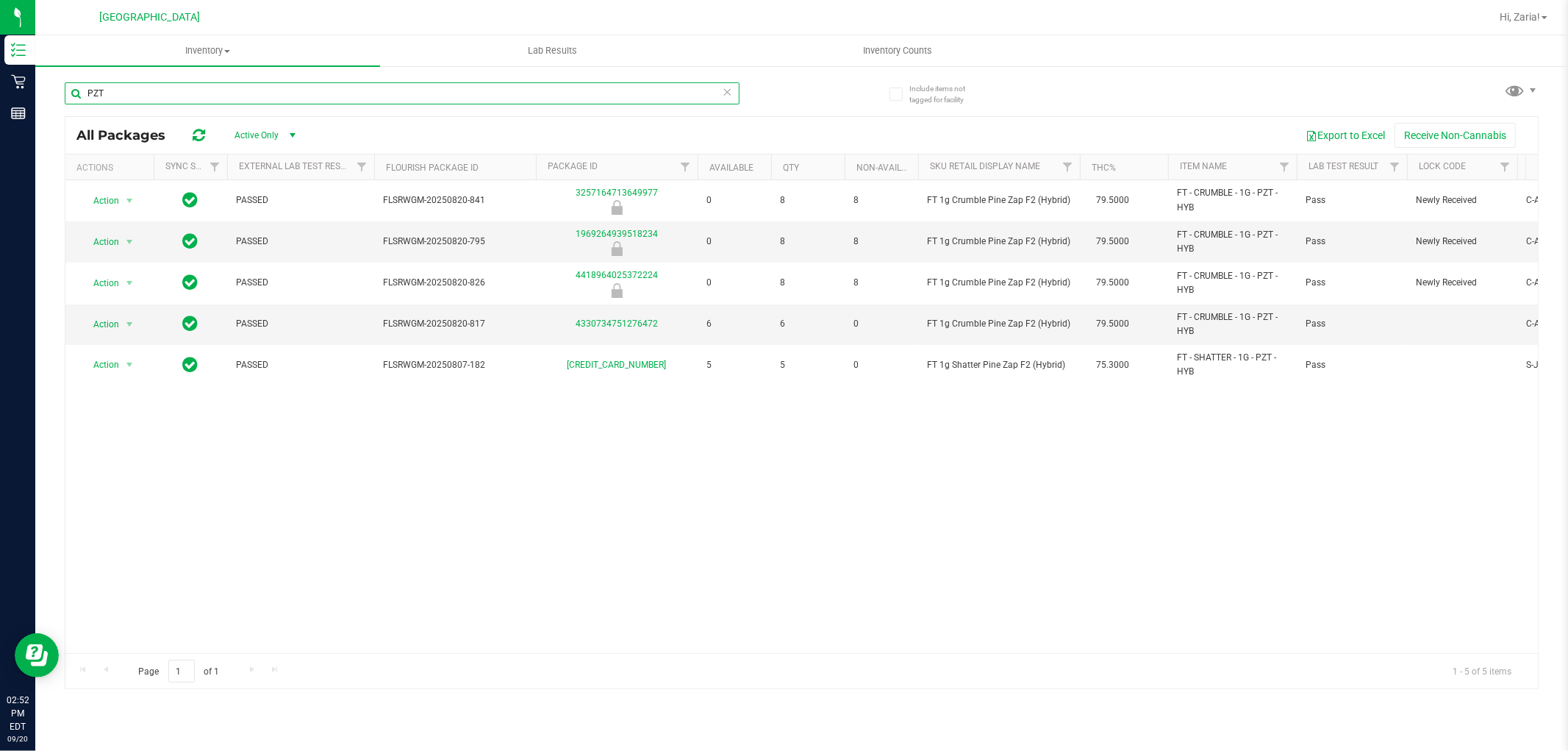
click at [518, 86] on input "PZT" at bounding box center [402, 93] width 675 height 22
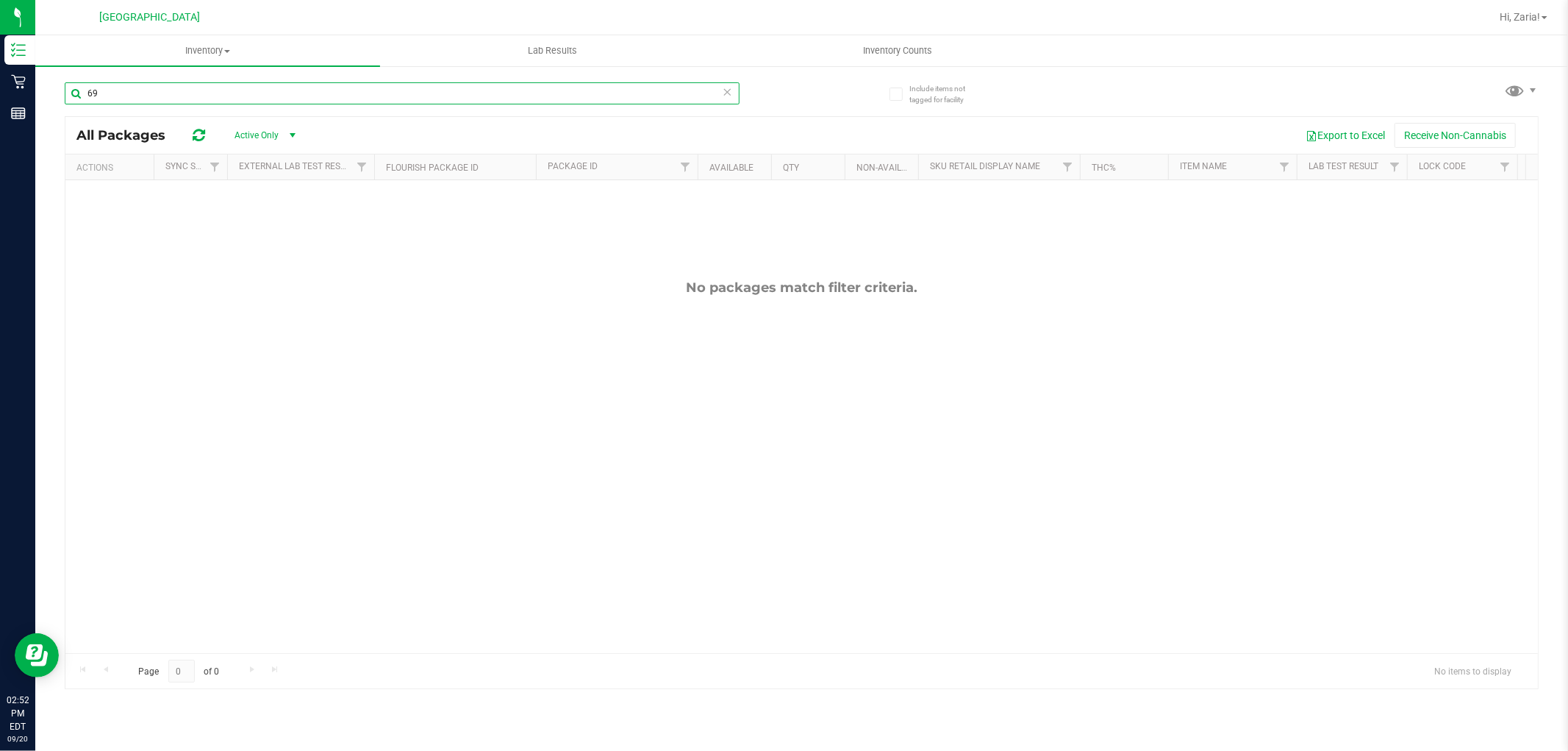
type input "6"
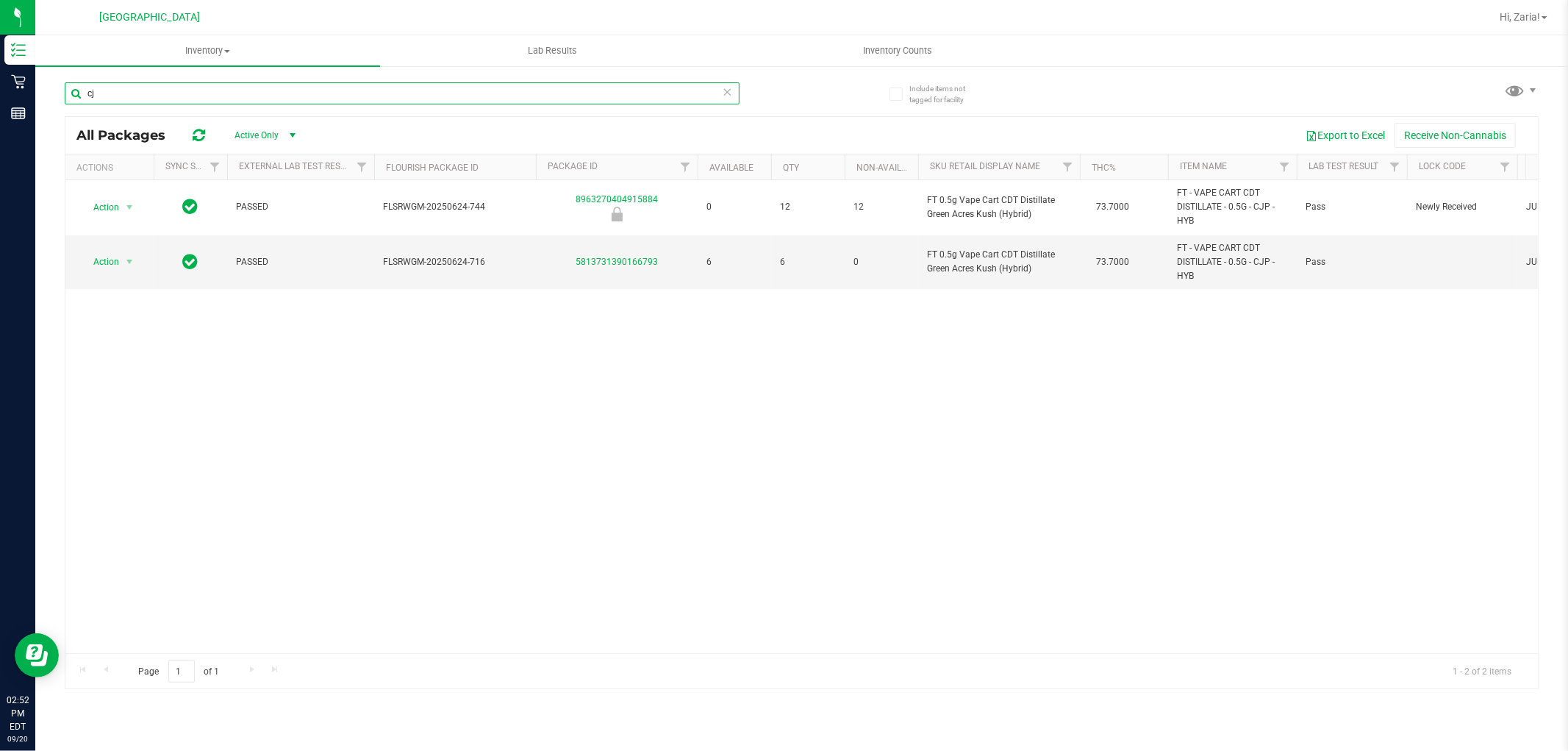
type input "c"
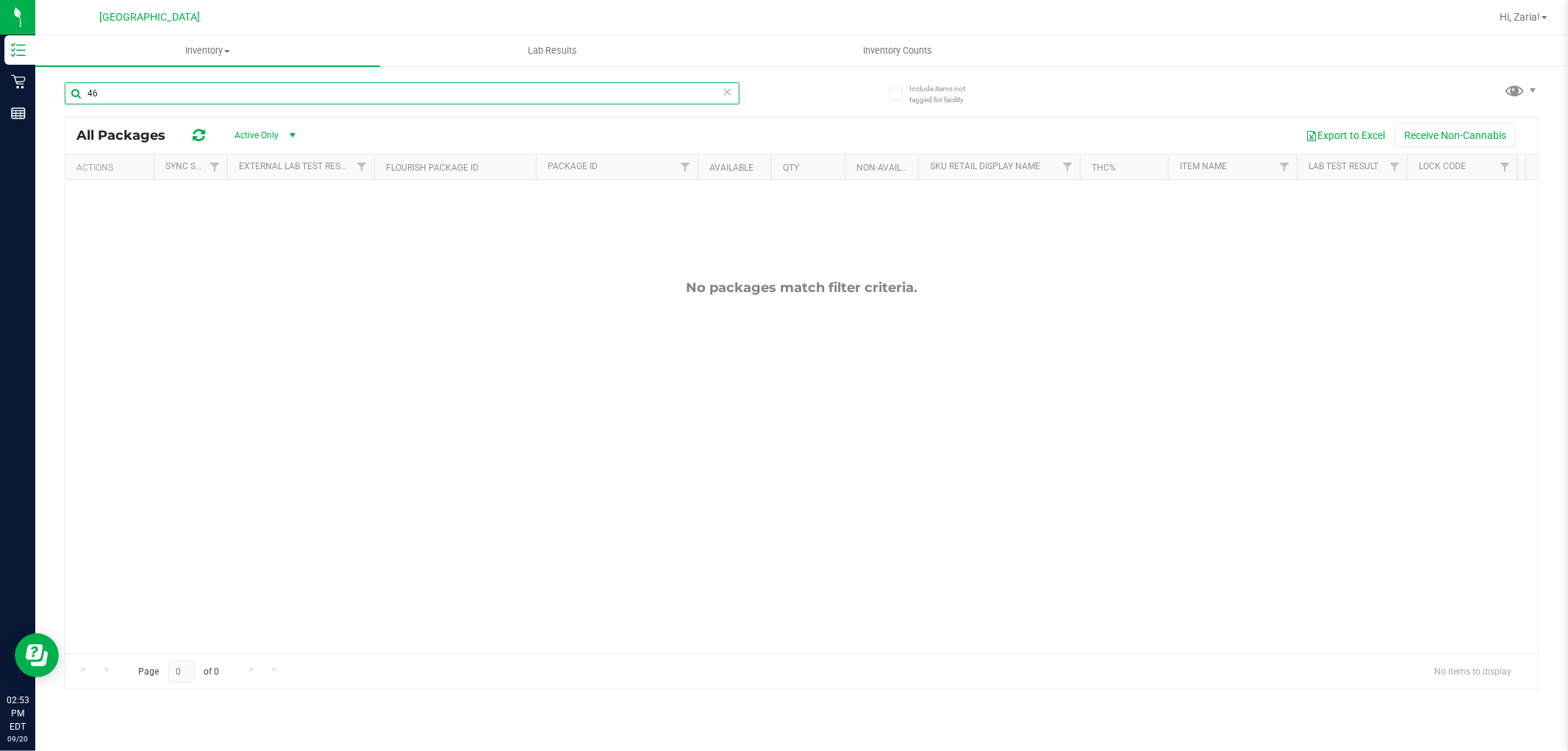
type input "4"
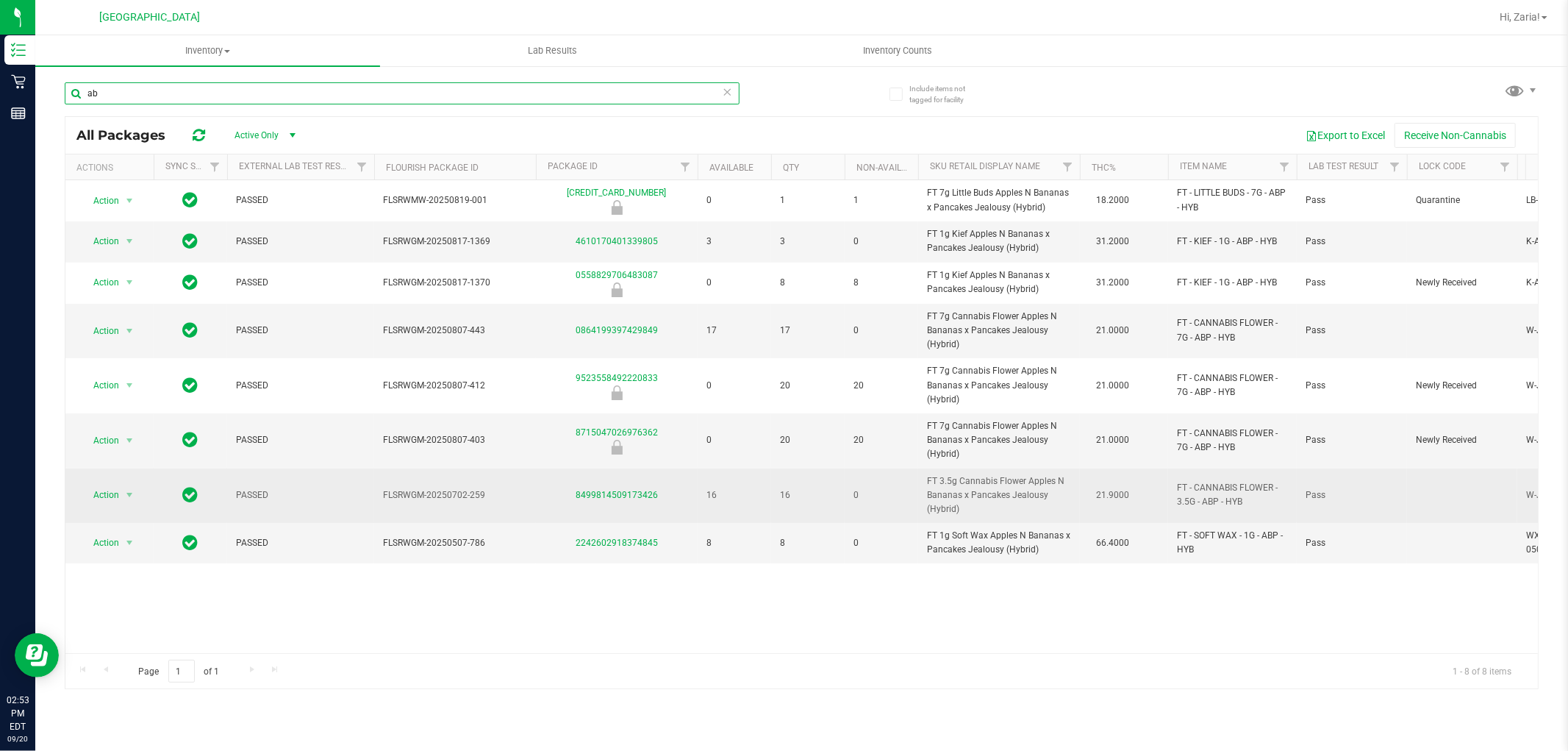
type input "a"
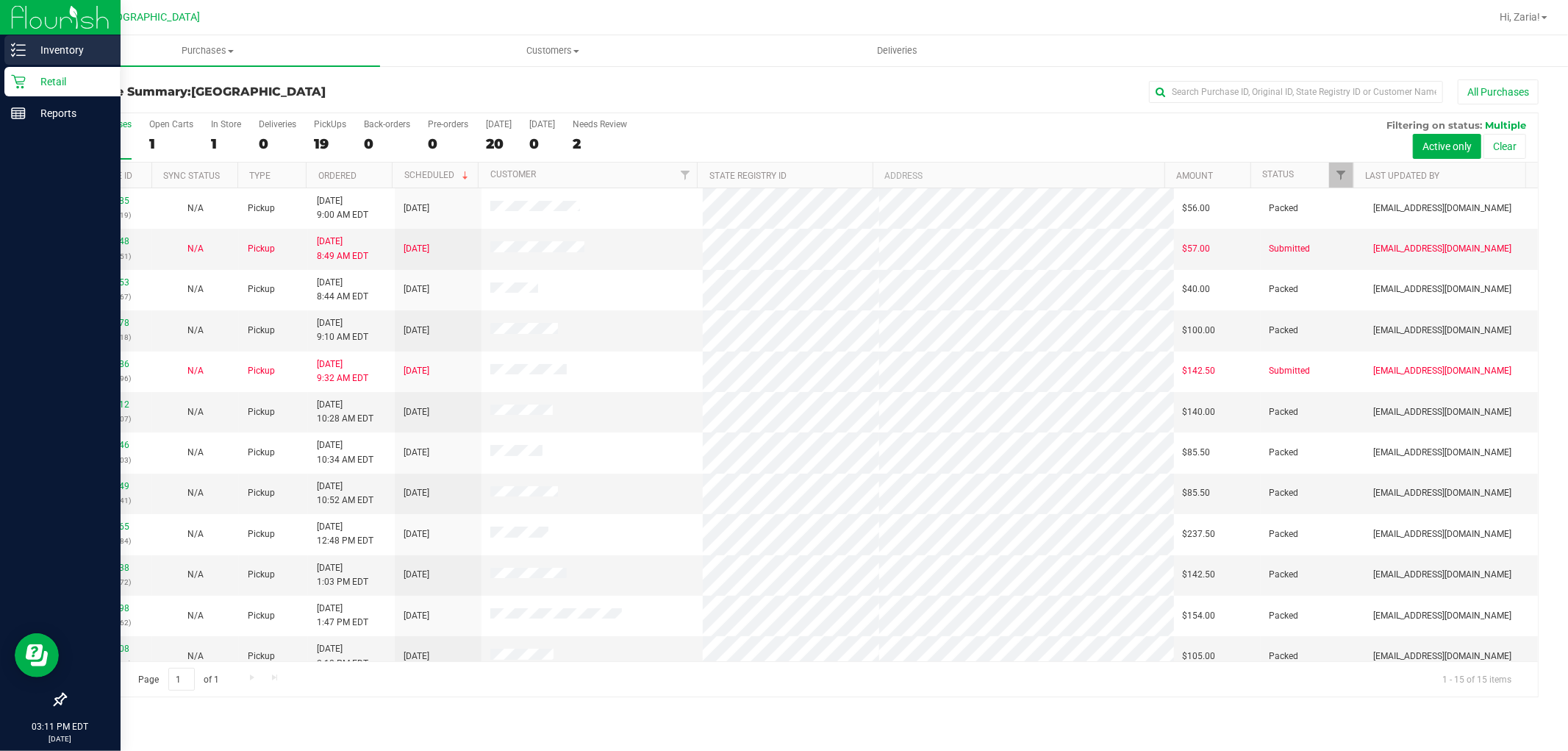
click at [53, 50] on p "Inventory" at bounding box center [70, 50] width 88 height 18
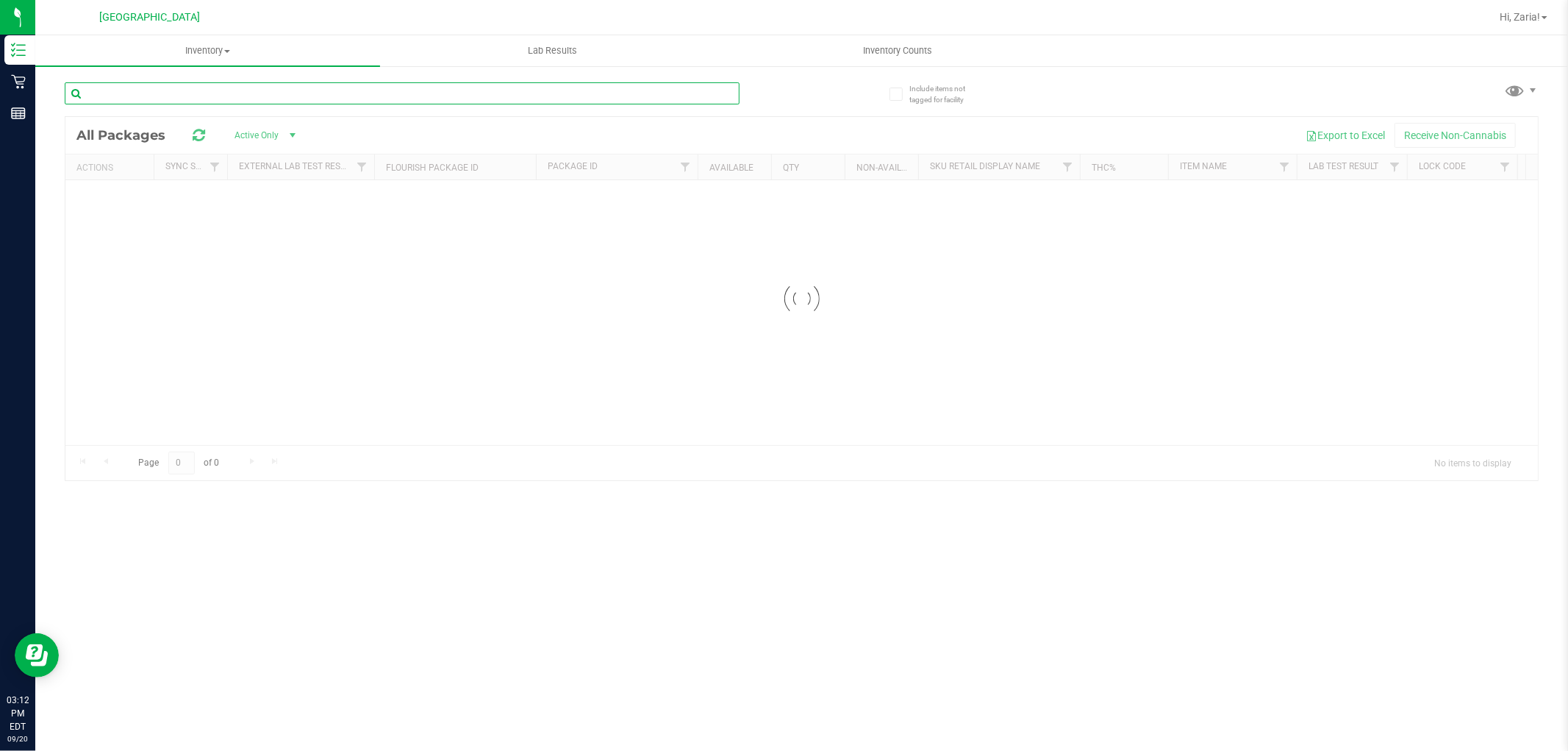
click at [287, 96] on input "text" at bounding box center [402, 93] width 675 height 22
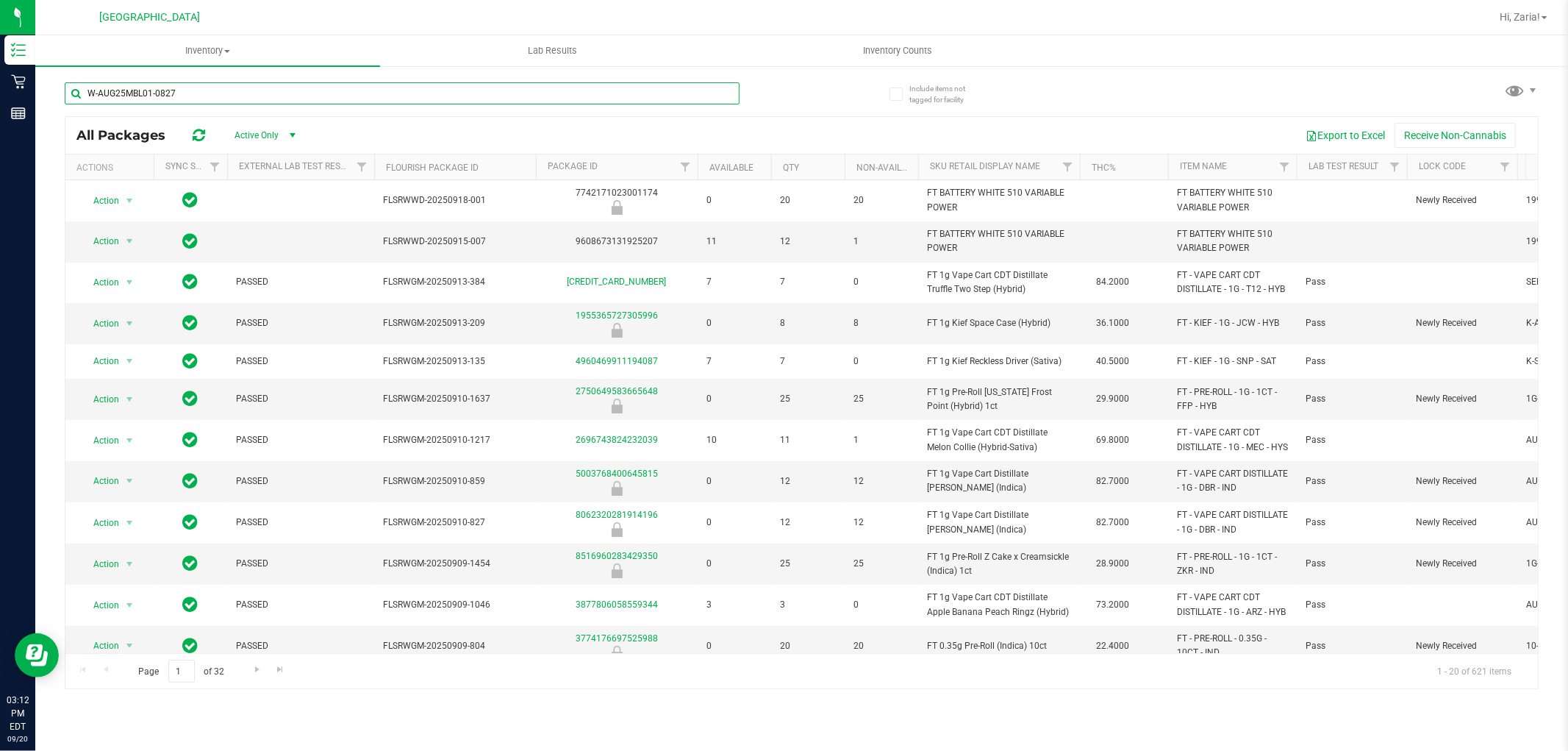
type input "W-AUG25MBL01-0827"
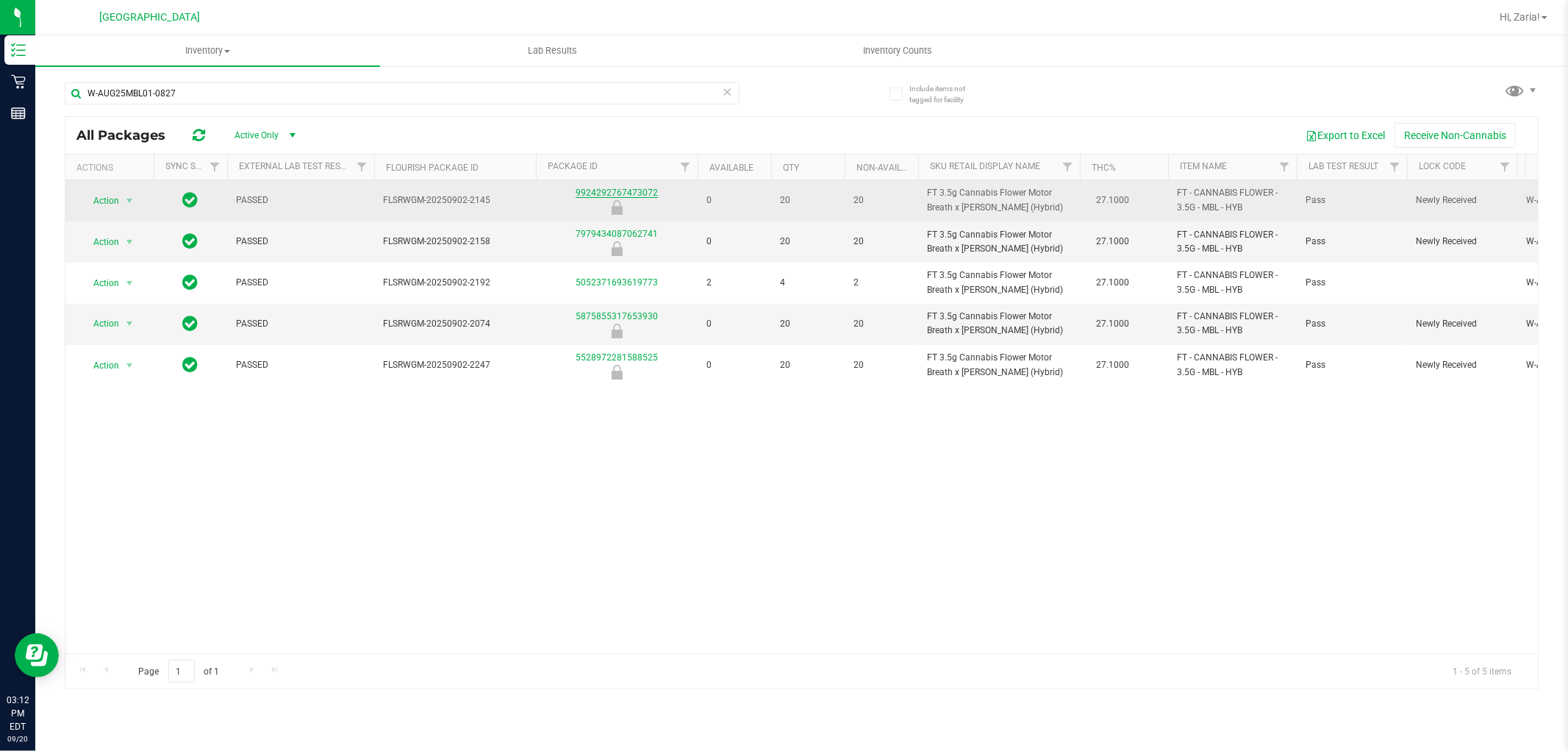
click at [615, 191] on link "9924292767473072" at bounding box center [617, 192] width 83 height 10
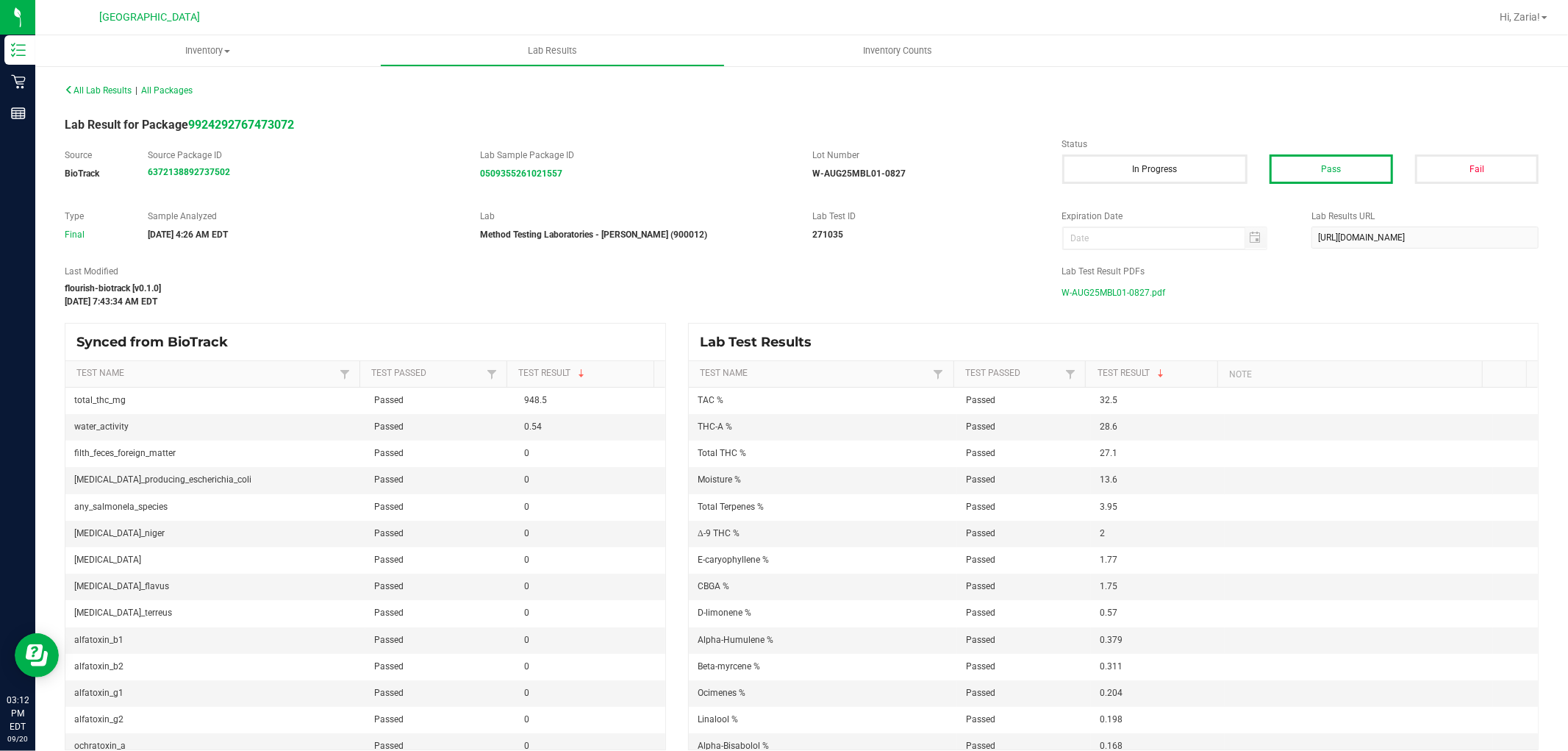
click at [1149, 291] on span "W-AUG25MBL01-0827.pdf" at bounding box center [1114, 292] width 104 height 22
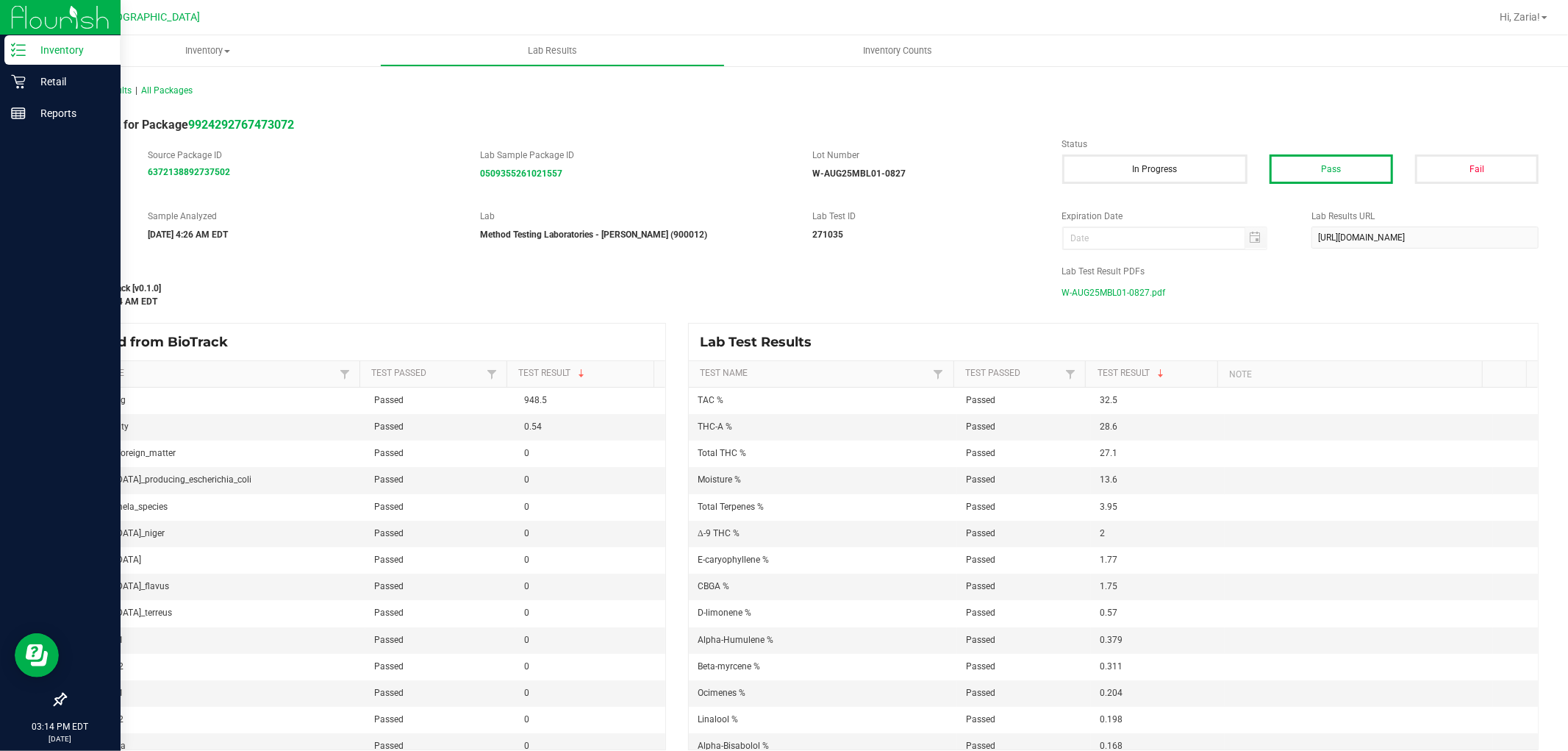
click at [38, 47] on p "Inventory" at bounding box center [70, 50] width 88 height 18
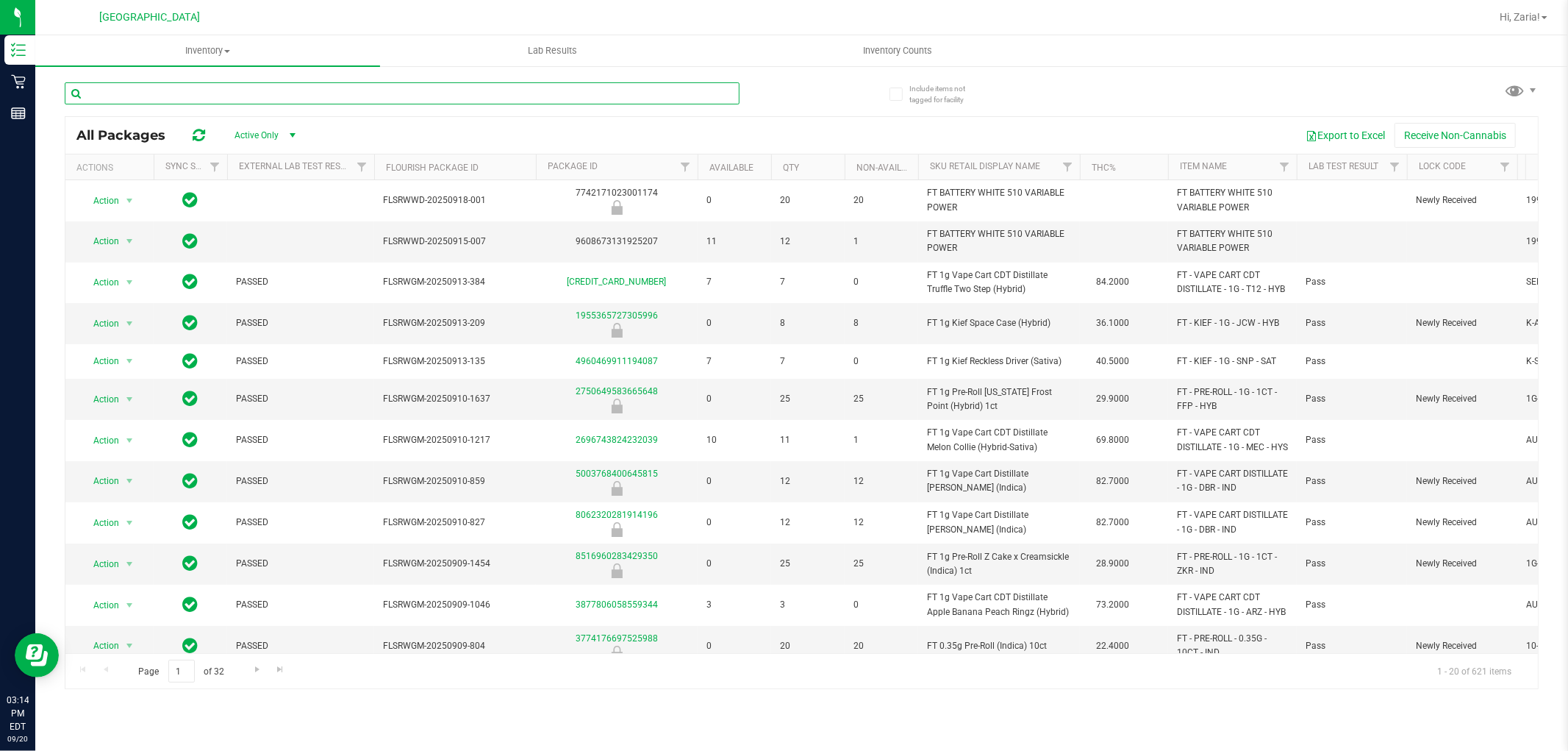
click at [262, 93] on input "text" at bounding box center [402, 93] width 675 height 22
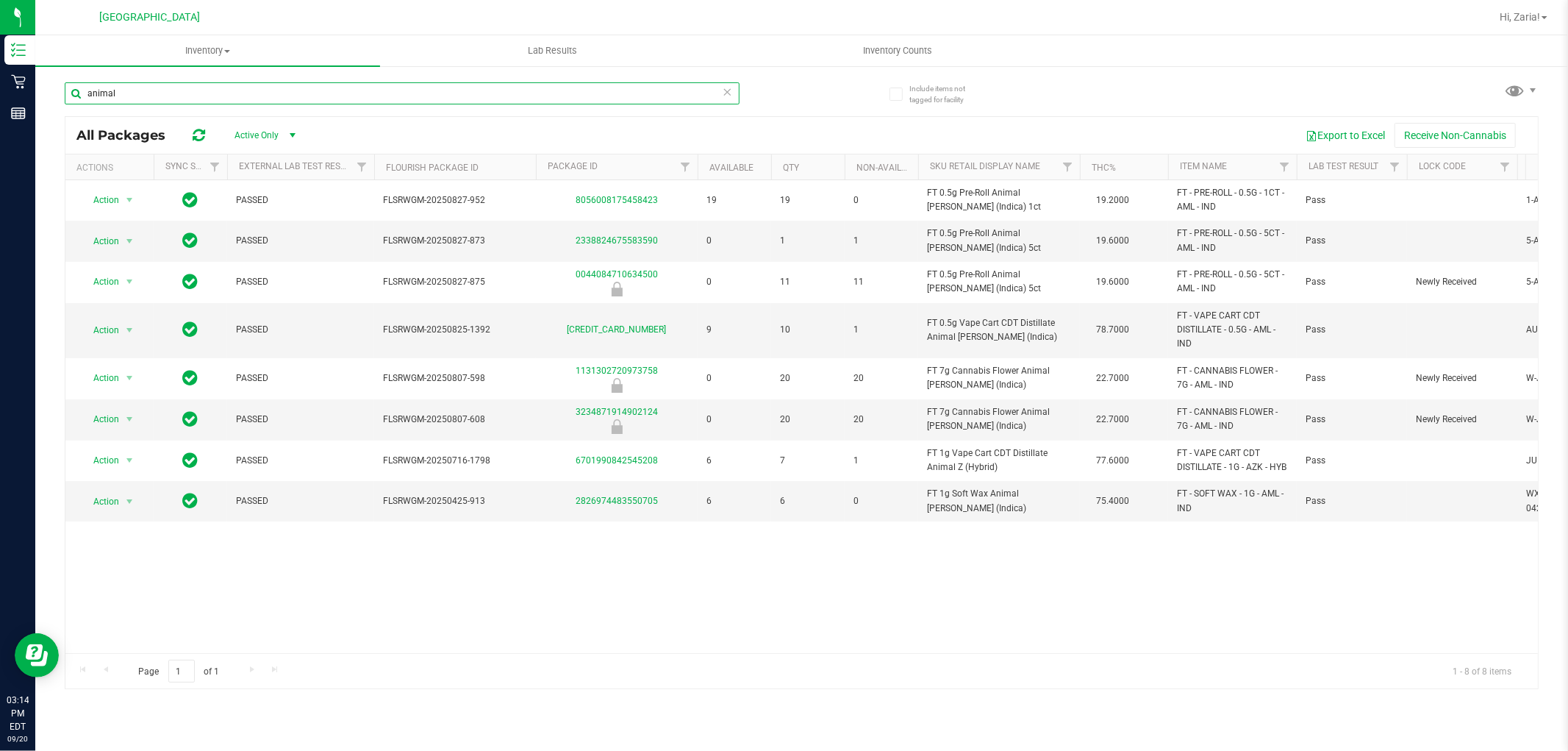
type input "animal"
click at [1018, 577] on div "Action Action Global inventory Package audit log Print package label Print prod…" at bounding box center [802, 417] width 1472 height 473
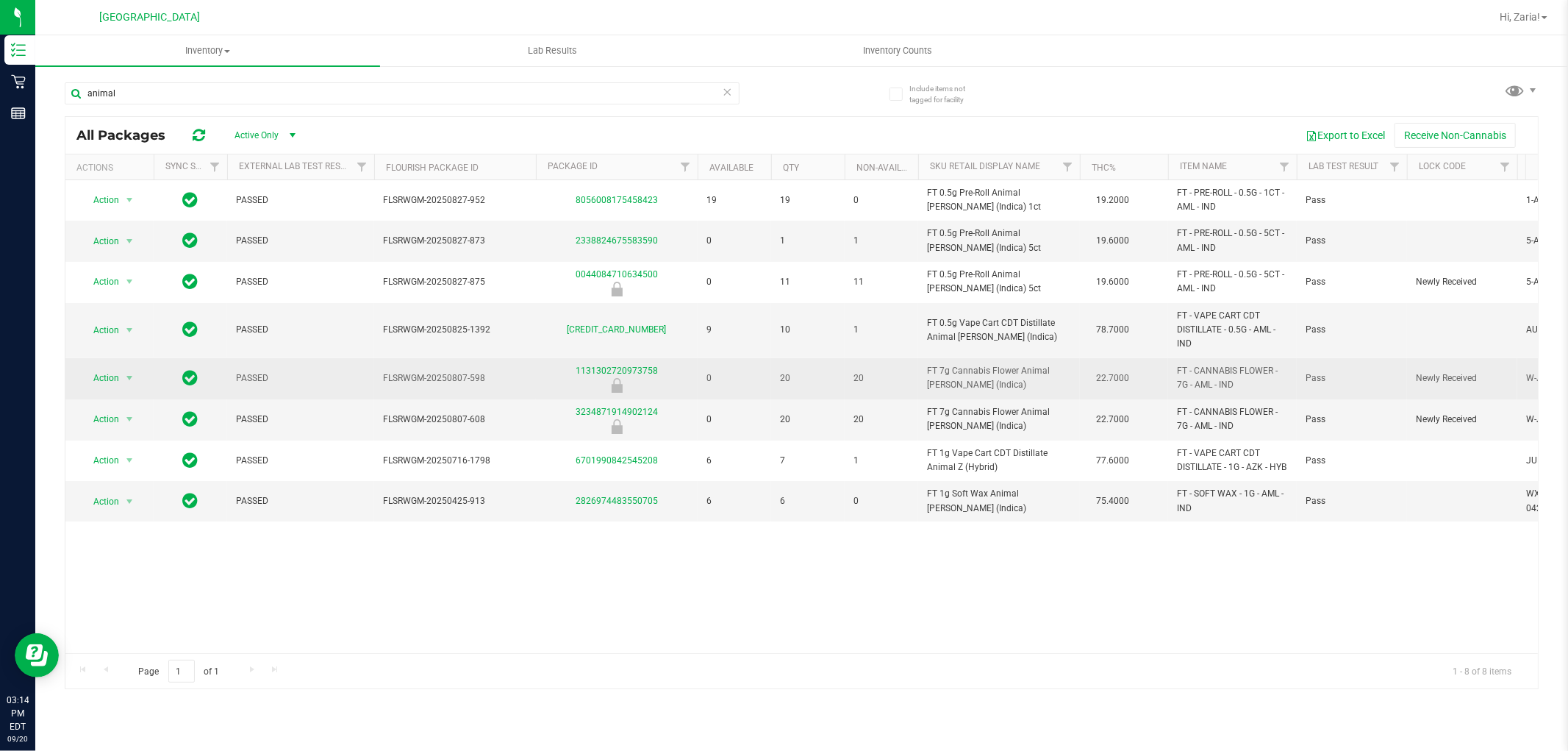
click at [1005, 381] on span "FT 7g Cannabis Flower Animal Larry (Indica)" at bounding box center [998, 378] width 144 height 28
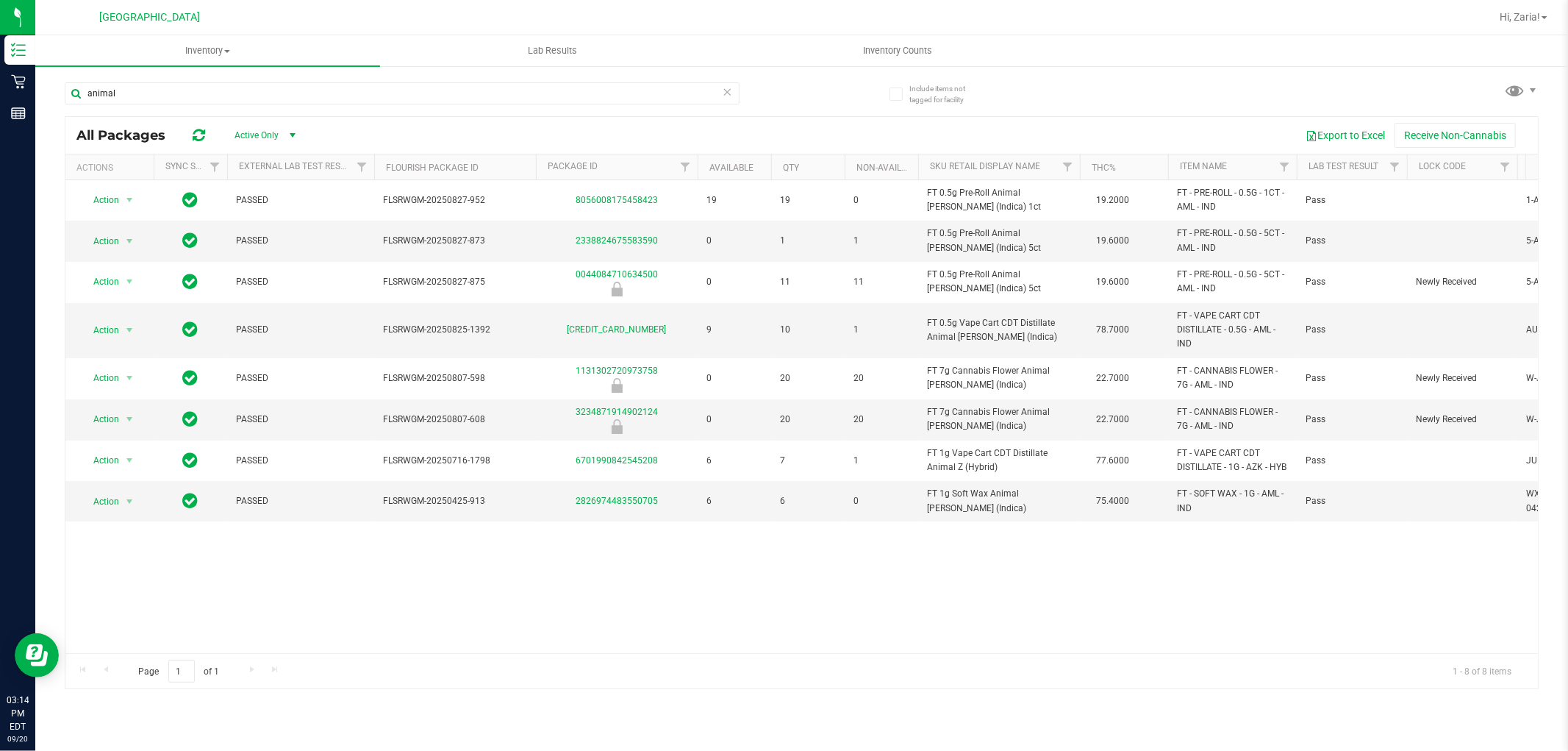
drag, startPoint x: 1033, startPoint y: 388, endPoint x: 1070, endPoint y: 596, distance: 211.3
click at [1070, 600] on div "Action Action Global inventory Package audit log Print package label Print prod…" at bounding box center [802, 417] width 1472 height 473
drag, startPoint x: 241, startPoint y: 100, endPoint x: 47, endPoint y: 83, distance: 194.7
click at [47, 83] on div "Include items not tagged for facility animal All Packages Active Only Active On…" at bounding box center [801, 289] width 1533 height 448
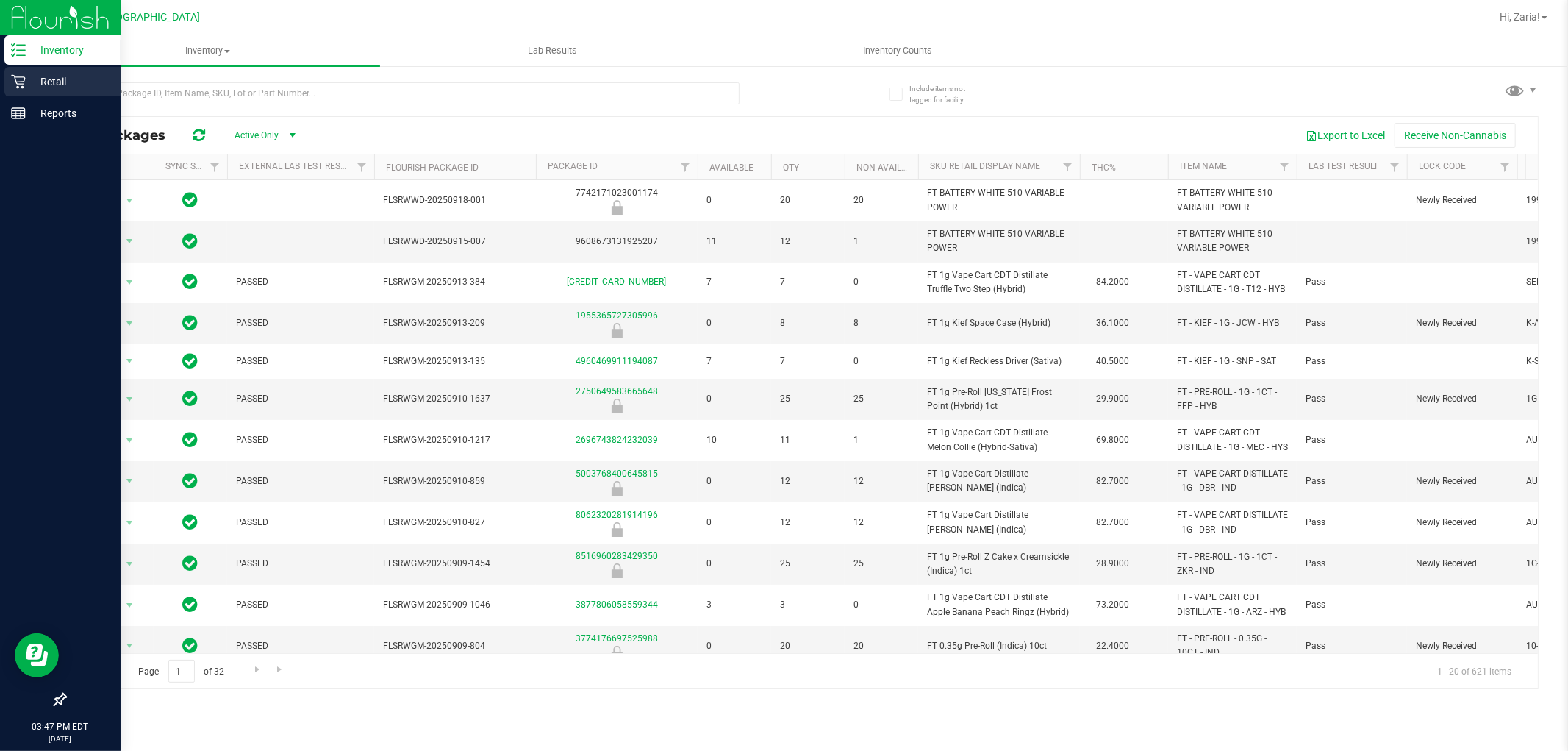
click at [20, 80] on icon at bounding box center [18, 81] width 15 height 15
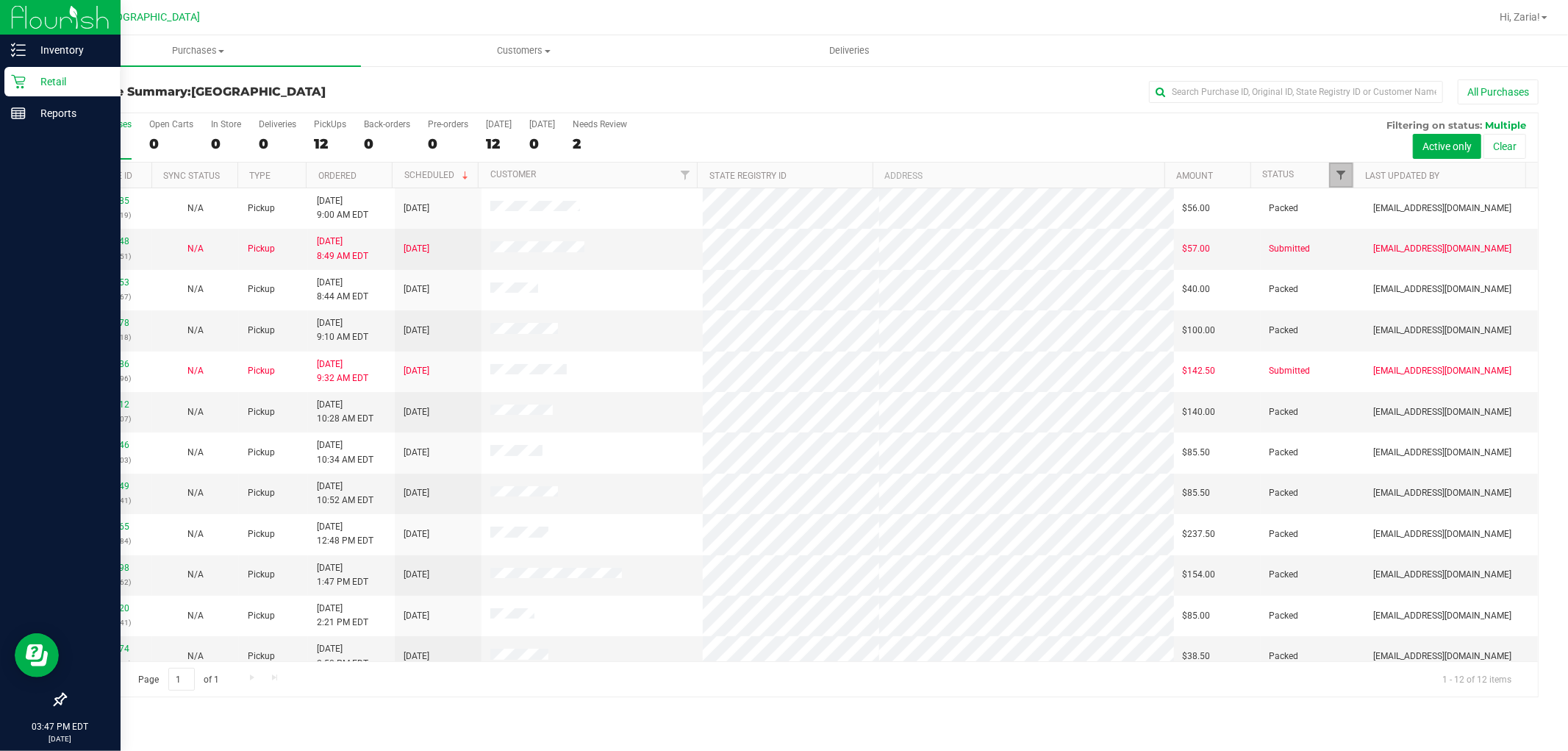
click at [1340, 173] on span "Filter" at bounding box center [1341, 174] width 11 height 11
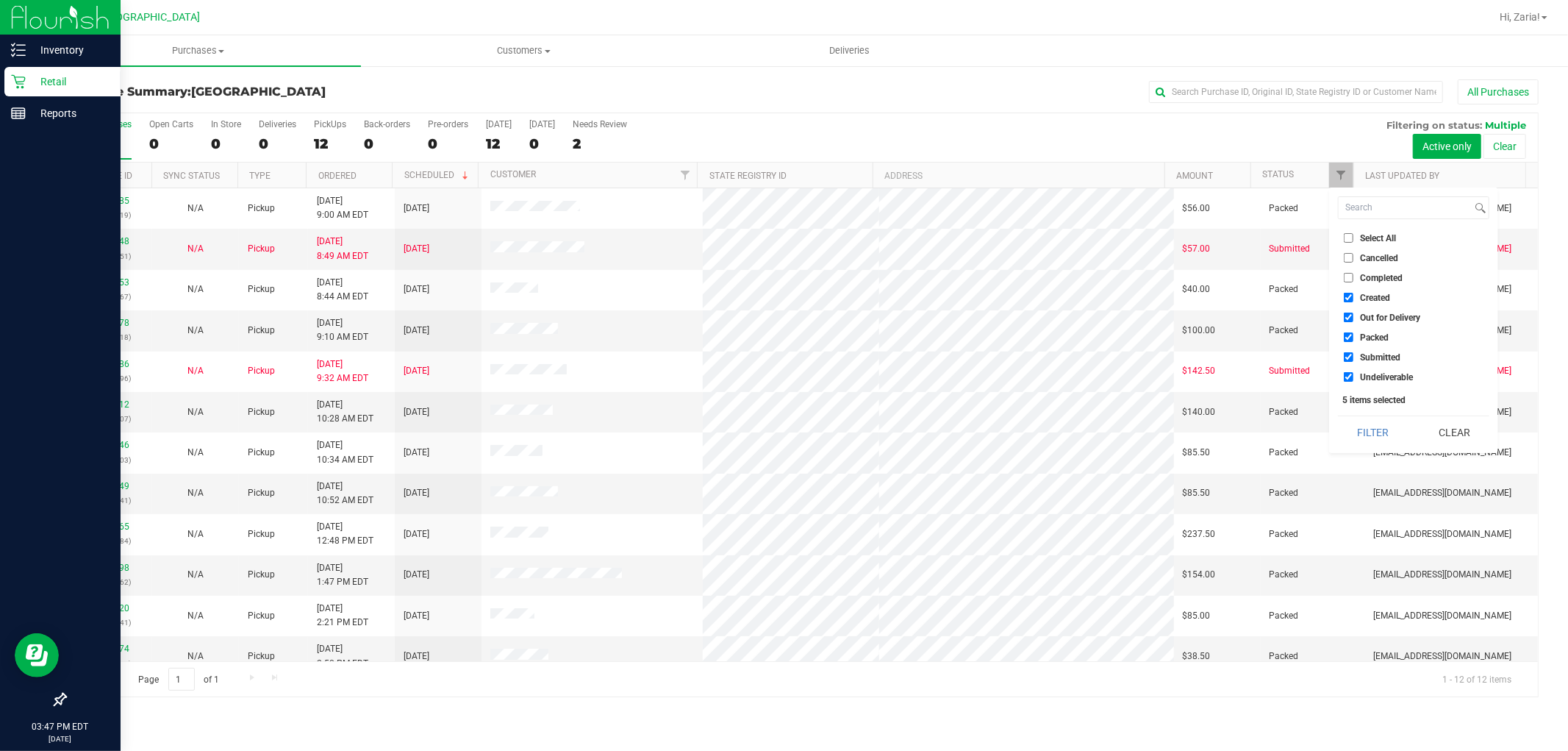
click at [1345, 301] on input "Created" at bounding box center [1349, 297] width 9 height 9
checkbox input "false"
click at [1346, 314] on input "Out for Delivery" at bounding box center [1349, 317] width 9 height 9
checkbox input "false"
click at [1346, 336] on input "Packed" at bounding box center [1349, 337] width 9 height 9
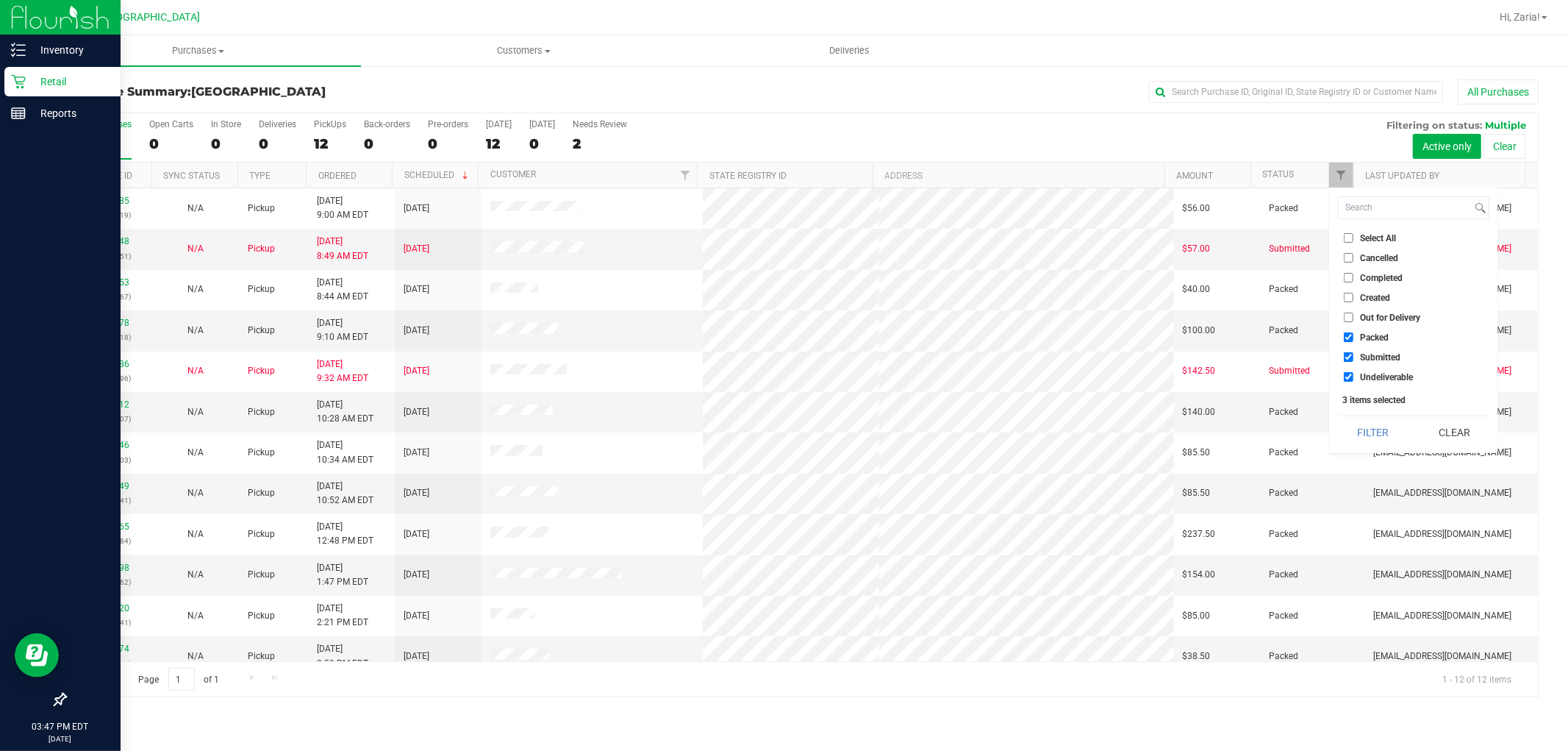
checkbox input "false"
click at [1350, 375] on input "Undeliverable" at bounding box center [1349, 376] width 9 height 9
checkbox input "false"
click at [1372, 424] on button "Filter" at bounding box center [1373, 432] width 70 height 32
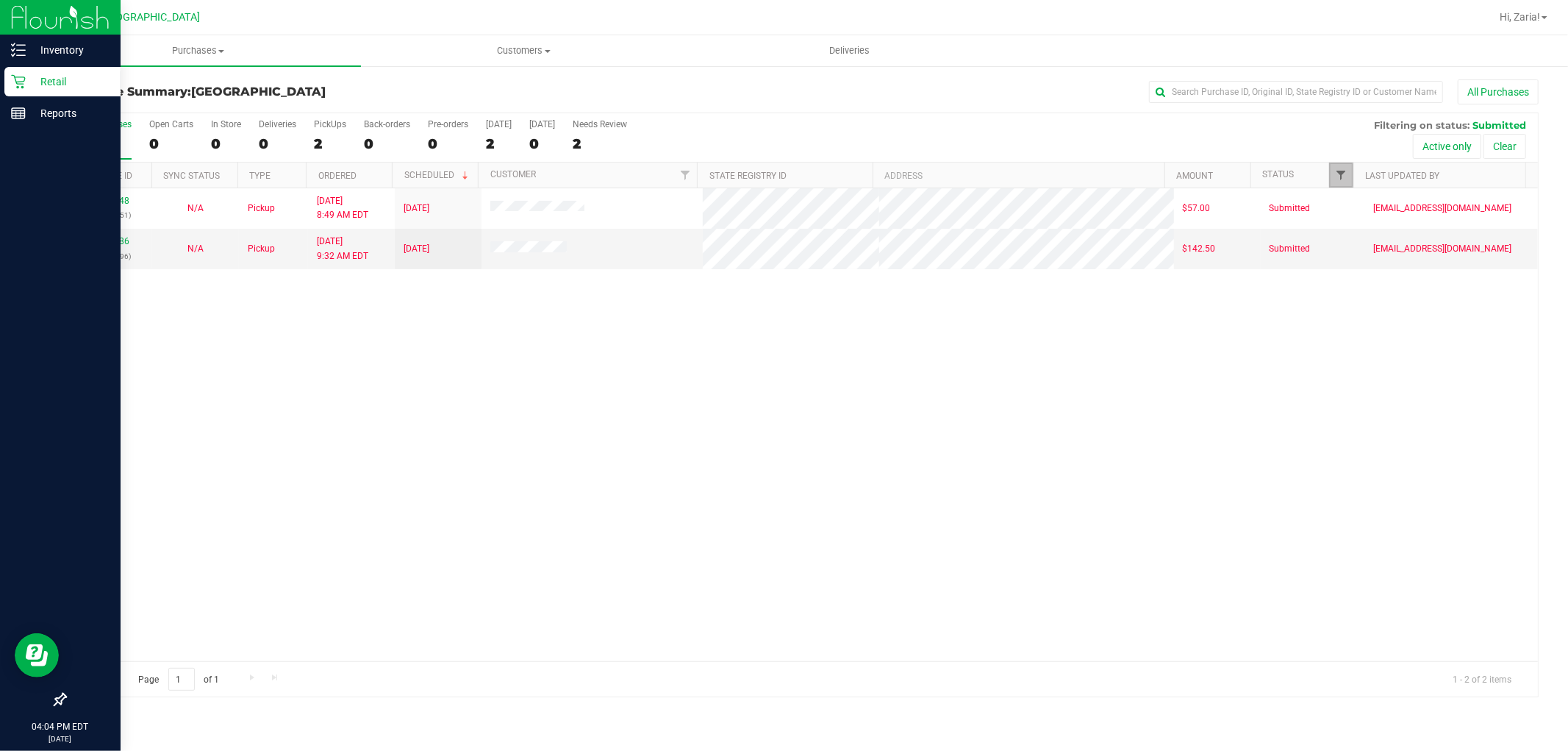
click at [1346, 180] on span "Filter" at bounding box center [1341, 174] width 11 height 11
click at [1371, 437] on button "Filter" at bounding box center [1373, 432] width 70 height 32
click at [1336, 175] on span "Filter" at bounding box center [1341, 174] width 11 height 11
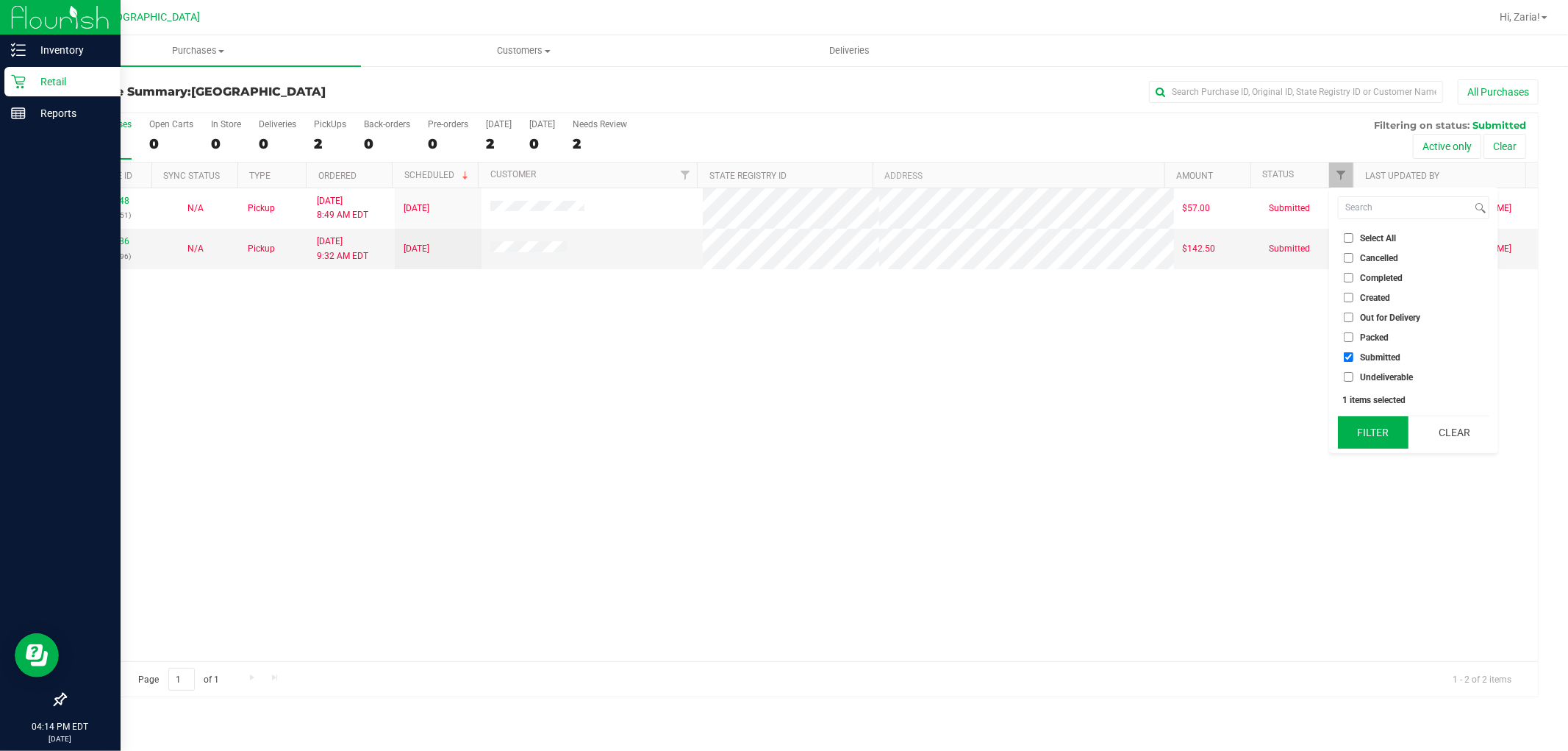
click at [1384, 436] on button "Filter" at bounding box center [1373, 432] width 70 height 32
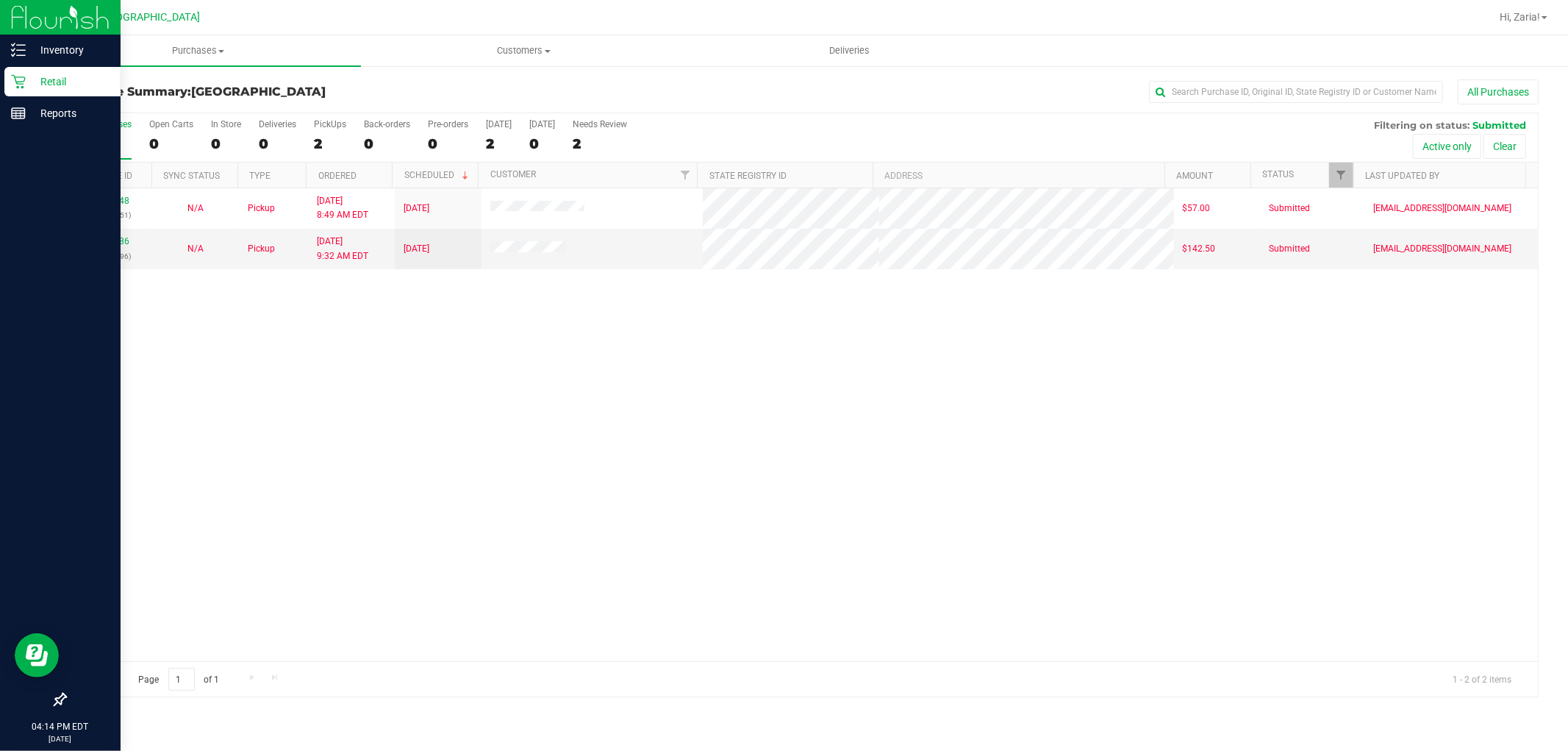
click at [898, 403] on div "11977948 (325997151) N/A Pickup 9/20/2025 8:49 AM EDT 9/20/2025 $57.00 Submitte…" at bounding box center [802, 424] width 1472 height 473
click at [1339, 173] on span "Filter" at bounding box center [1341, 174] width 11 height 11
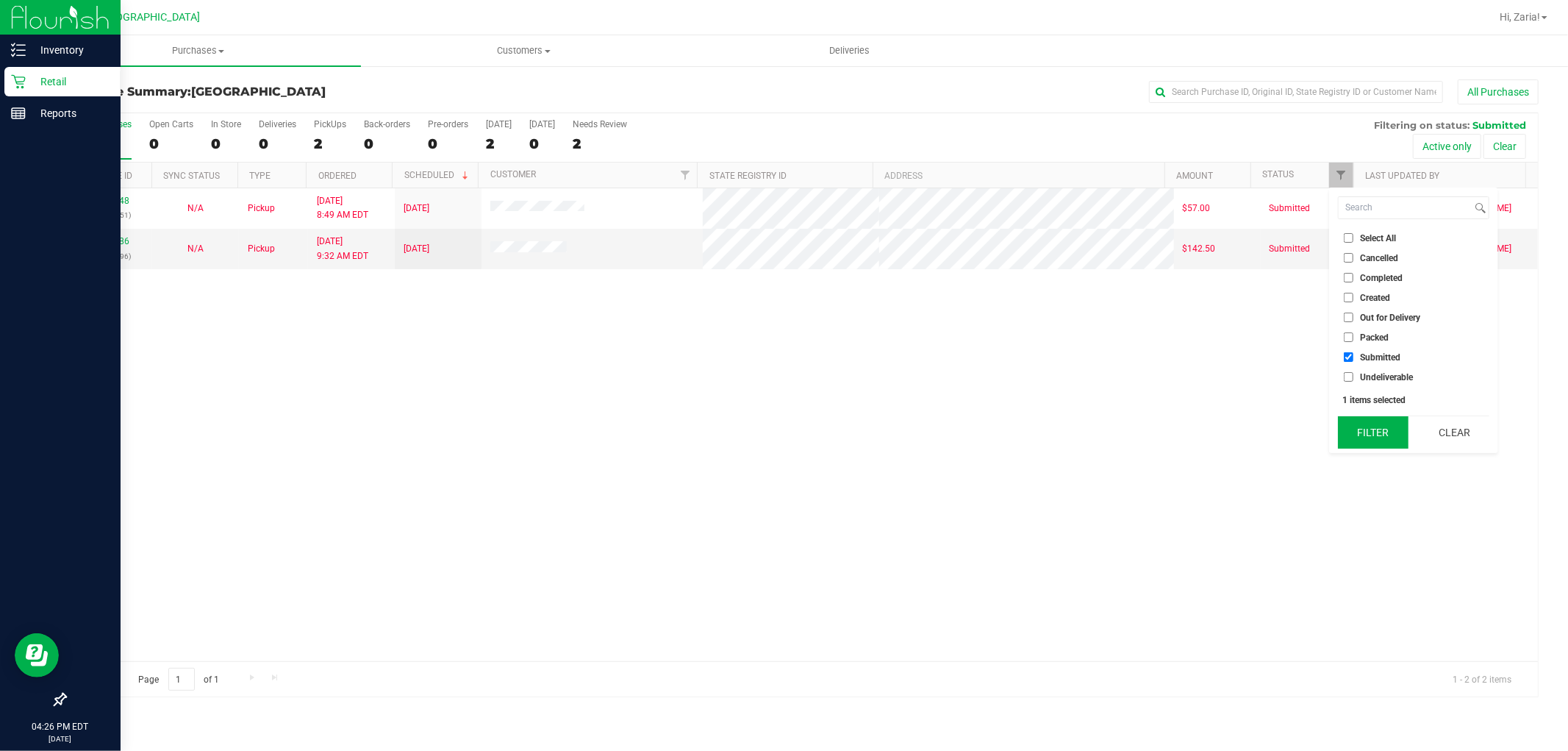
click at [1385, 432] on button "Filter" at bounding box center [1373, 432] width 70 height 32
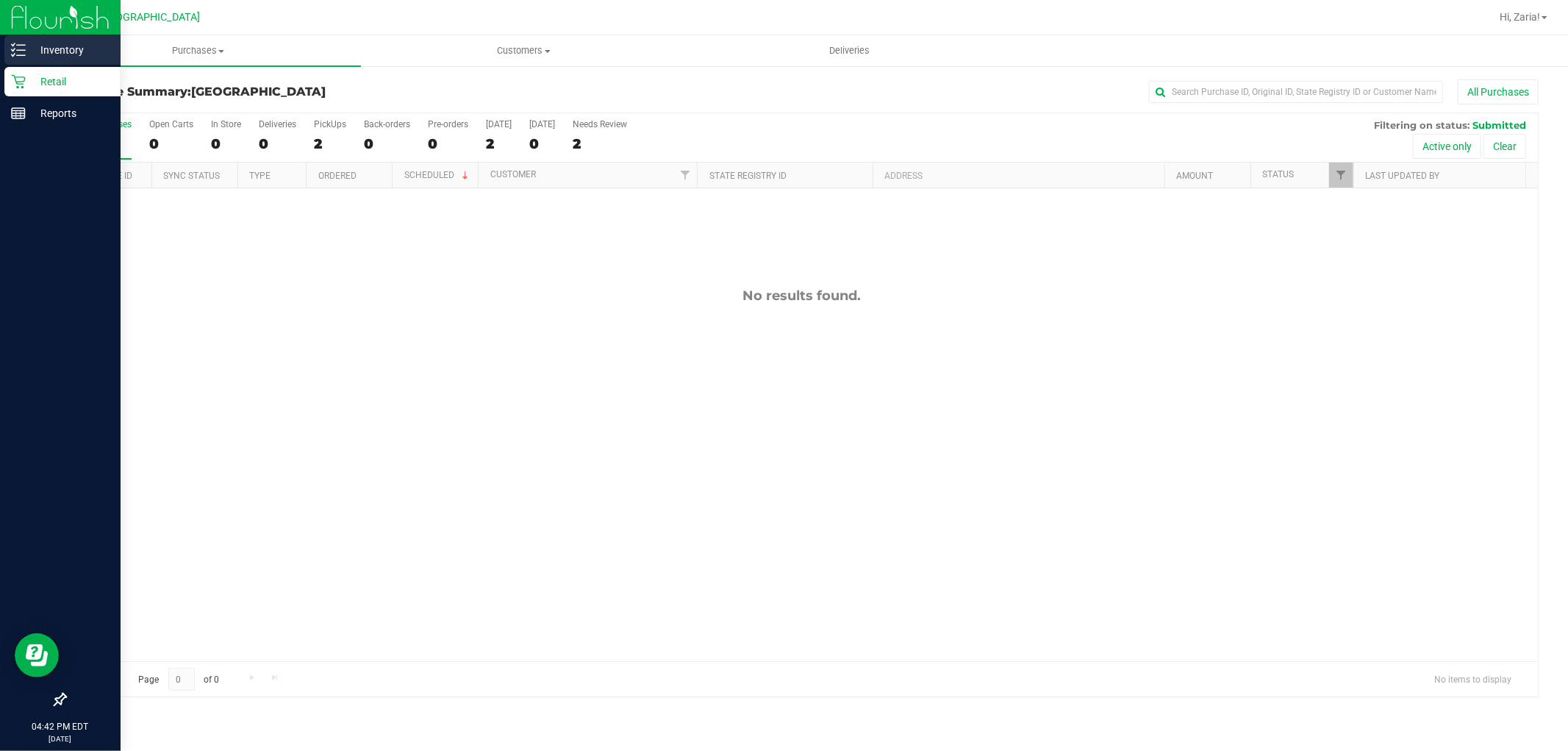
click at [49, 44] on p "Inventory" at bounding box center [70, 50] width 88 height 18
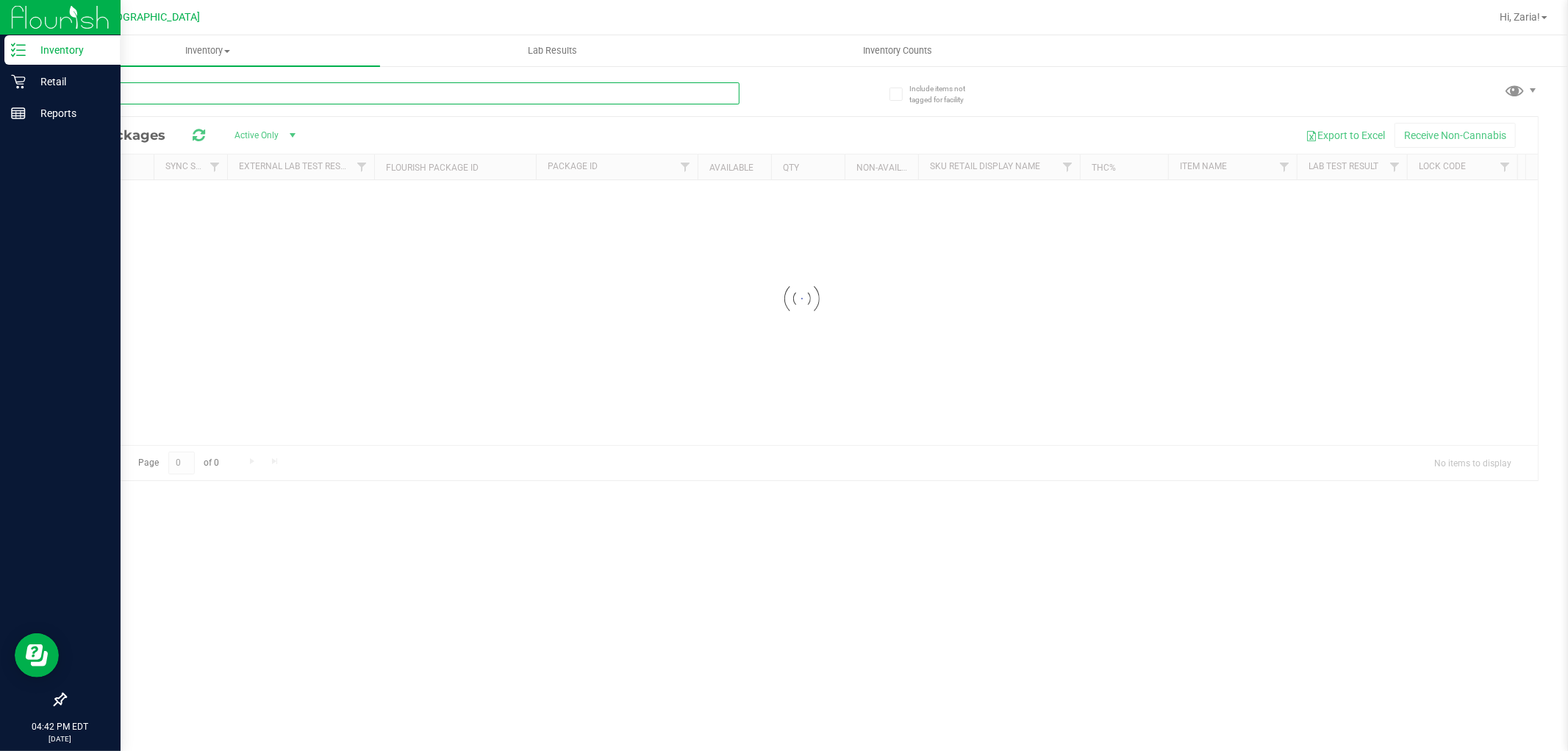
click at [269, 104] on input "text" at bounding box center [402, 93] width 675 height 22
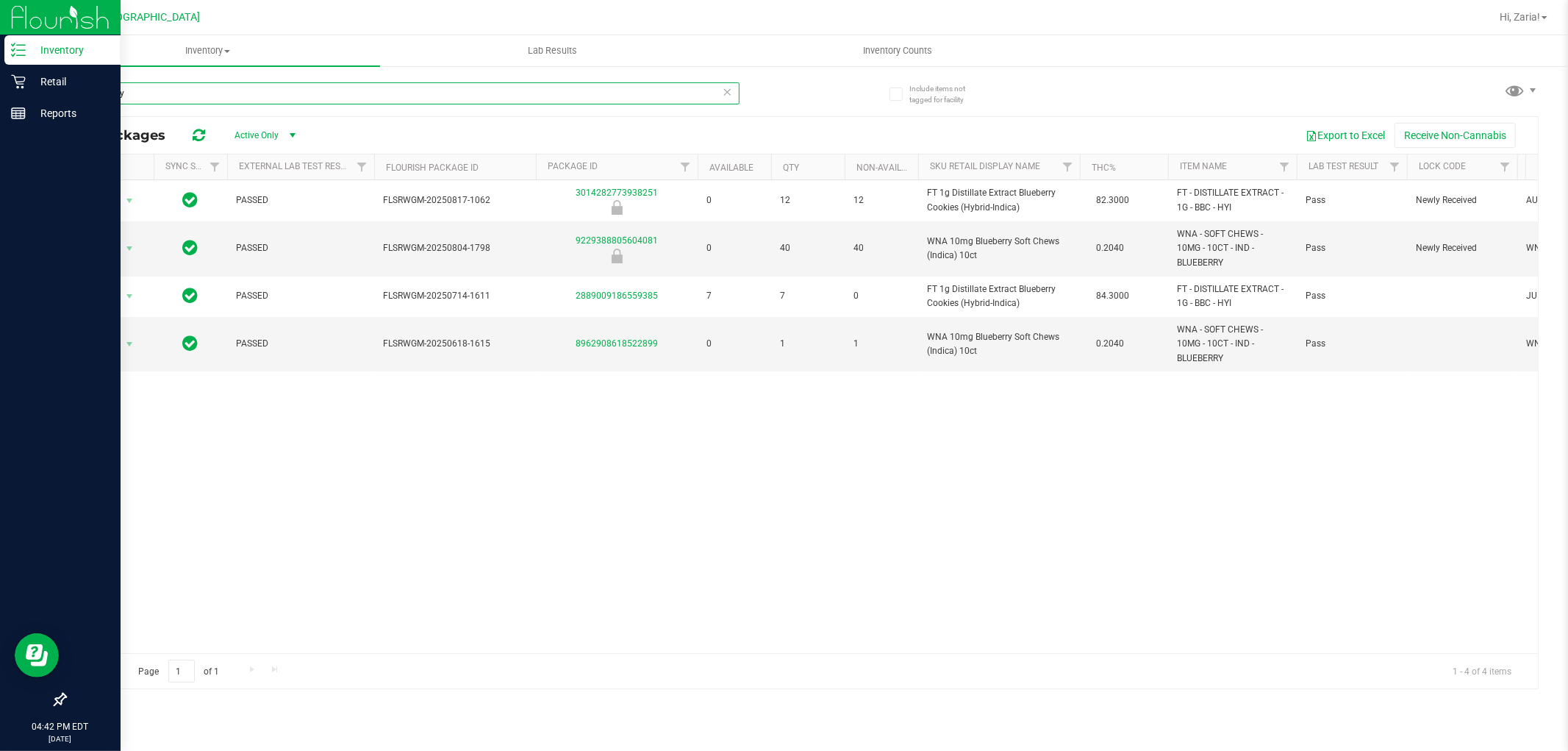
type input "blueberry"
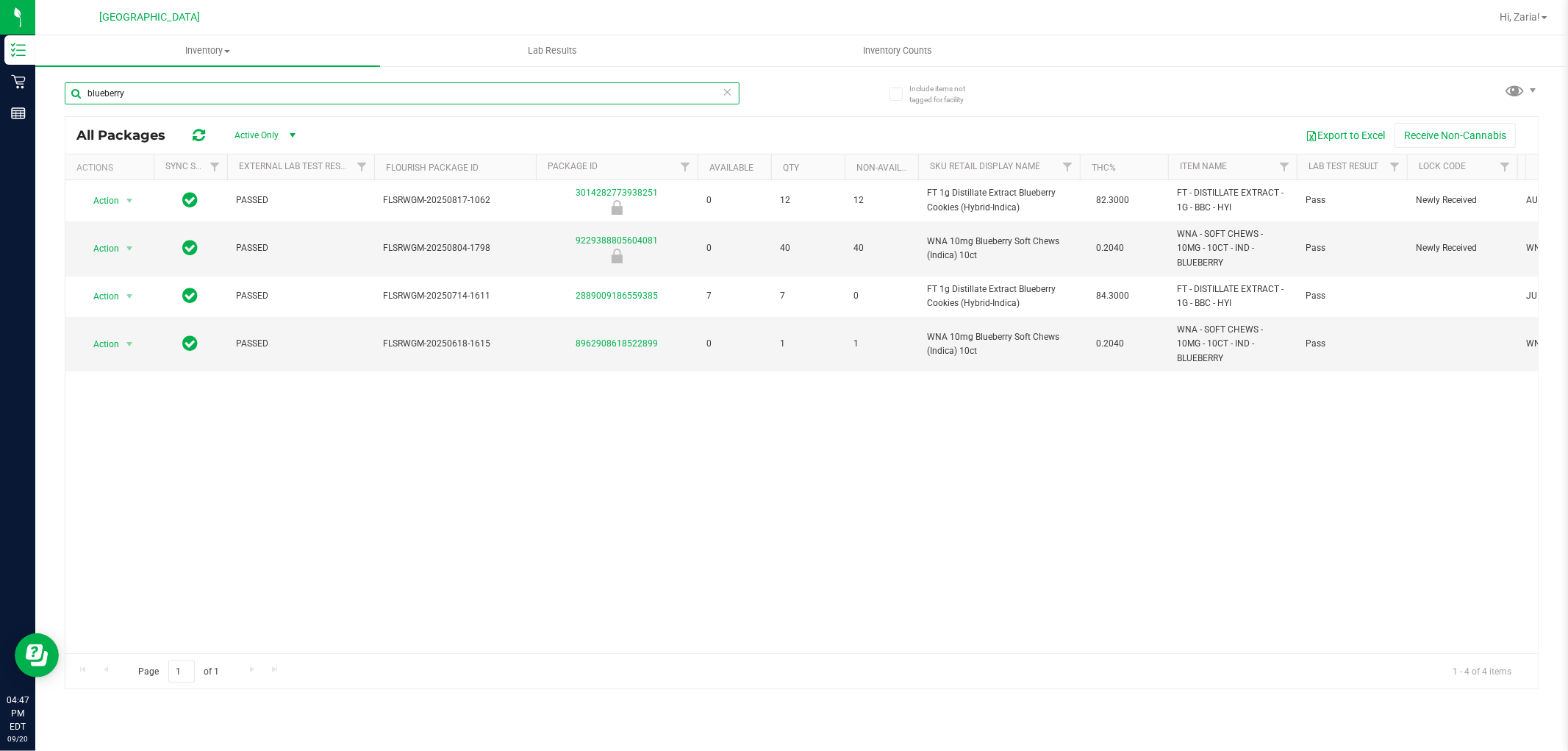
click at [112, 89] on input "blueberry" at bounding box center [402, 93] width 675 height 22
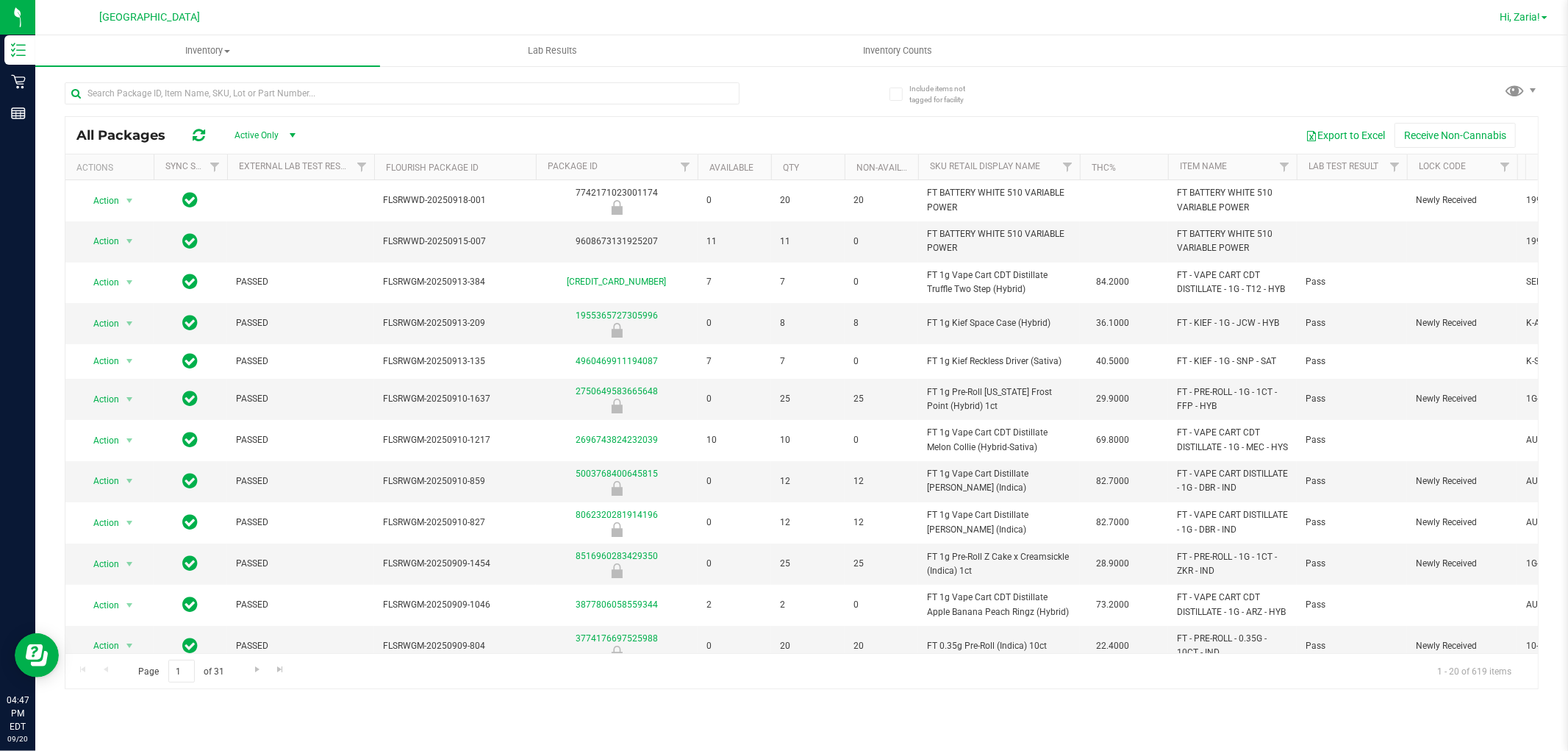
click at [1532, 13] on span "Hi, Zaria!" at bounding box center [1519, 16] width 41 height 11
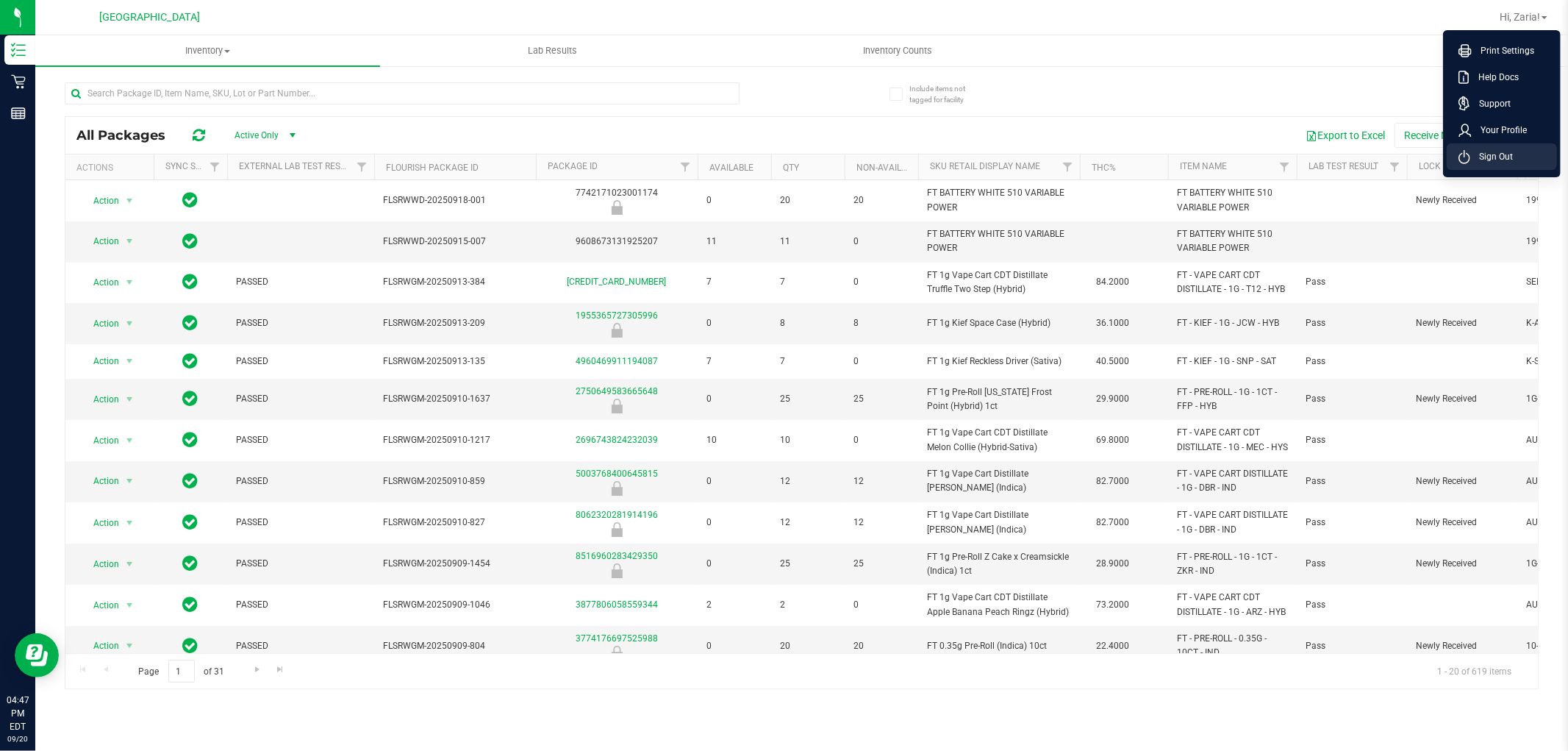
click at [1495, 158] on span "Sign Out" at bounding box center [1492, 156] width 43 height 15
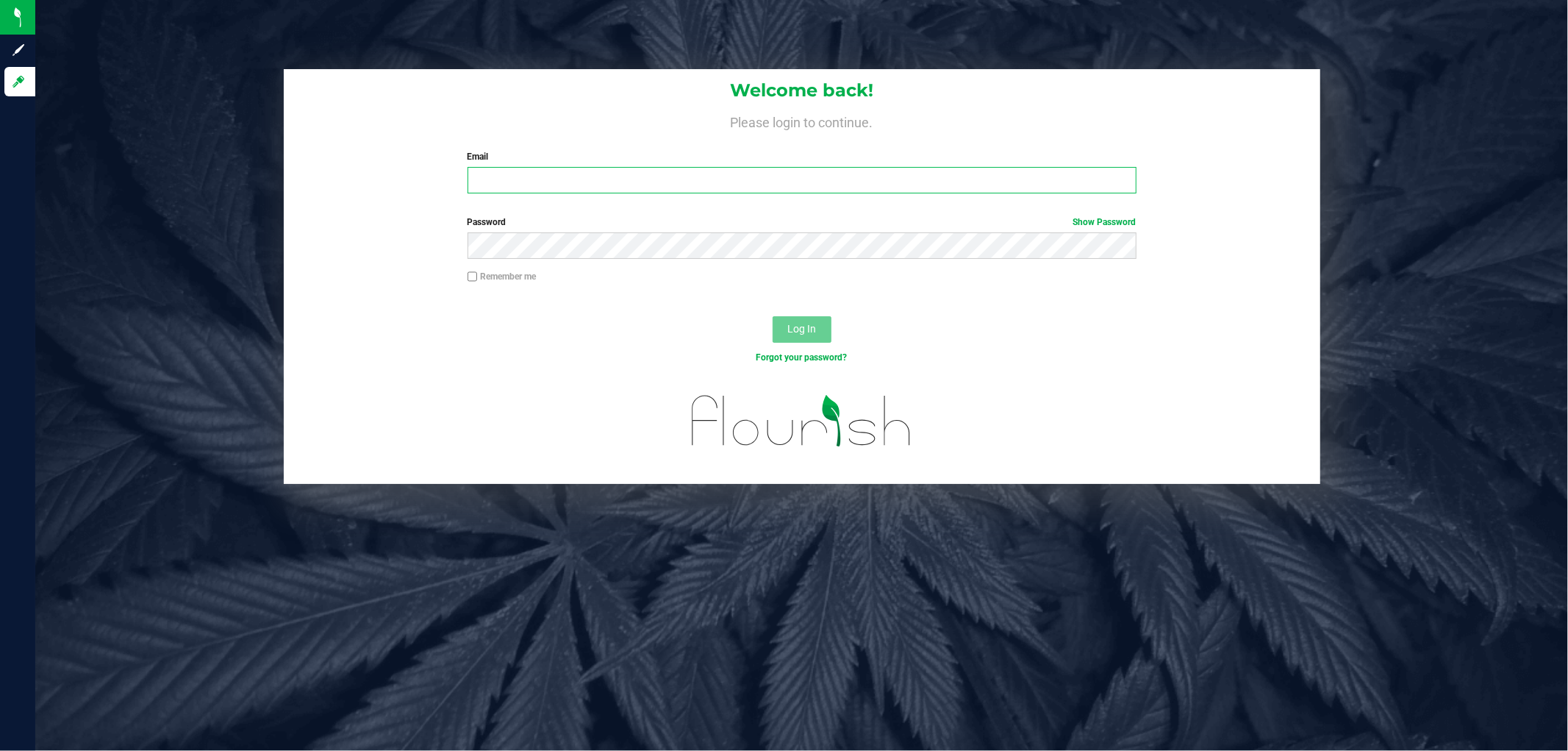
click at [677, 167] on input "Email" at bounding box center [801, 180] width 669 height 27
type input "nchenowith@liveparallel.com"
click at [772, 316] on button "Log In" at bounding box center [801, 329] width 59 height 27
